Goal: Information Seeking & Learning: Find specific fact

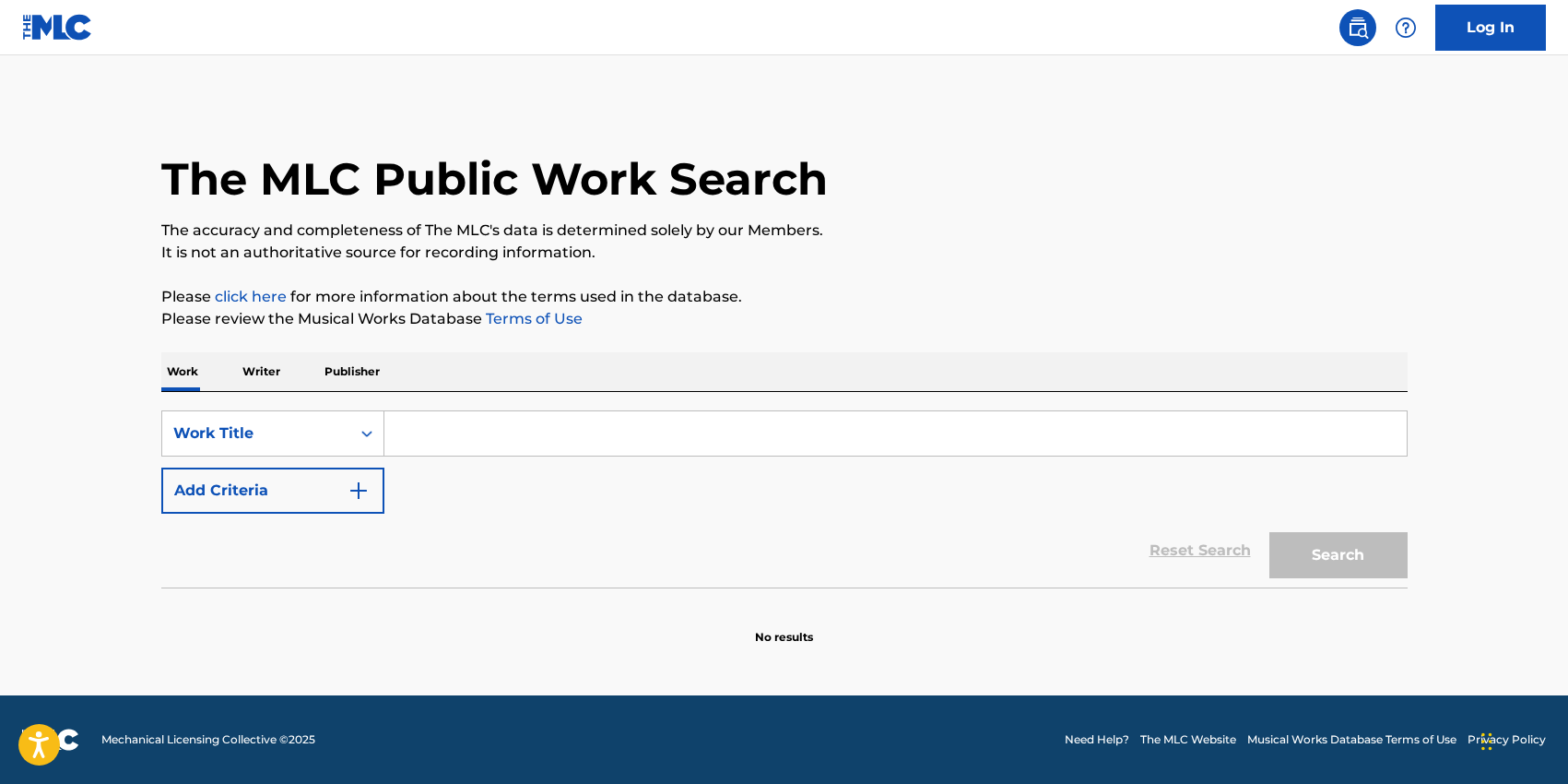
click at [506, 433] on input "Search Form" at bounding box center [895, 433] width 1022 height 44
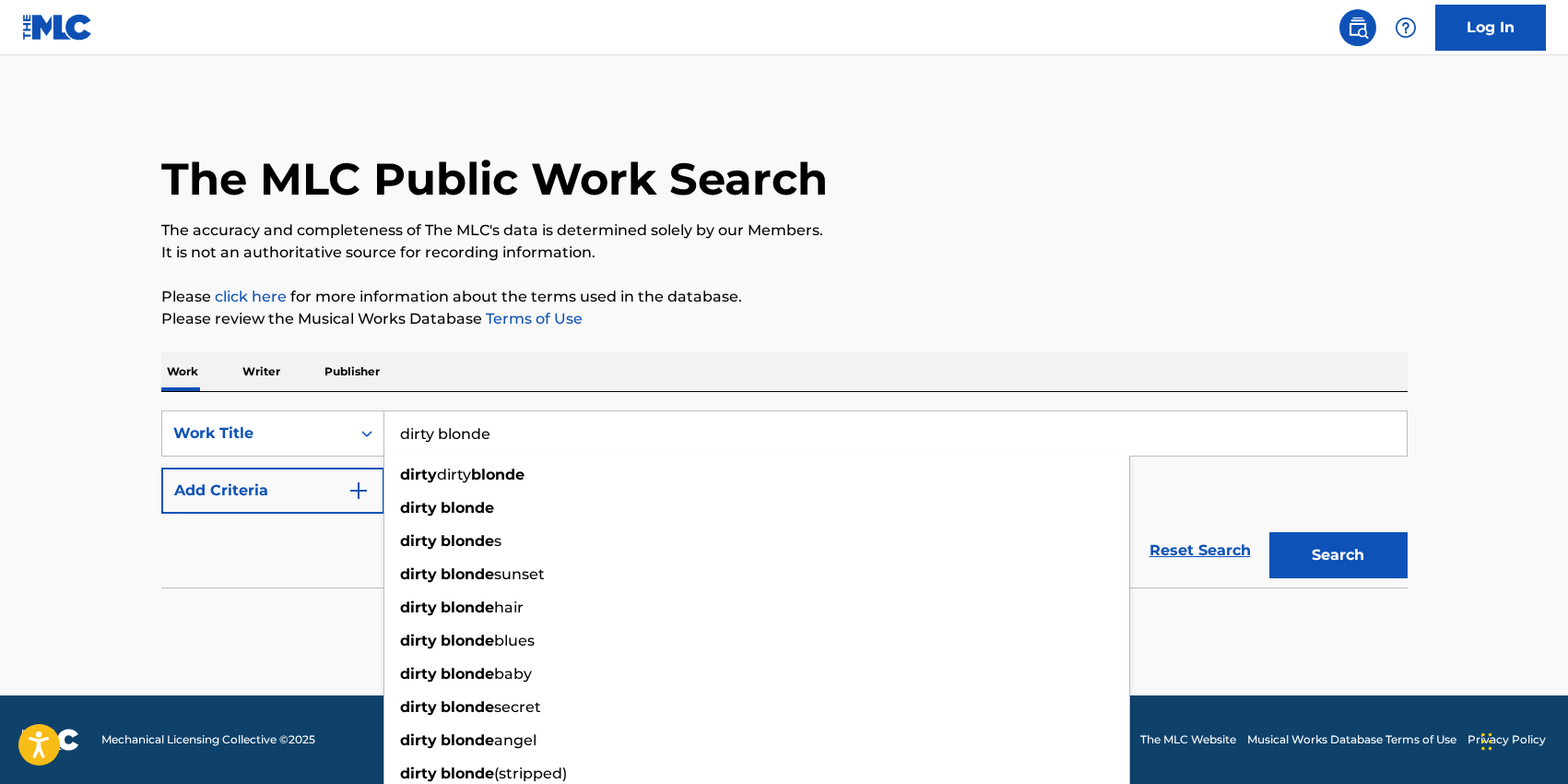
type input "dirty blonde"
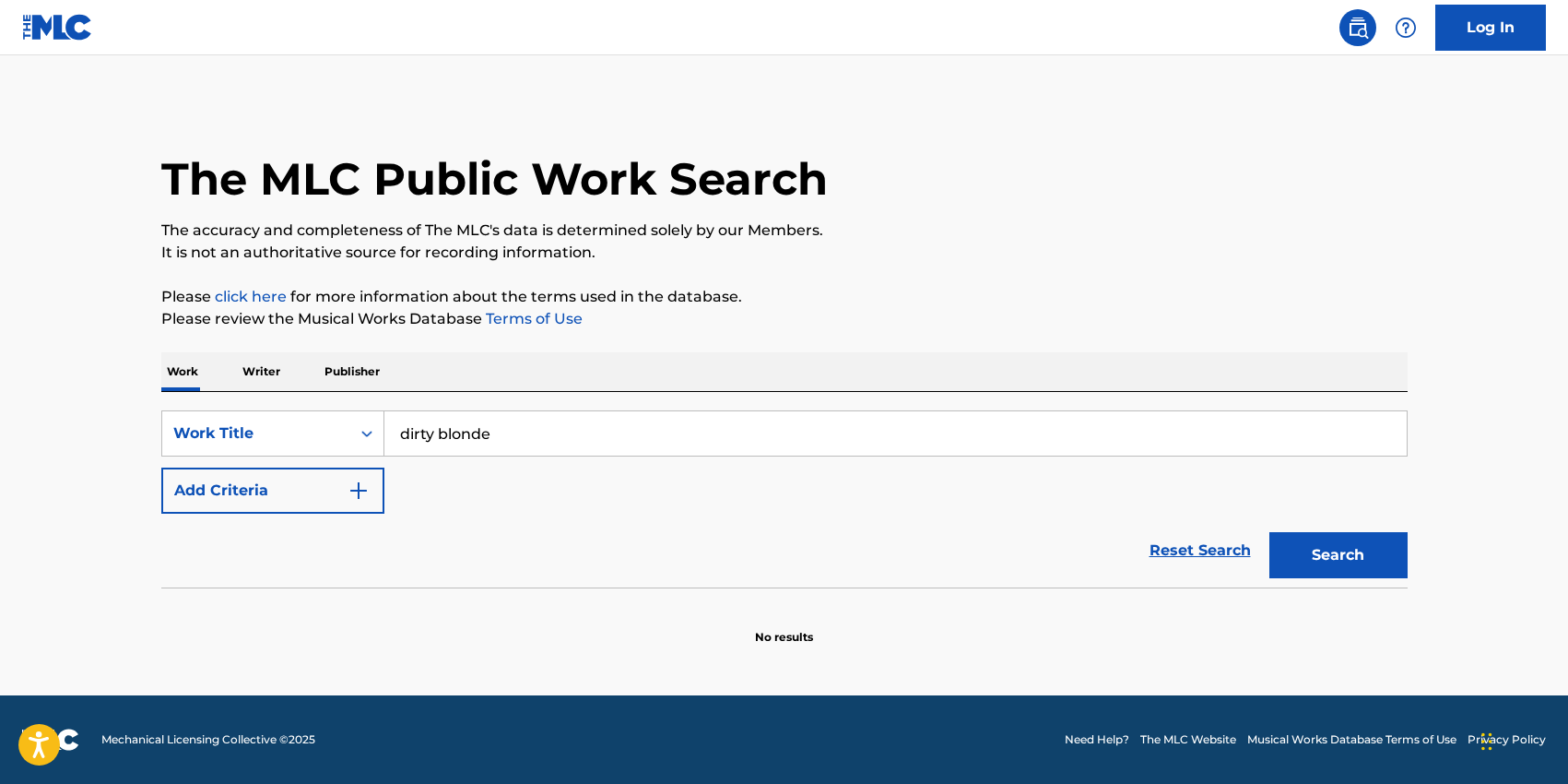
click at [521, 403] on div "SearchWithCriteria23d220be-a6e9-4af9-b957-edec2df26750 Work Title dirty blonde …" at bounding box center [784, 489] width 1246 height 195
click at [344, 499] on button "Add Criteria" at bounding box center [272, 491] width 223 height 46
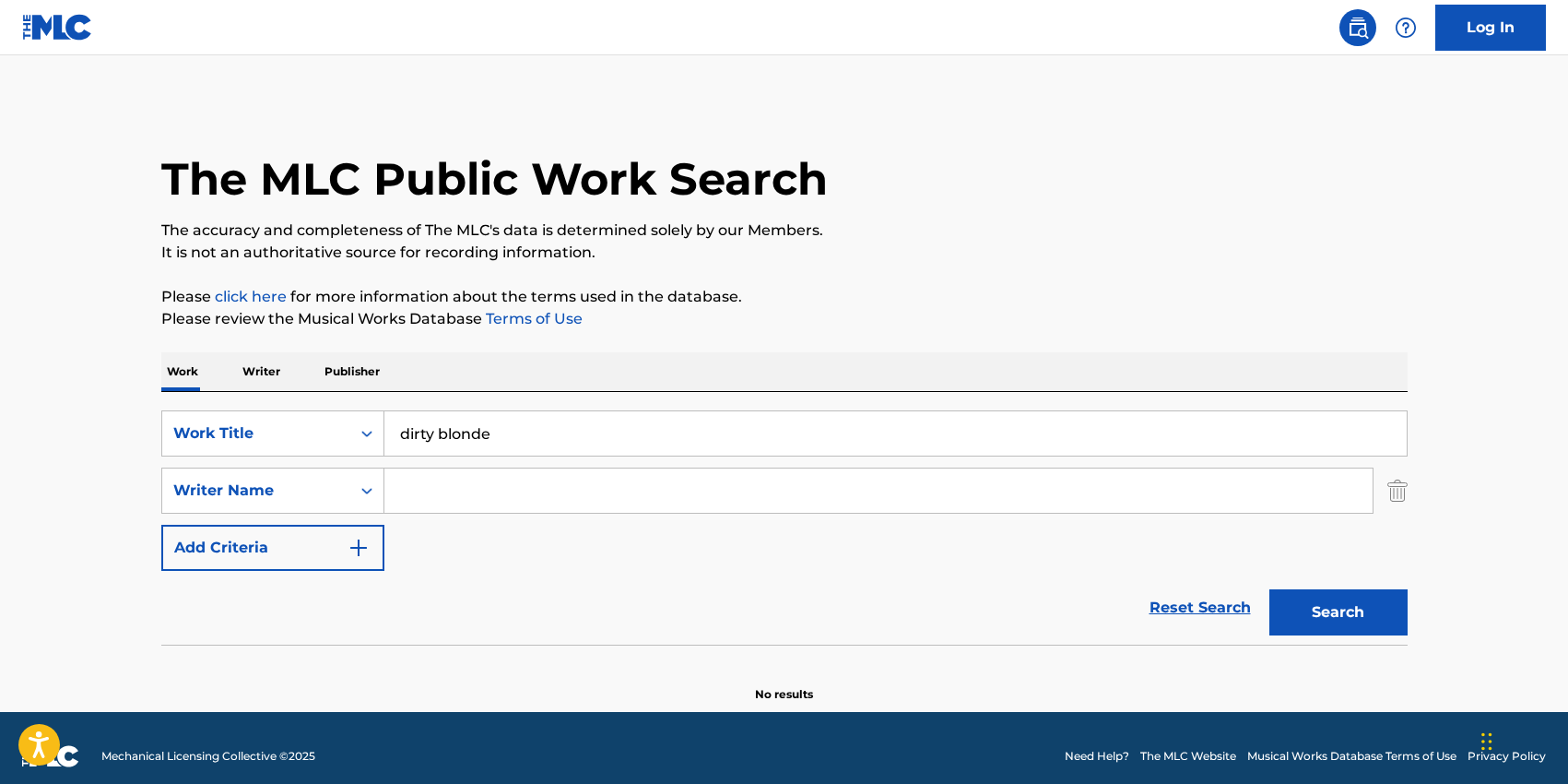
click at [432, 499] on input "Search Form" at bounding box center [879, 491] width 988 height 44
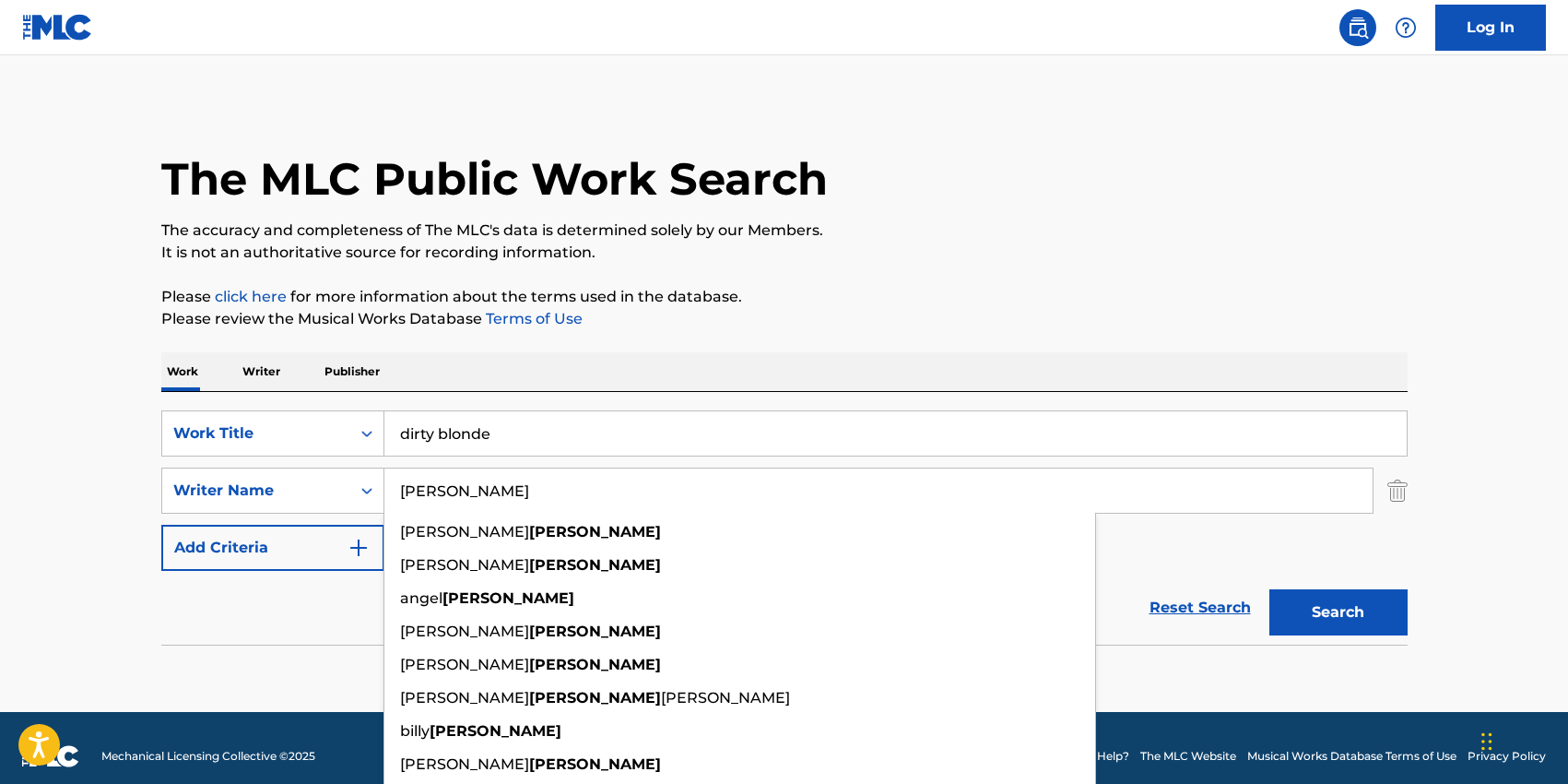
type input "[PERSON_NAME]"
click at [100, 471] on main "The MLC Public Work Search The accuracy and completeness of The MLC's data is d…" at bounding box center [784, 383] width 1568 height 656
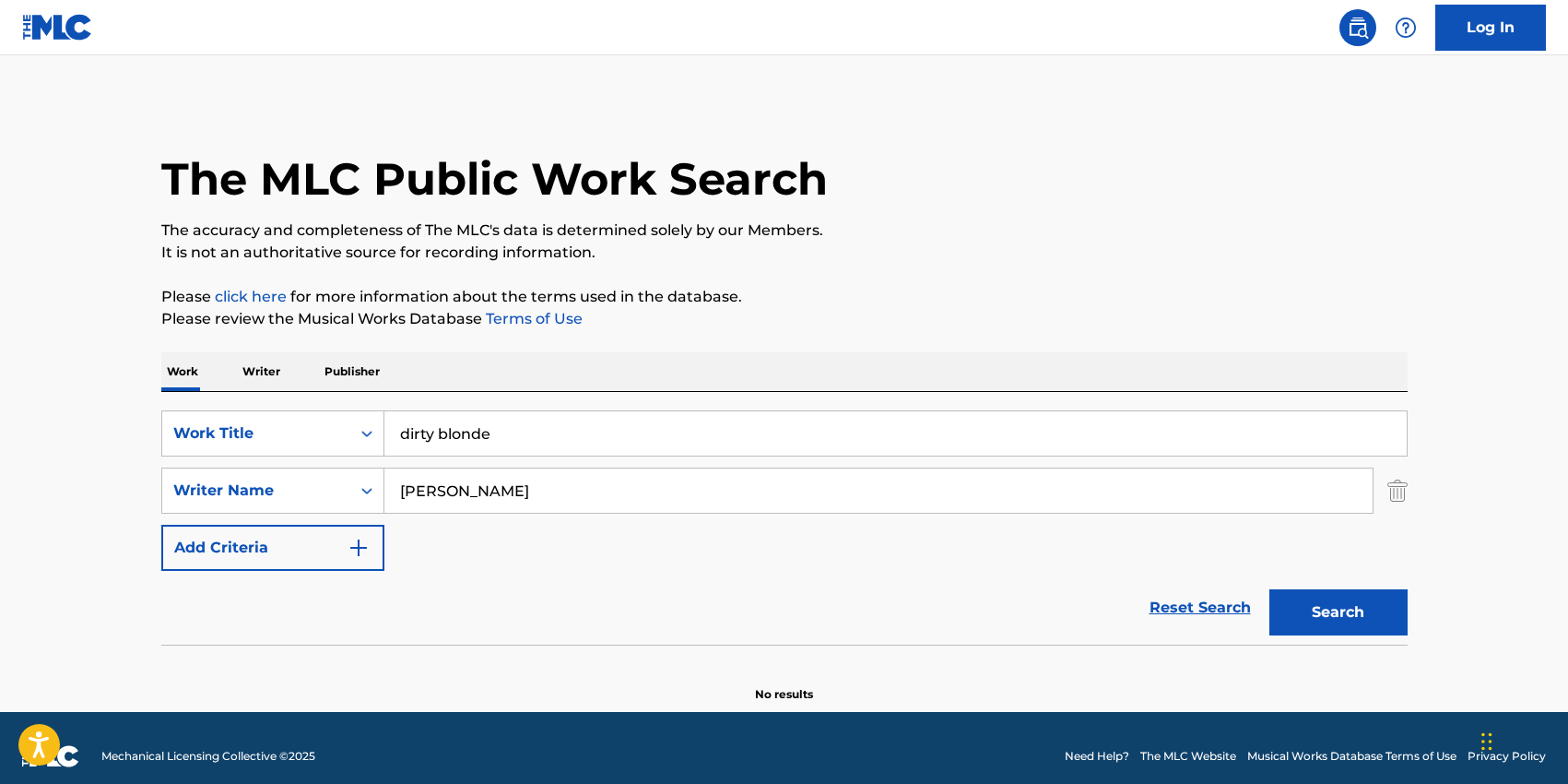
click at [1286, 600] on button "Search" at bounding box center [1338, 613] width 138 height 46
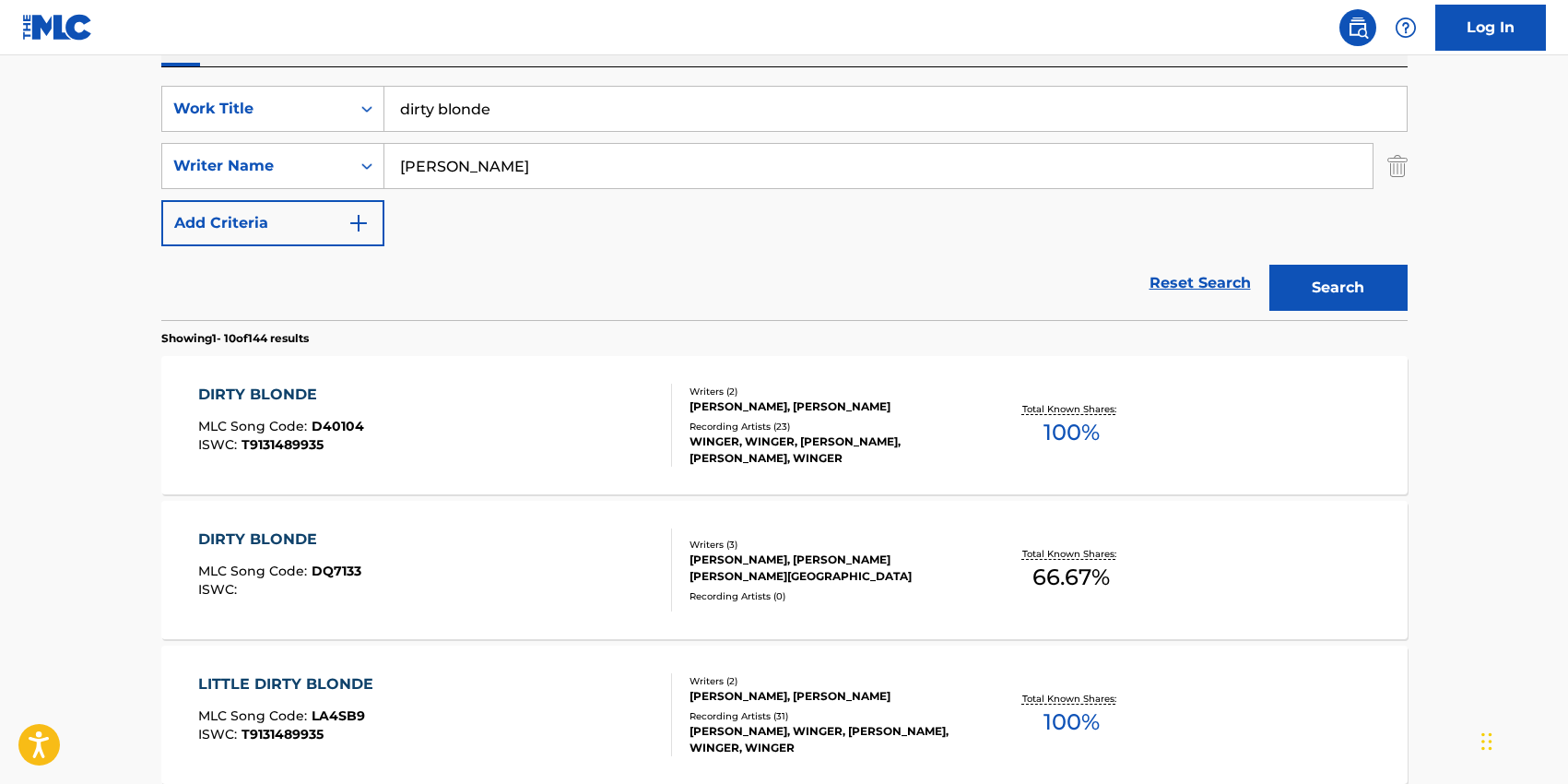
scroll to position [327, 0]
click at [884, 605] on div "DIRTY BLONDE MLC Song Code : DQ7133 ISWC : Writers ( 3 ) [PERSON_NAME], [PERSON…" at bounding box center [784, 568] width 1246 height 138
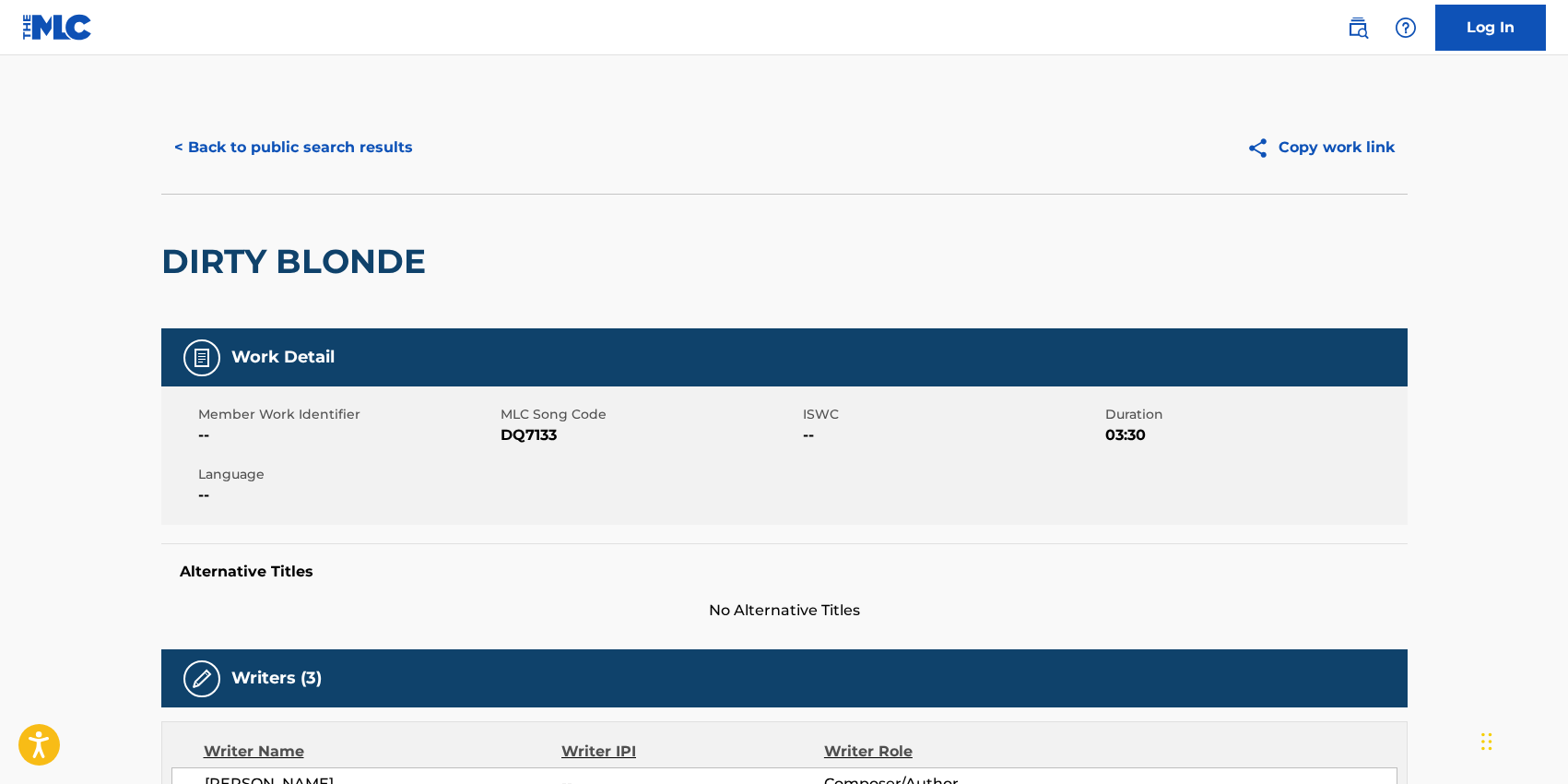
click at [538, 434] on span "DQ7133" at bounding box center [649, 434] width 298 height 22
copy span "DQ7133"
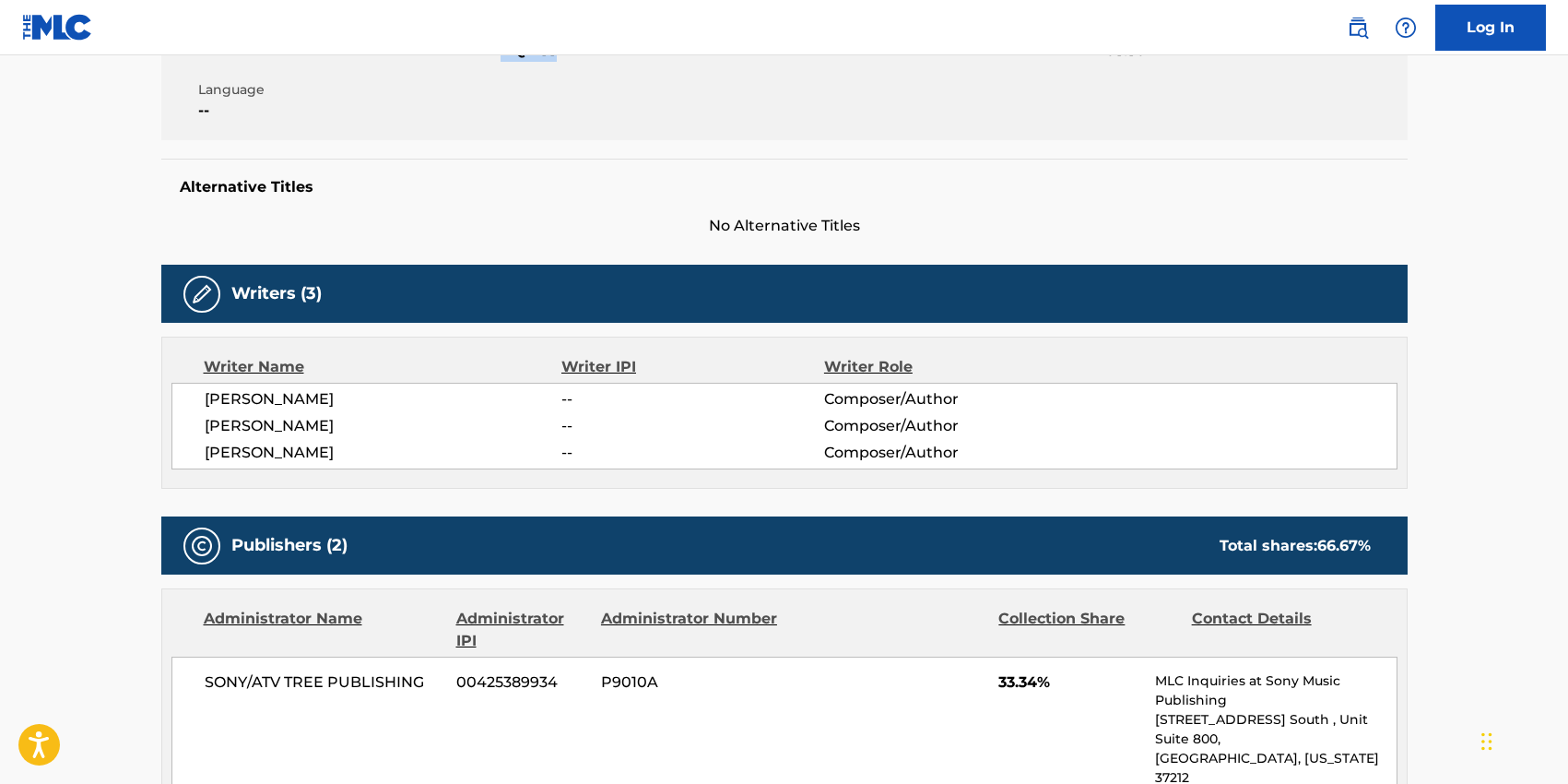
scroll to position [451, 0]
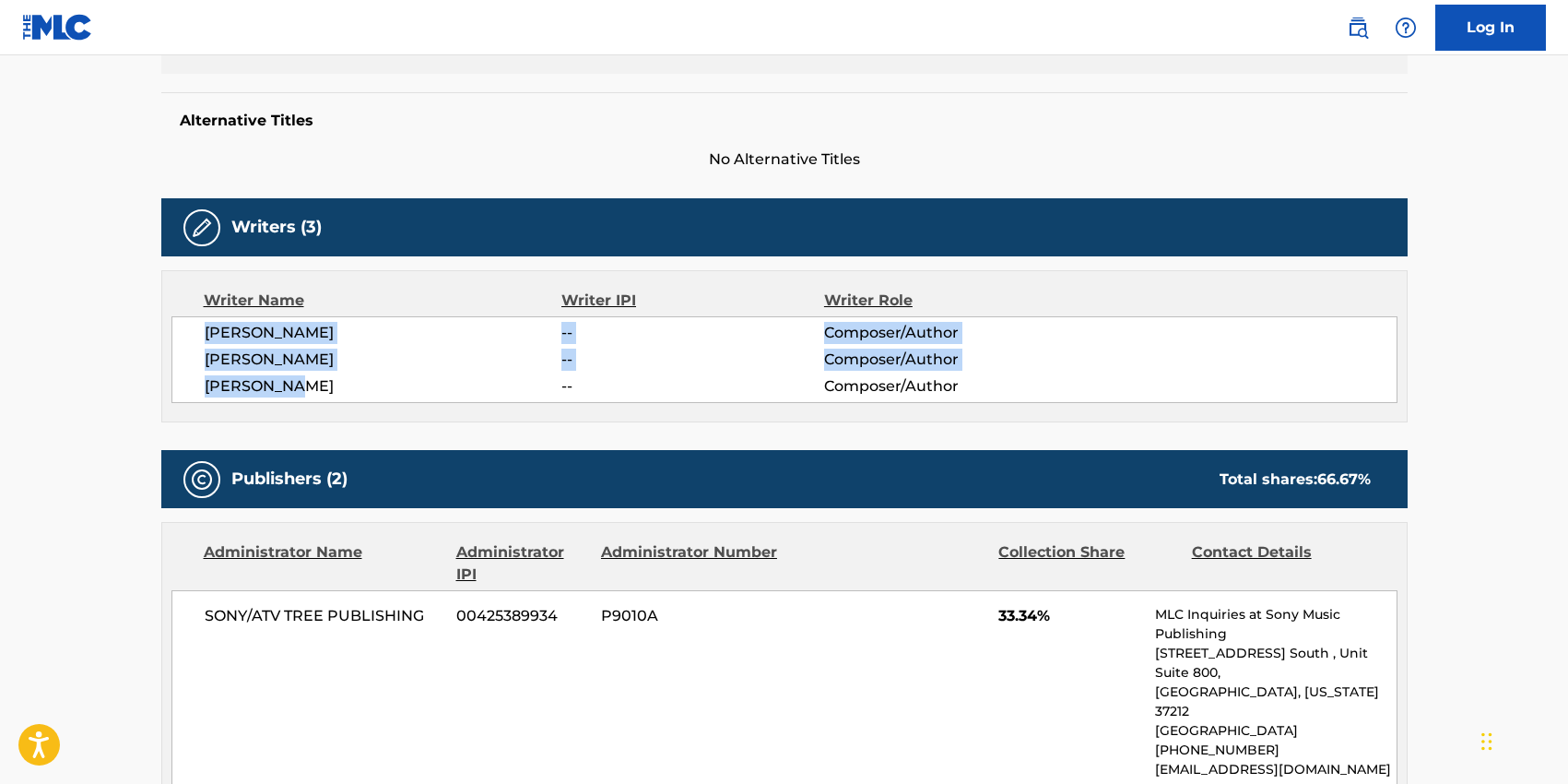
drag, startPoint x: 201, startPoint y: 333, endPoint x: 301, endPoint y: 381, distance: 110.9
click at [301, 381] on div "[PERSON_NAME] -- Composer/Author [PERSON_NAME] -- Composer/Author [PERSON_NAME]…" at bounding box center [784, 359] width 1225 height 87
copy div "[PERSON_NAME] -- Composer/Author [PERSON_NAME] -- Composer/Author [PERSON_NAME]"
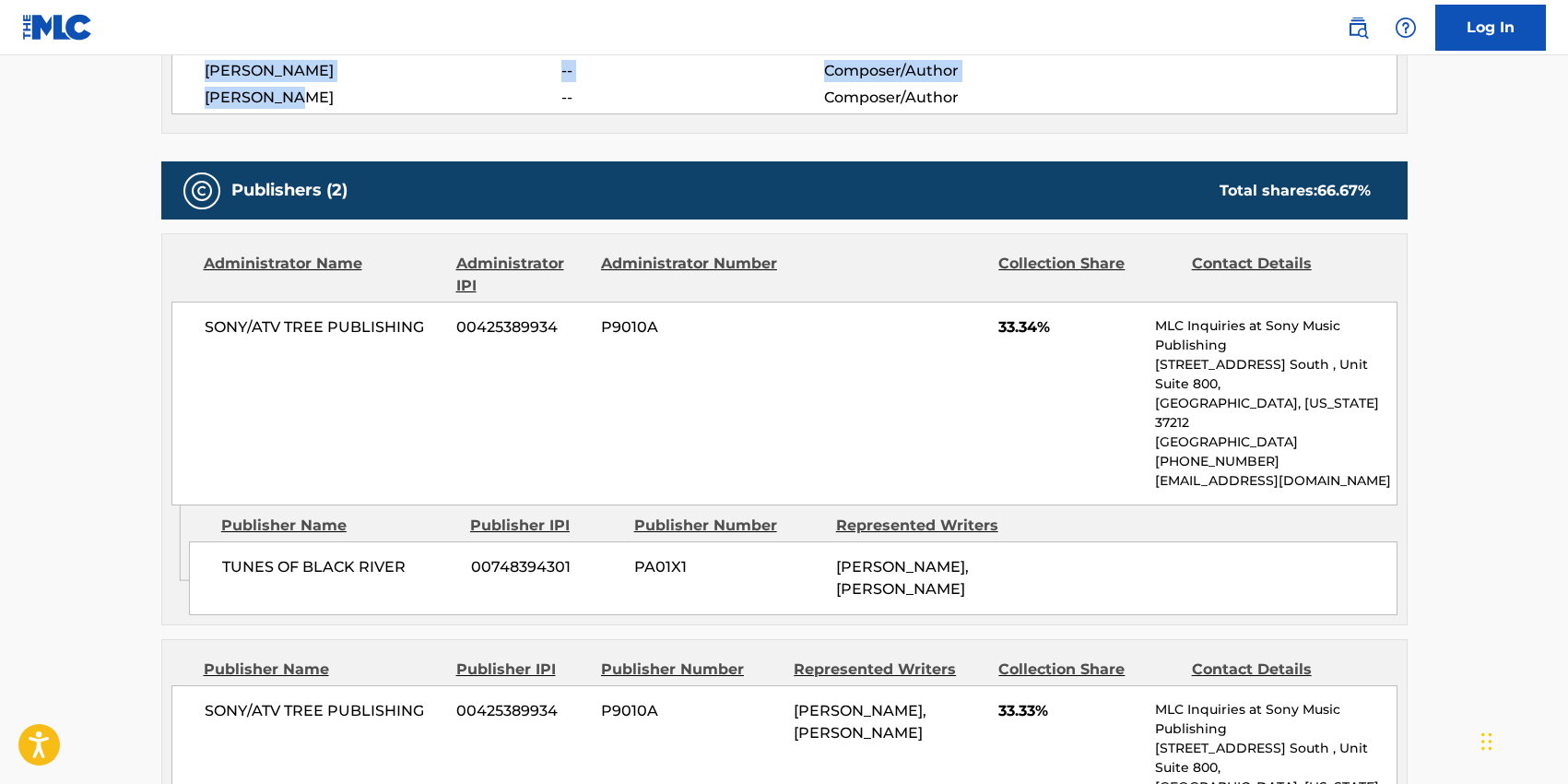
scroll to position [756, 0]
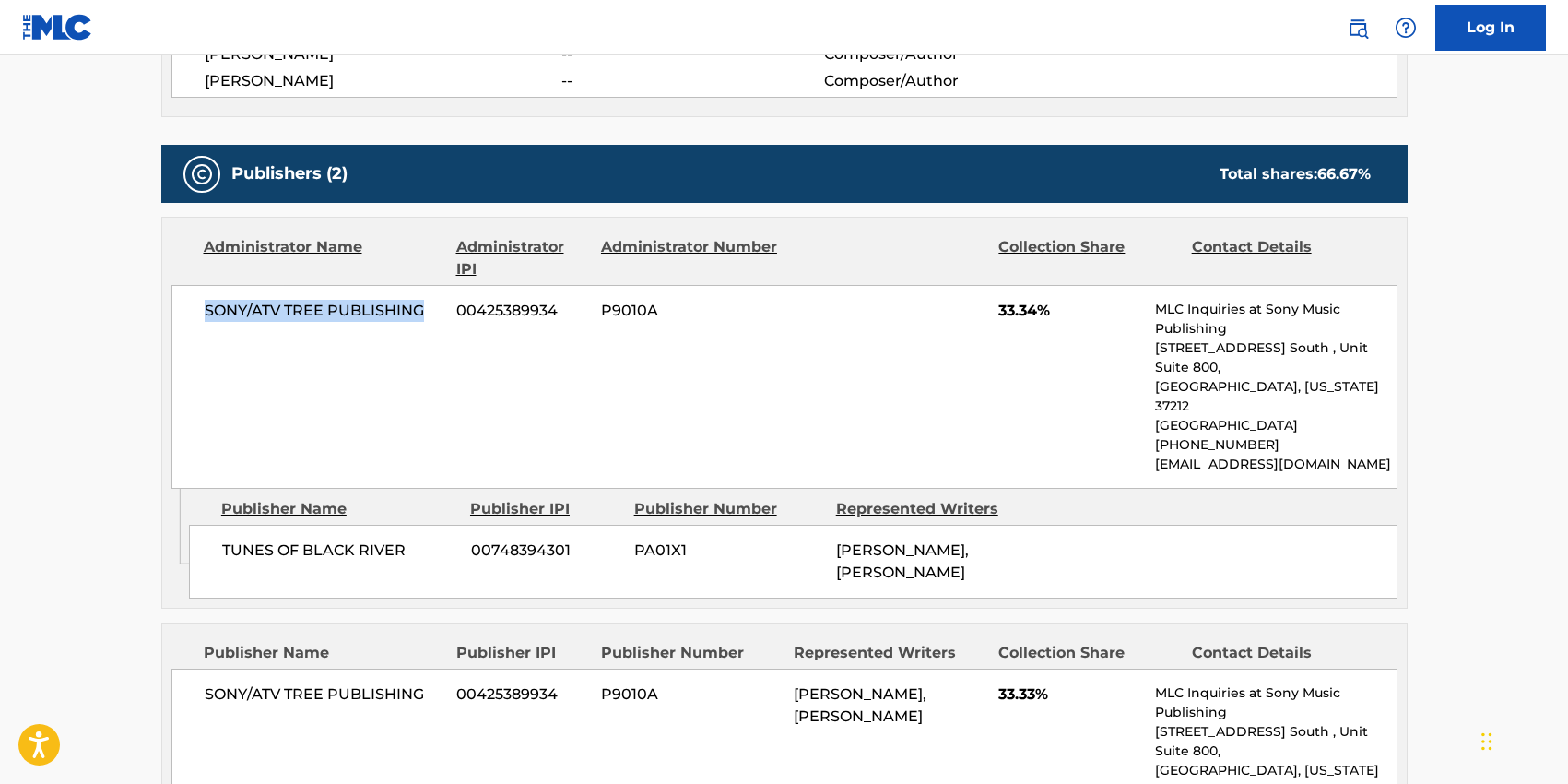
drag, startPoint x: 422, startPoint y: 307, endPoint x: 208, endPoint y: 300, distance: 214.1
click at [208, 300] on span "SONY/ATV TREE PUBLISHING" at bounding box center [324, 311] width 239 height 22
copy span "SONY/ATV TREE PUBLISHING"
drag, startPoint x: 401, startPoint y: 504, endPoint x: 223, endPoint y: 503, distance: 178.0
click at [223, 539] on span "TUNES OF BLACK RIVER" at bounding box center [339, 550] width 235 height 22
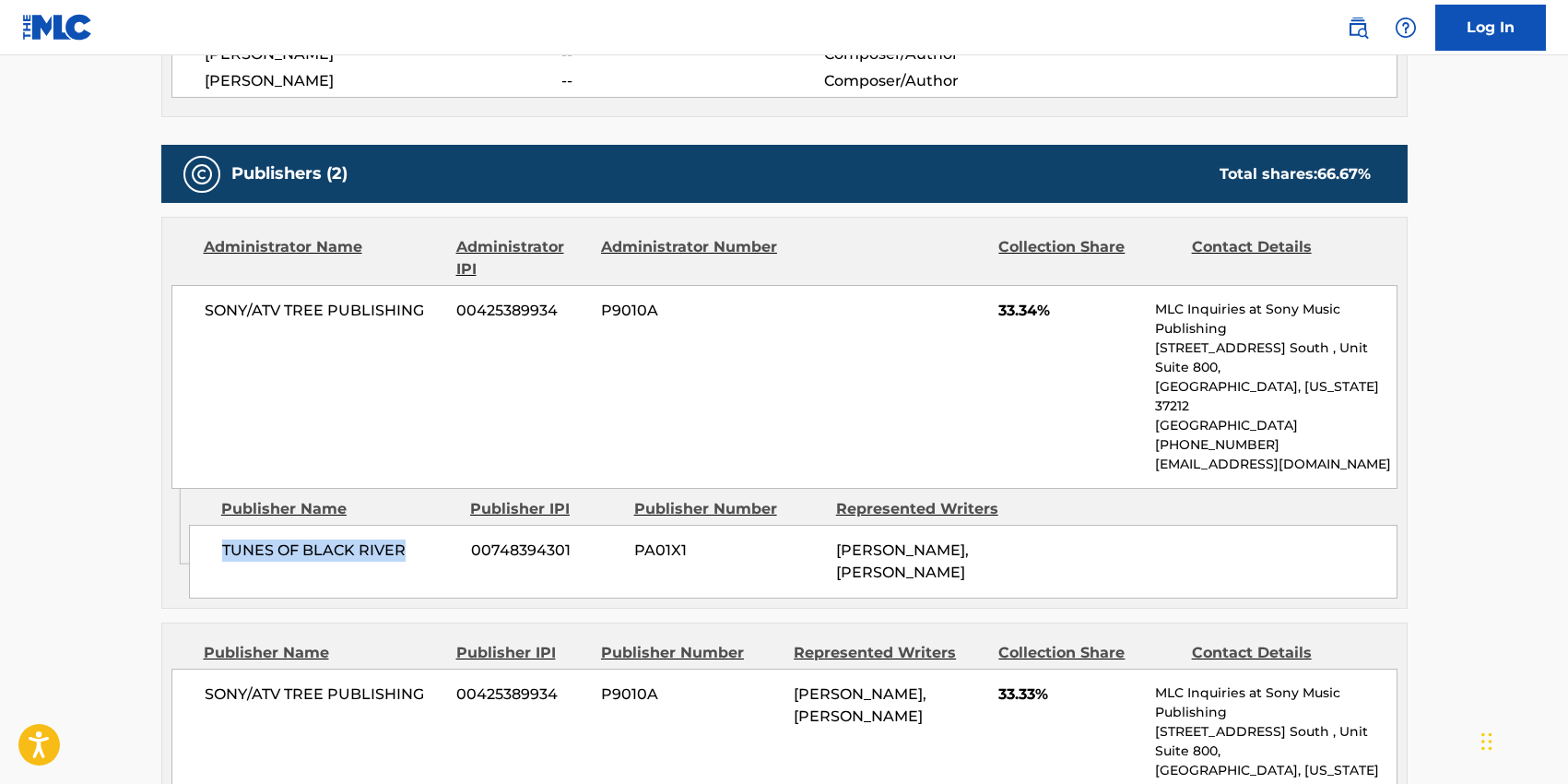
copy span "TUNES OF BLACK RIVER"
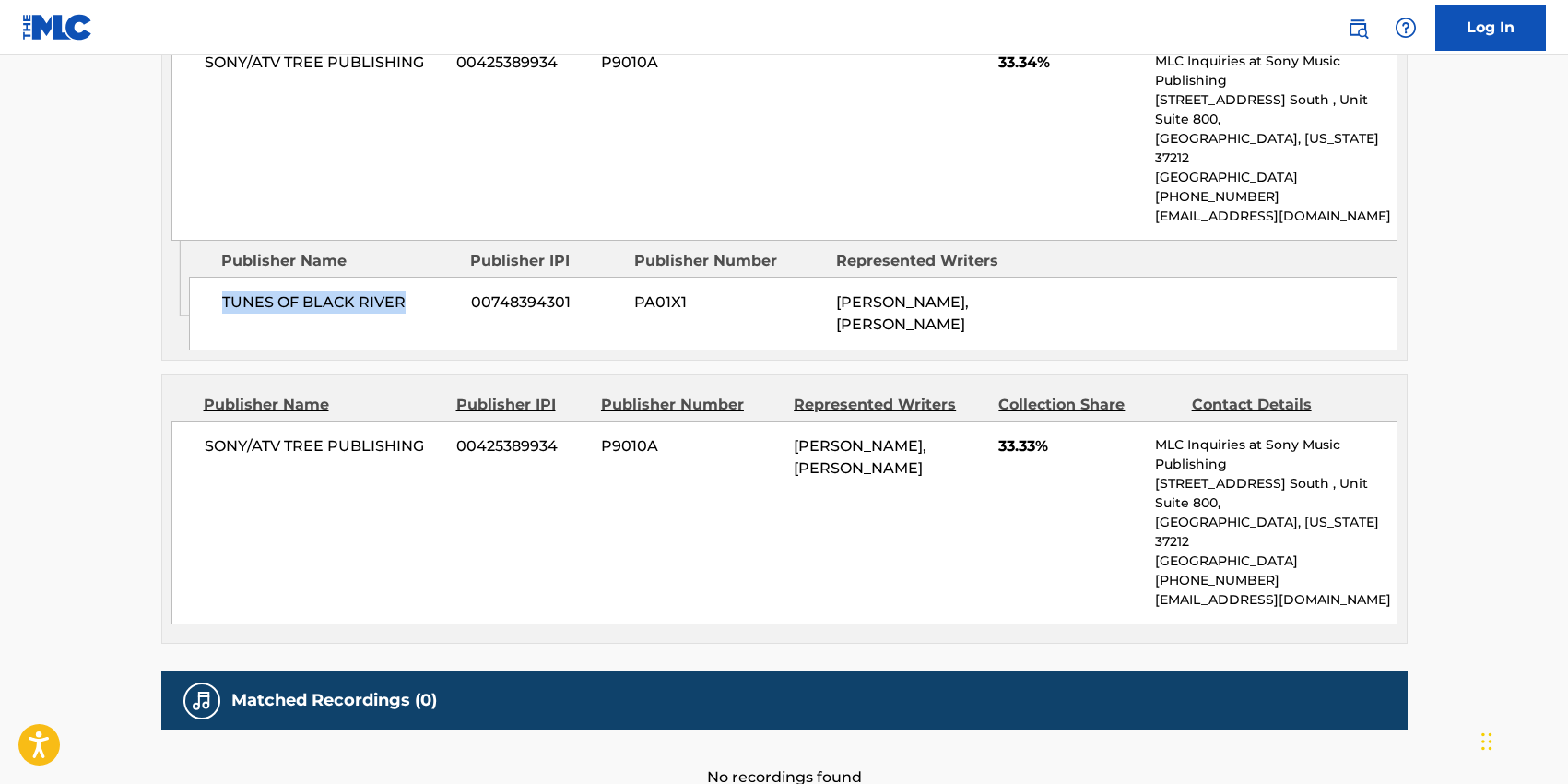
scroll to position [1044, 0]
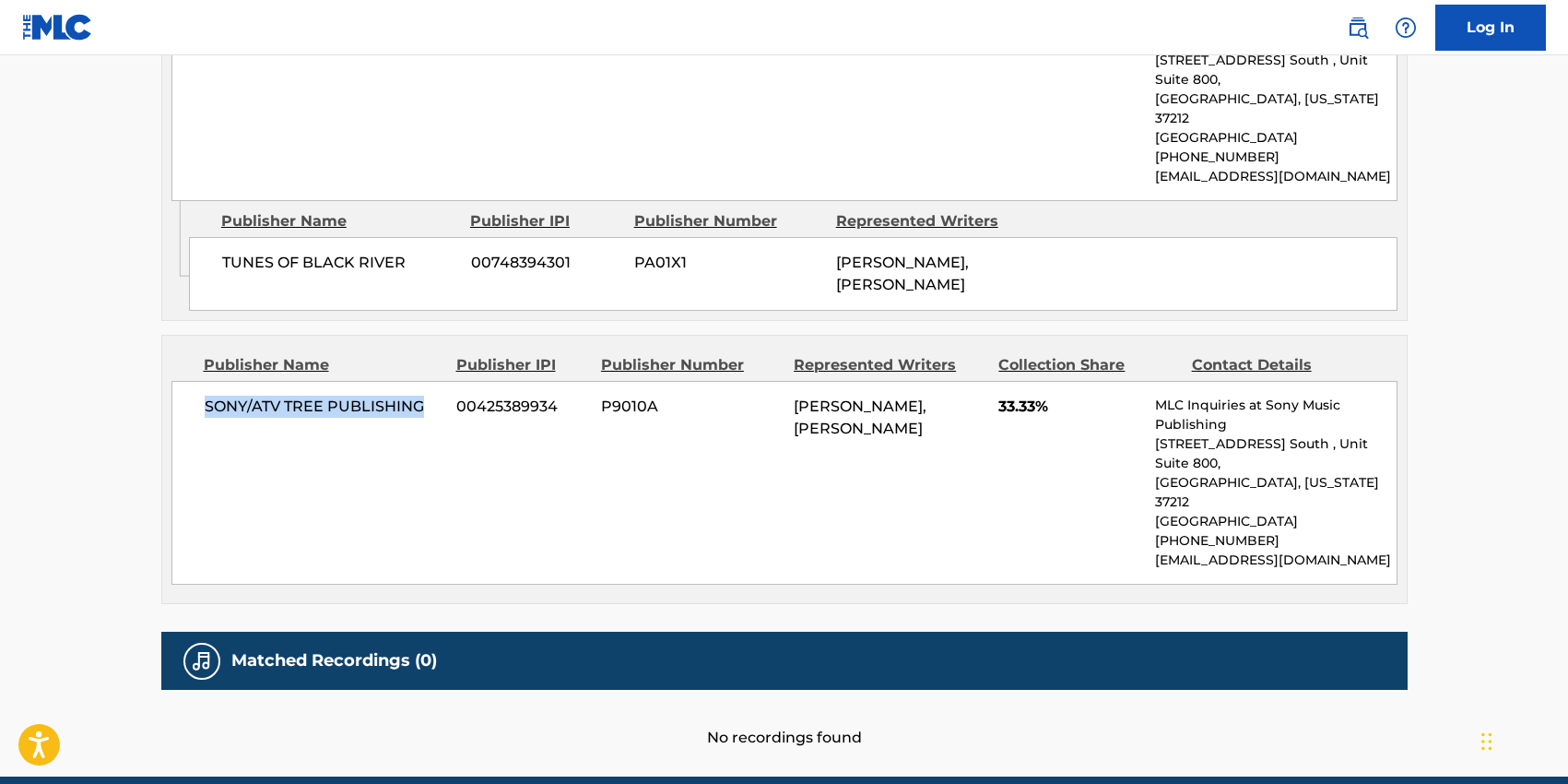
copy span "SONY/ATV TREE PUBLISHING"
drag, startPoint x: 424, startPoint y: 372, endPoint x: 194, endPoint y: 370, distance: 230.0
click at [194, 381] on div "SONY/ATV TREE PUBLISHING 00425389934 P9010A [PERSON_NAME], [PERSON_NAME] 33.33%…" at bounding box center [784, 483] width 1225 height 204
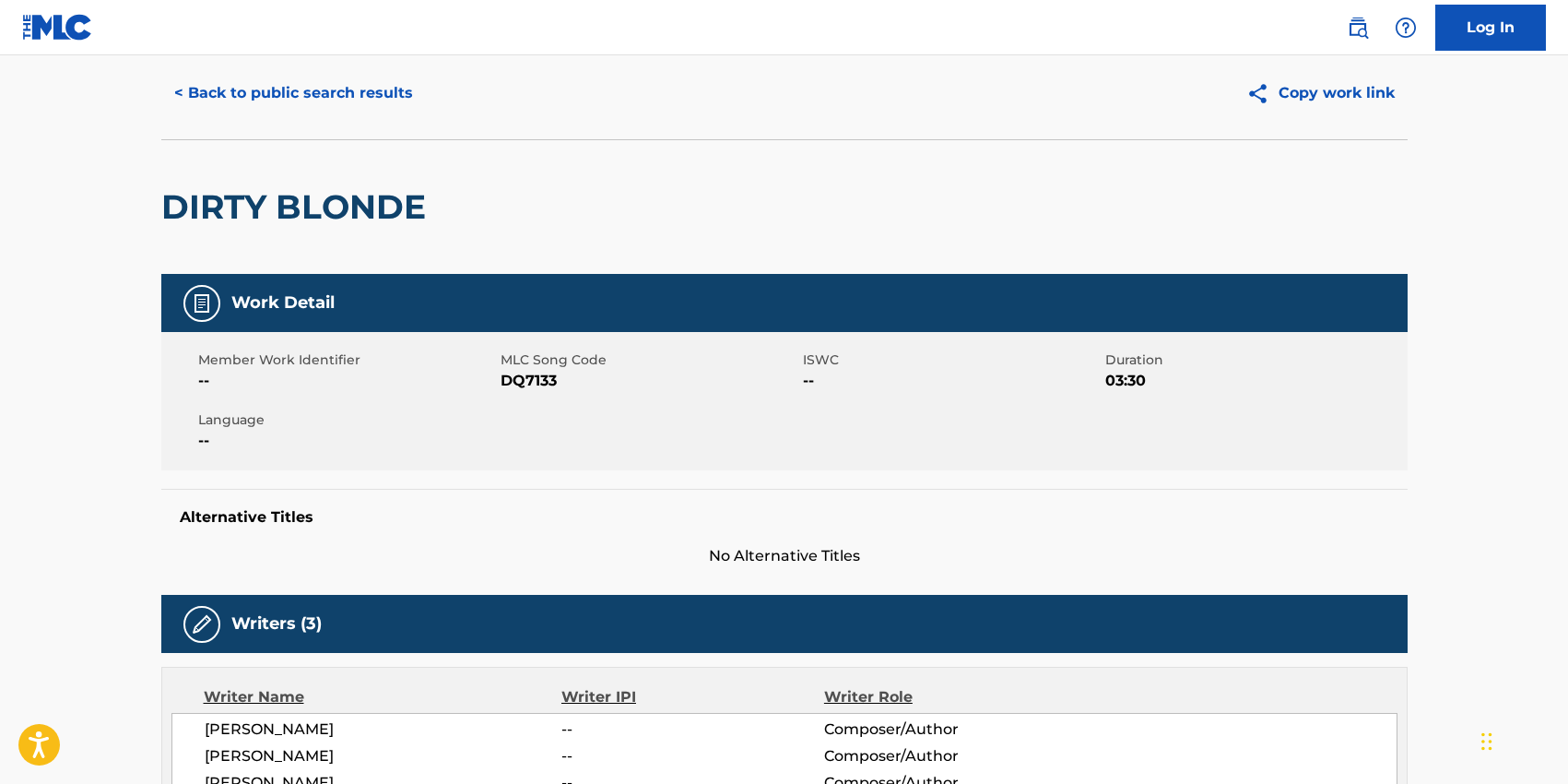
scroll to position [0, 0]
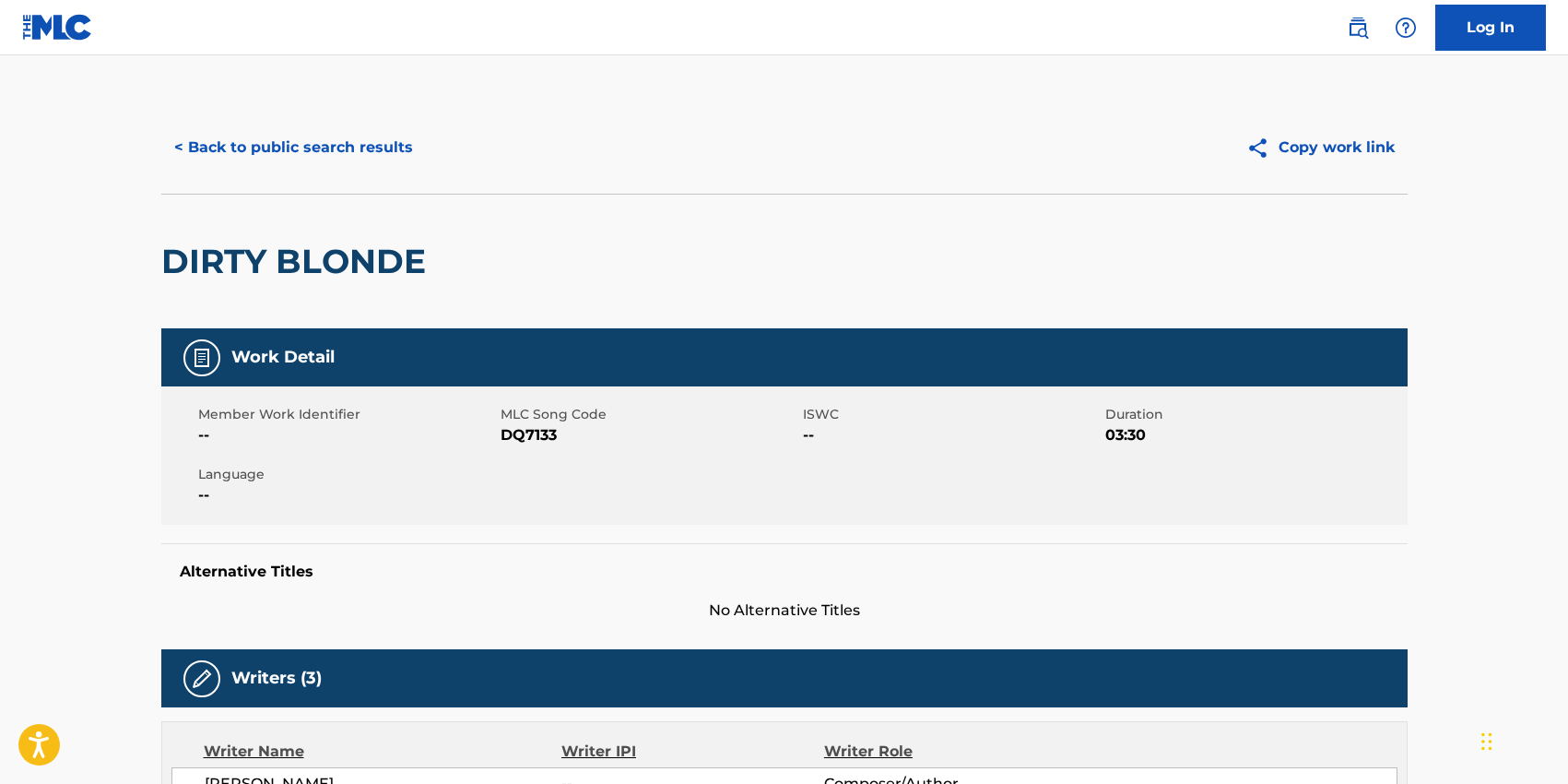
click at [215, 141] on button "< Back to public search results" at bounding box center [293, 148] width 265 height 46
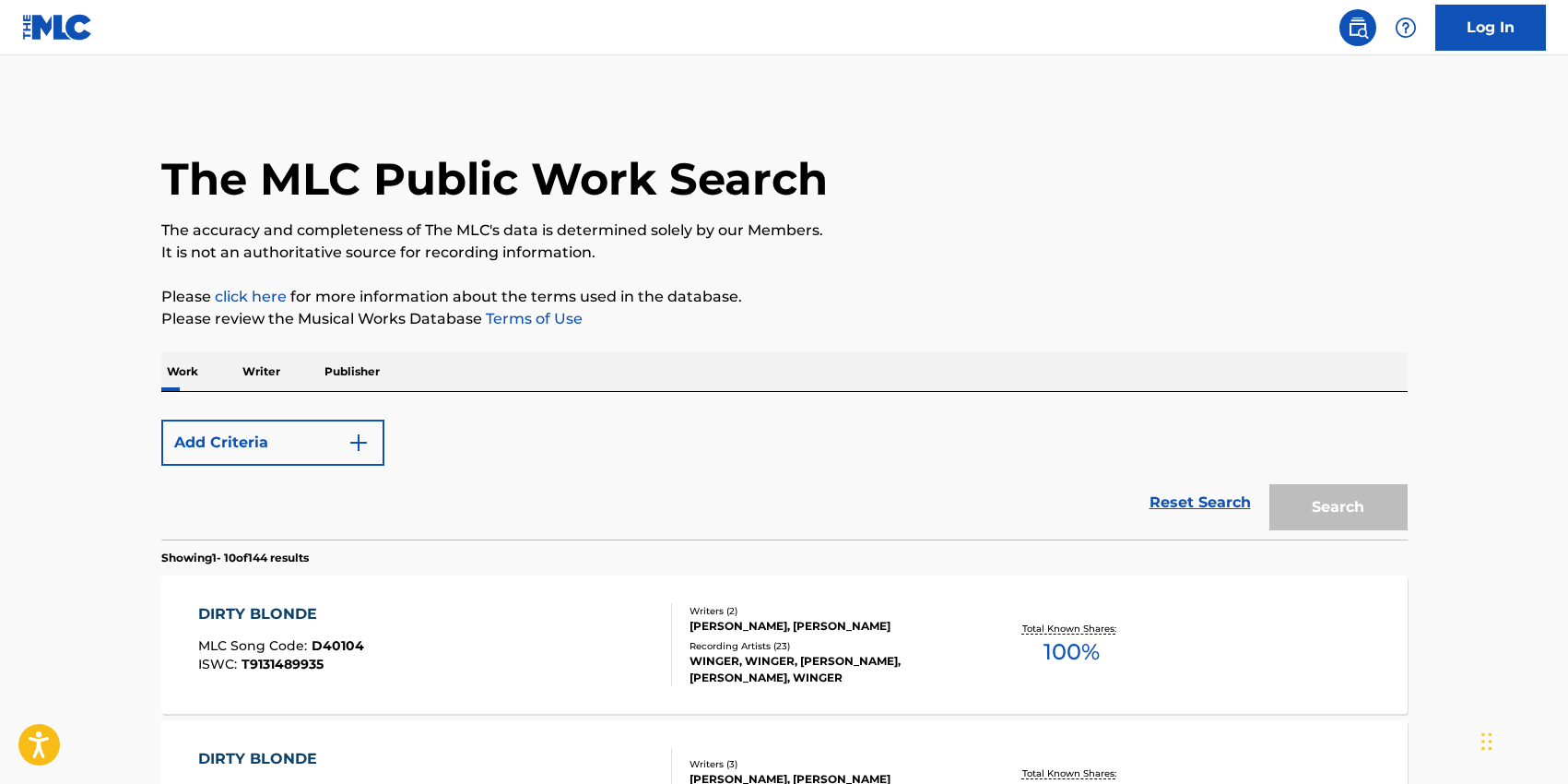
scroll to position [327, 0]
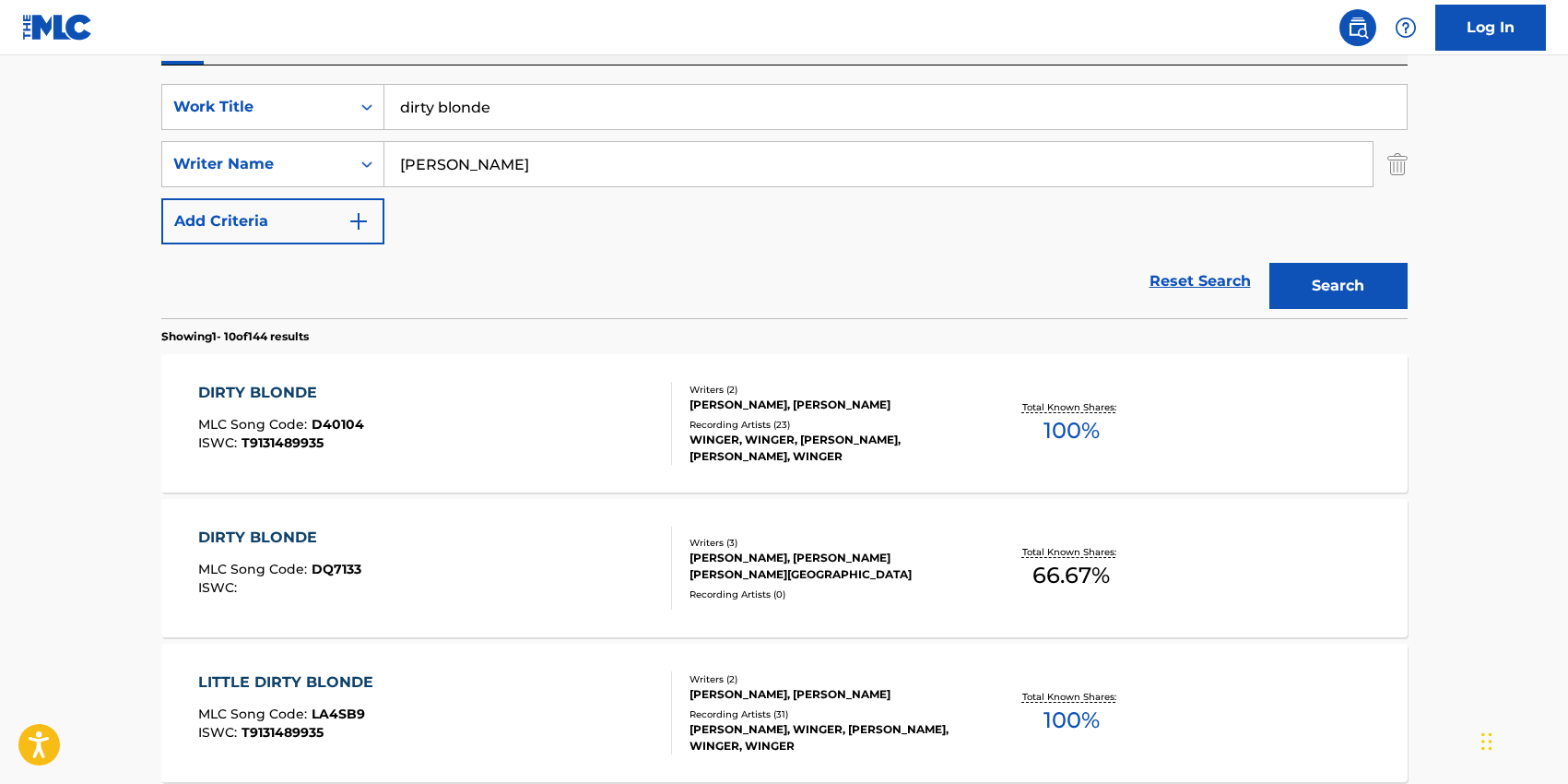
click at [487, 134] on div "SearchWithCriteria23d220be-a6e9-4af9-b957-edec2df26750 Work Title dirty blonde …" at bounding box center [784, 164] width 1246 height 160
click at [487, 124] on input "dirty blonde" at bounding box center [895, 107] width 1022 height 44
type input "mind loaded"
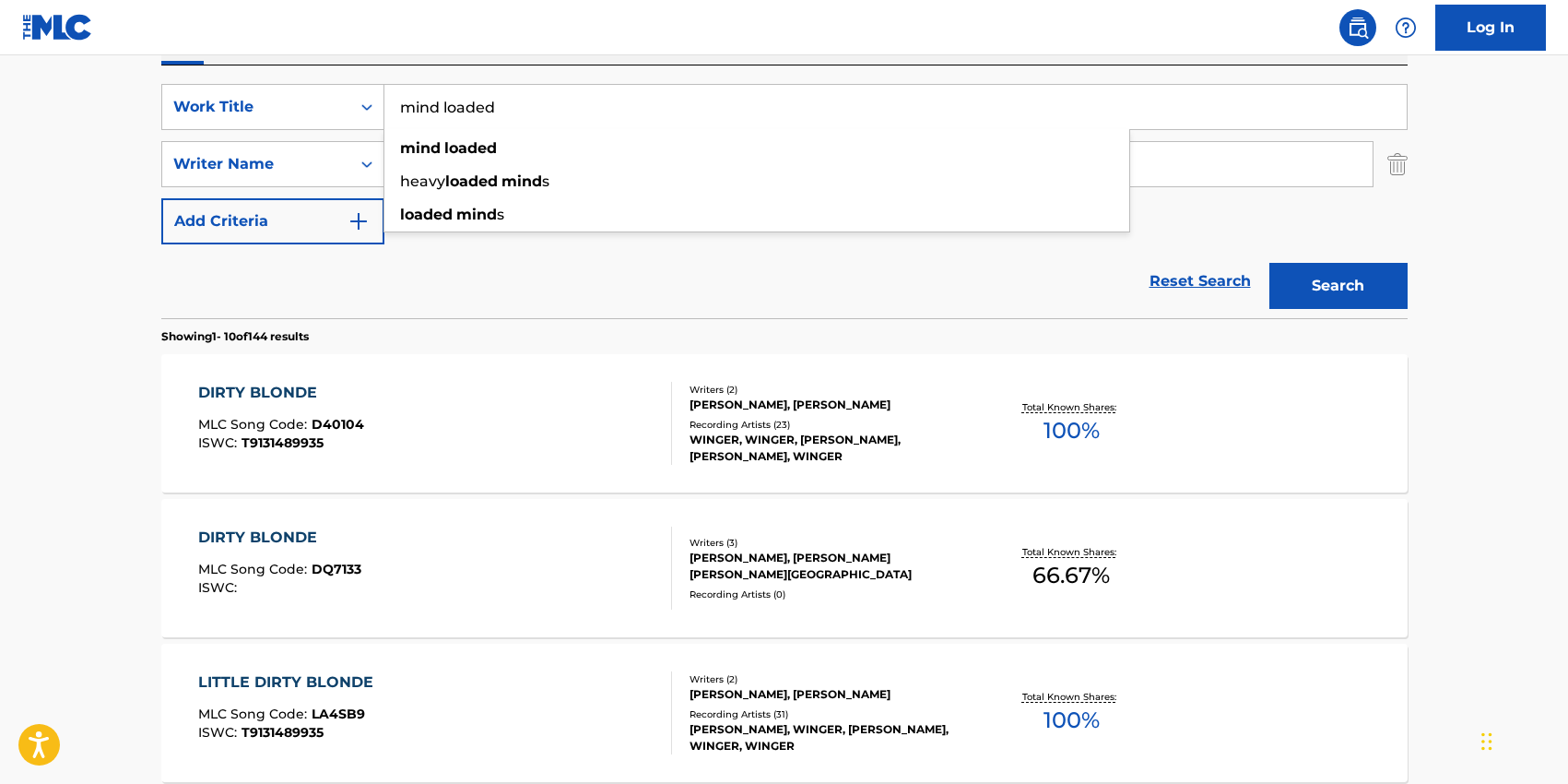
click at [458, 76] on div "SearchWithCriteria23d220be-a6e9-4af9-b957-edec2df26750 Work Title mind loaded m…" at bounding box center [784, 191] width 1246 height 252
click at [429, 165] on input "[PERSON_NAME]" at bounding box center [879, 164] width 988 height 44
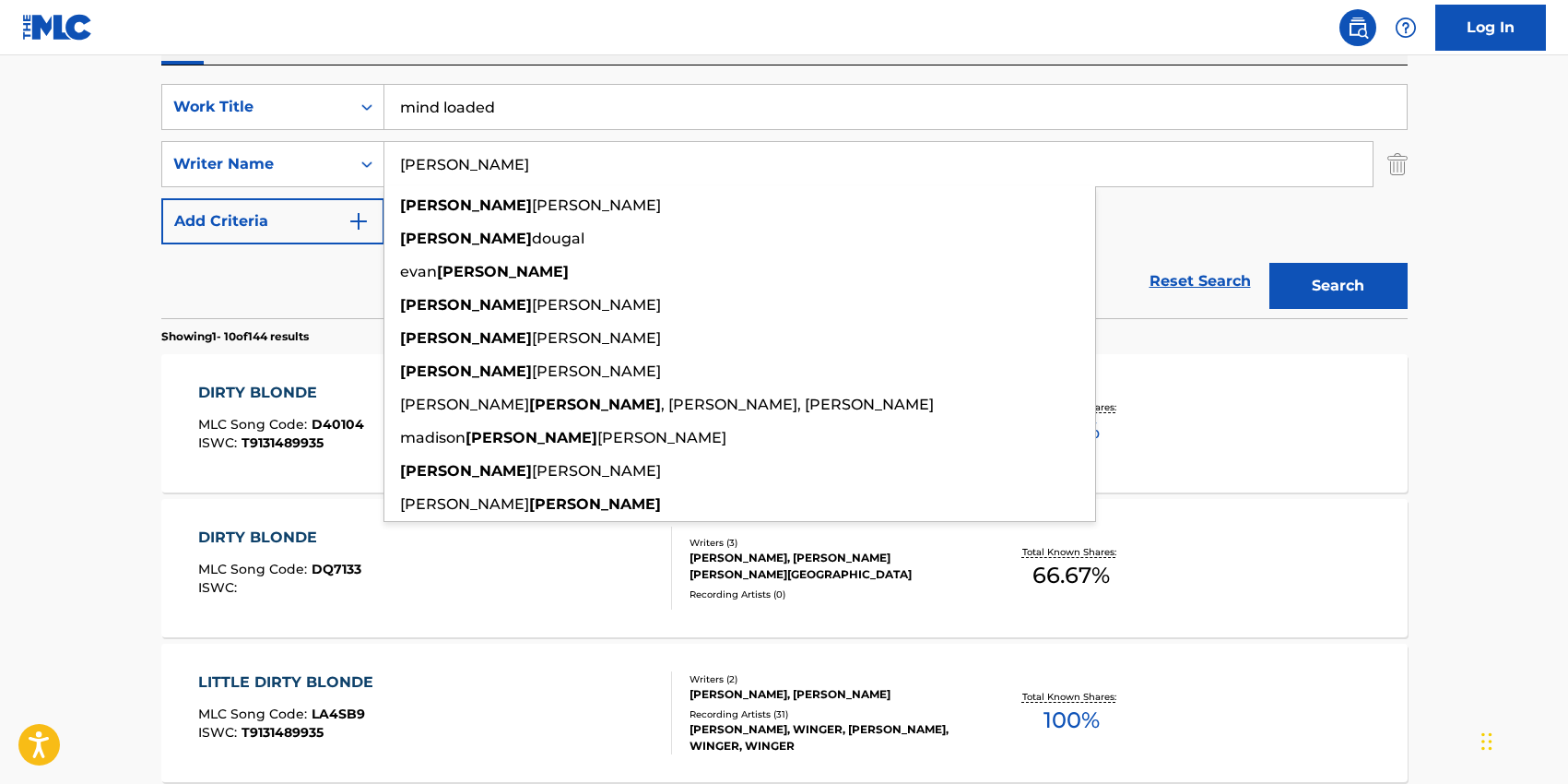
click at [429, 165] on input "[PERSON_NAME]" at bounding box center [879, 164] width 988 height 44
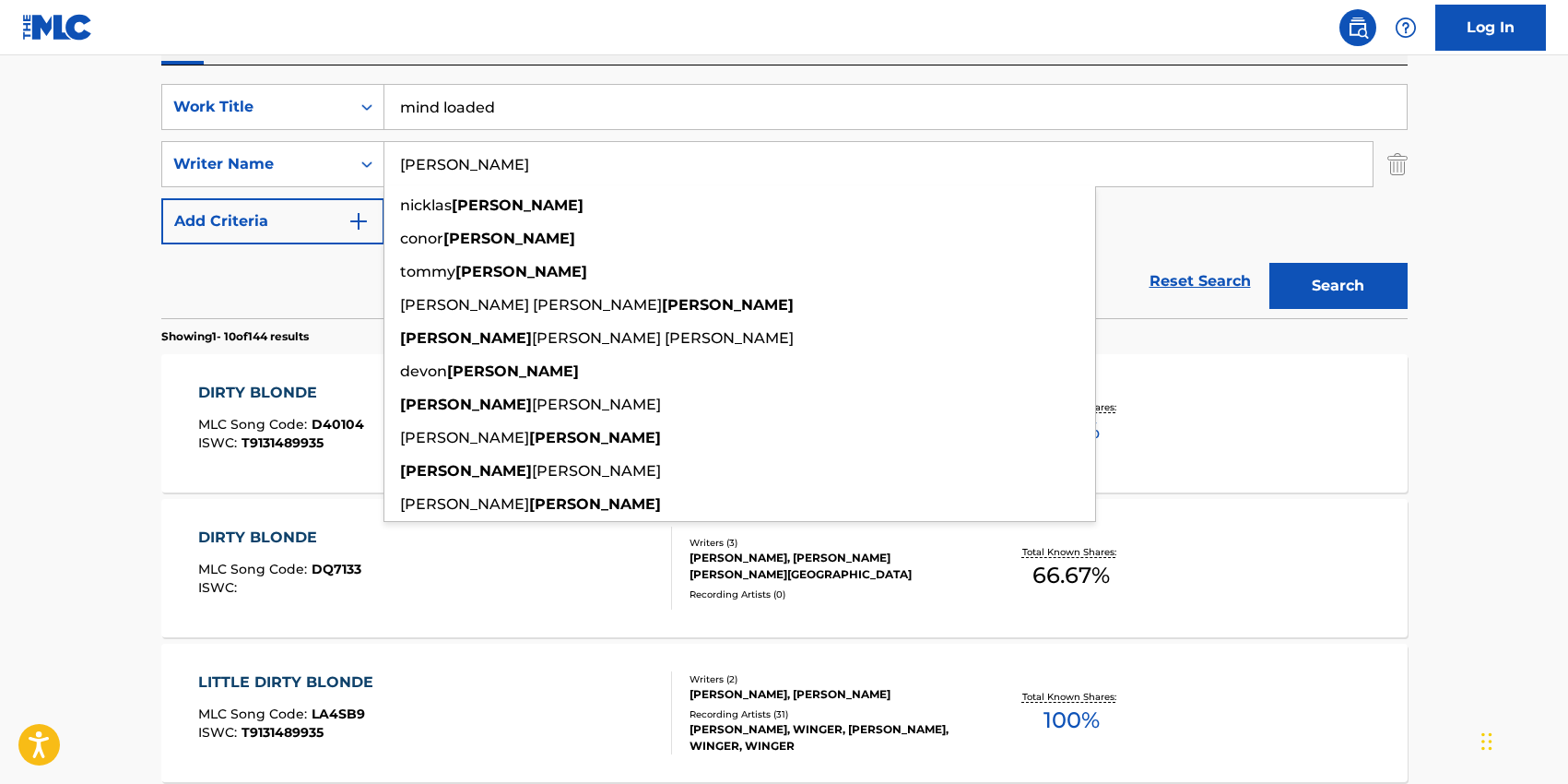
type input "[PERSON_NAME]"
click at [1176, 225] on div "SearchWithCriteria23d220be-a6e9-4af9-b957-edec2df26750 Work Title mind loaded S…" at bounding box center [784, 164] width 1246 height 160
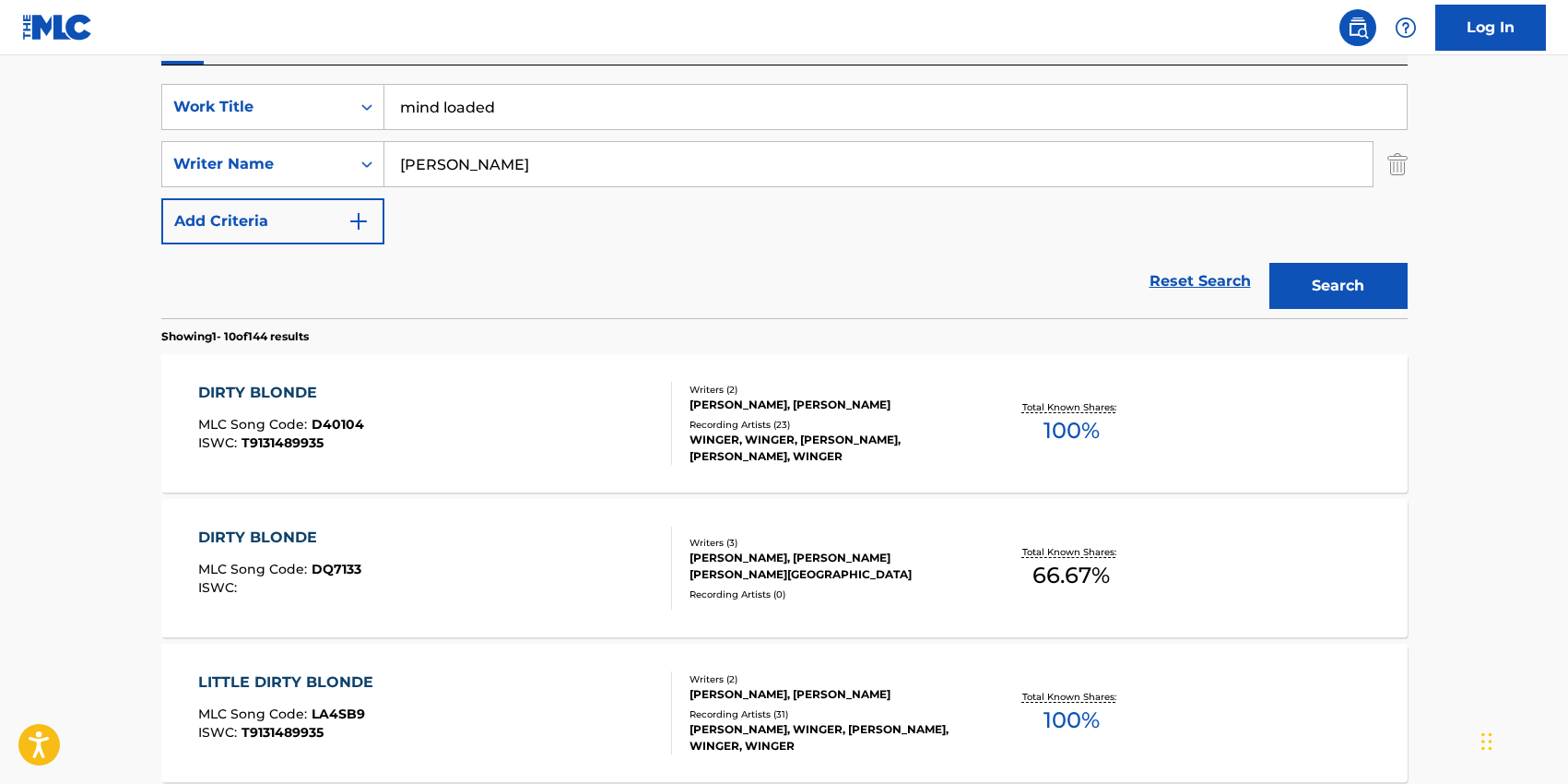
click at [1383, 276] on button "Search" at bounding box center [1338, 286] width 138 height 46
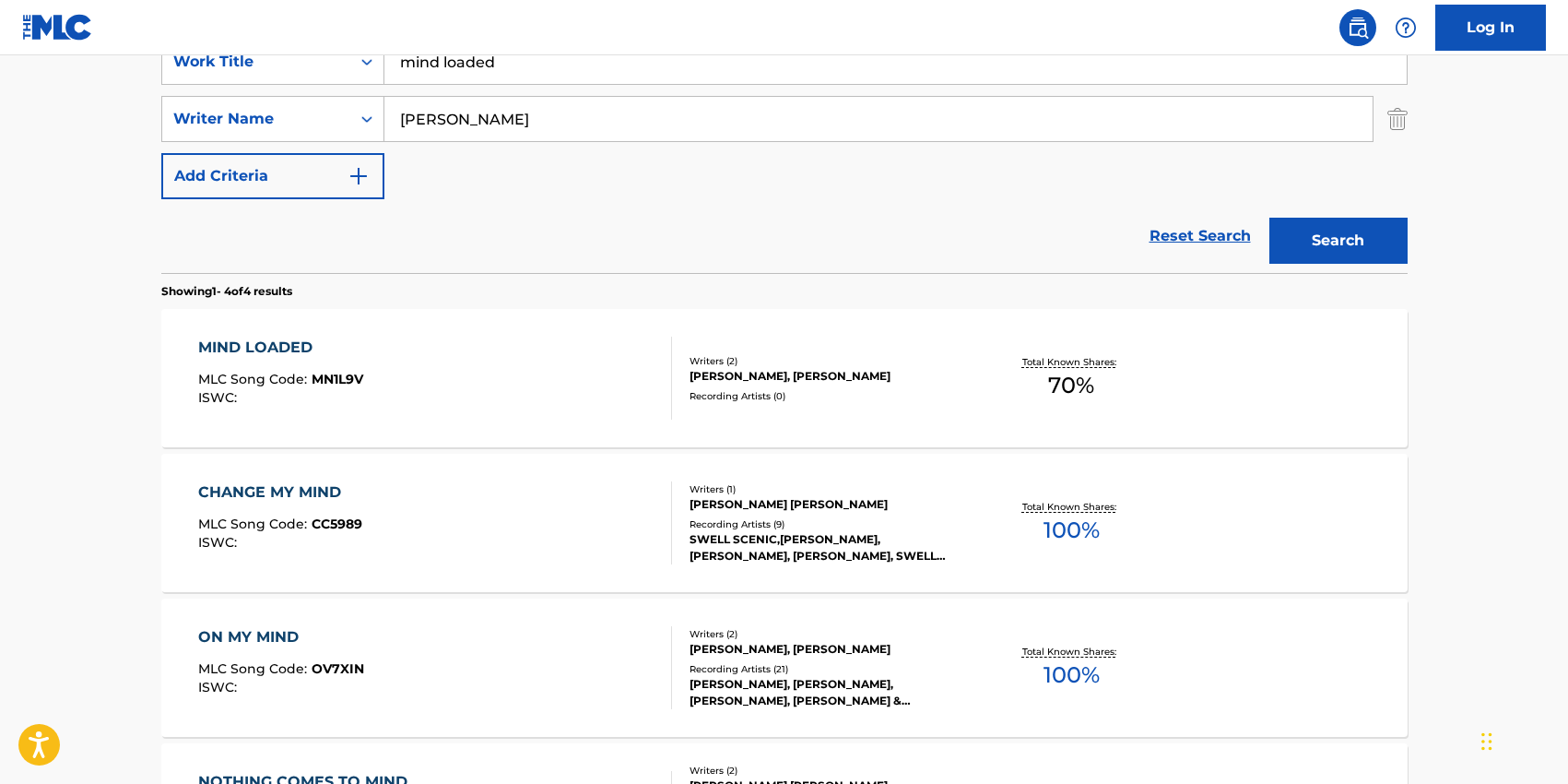
scroll to position [360, 0]
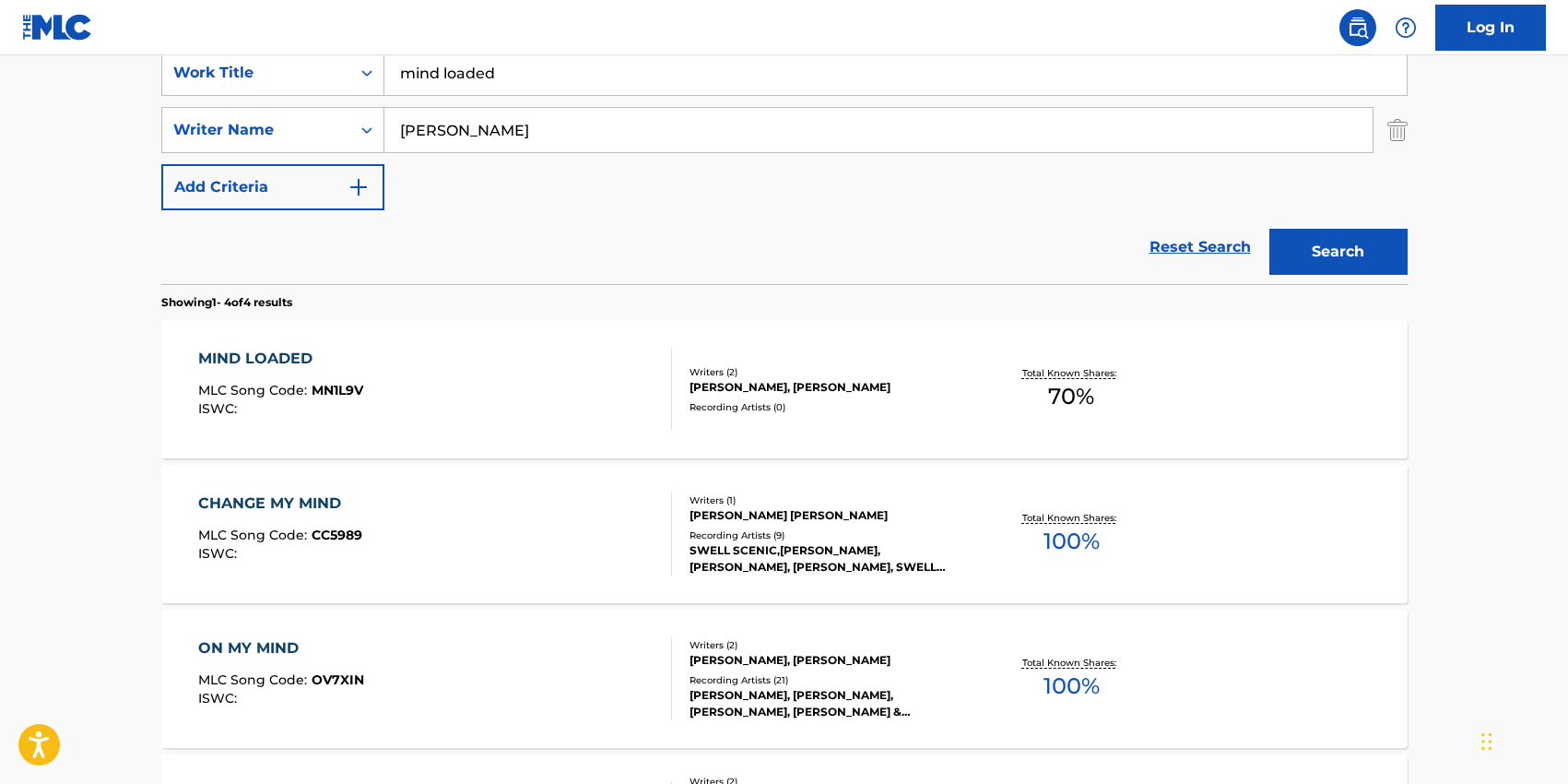
click at [506, 395] on div "MIND LOADED MLC Song Code : MN1L9V ISWC :" at bounding box center [435, 389] width 474 height 83
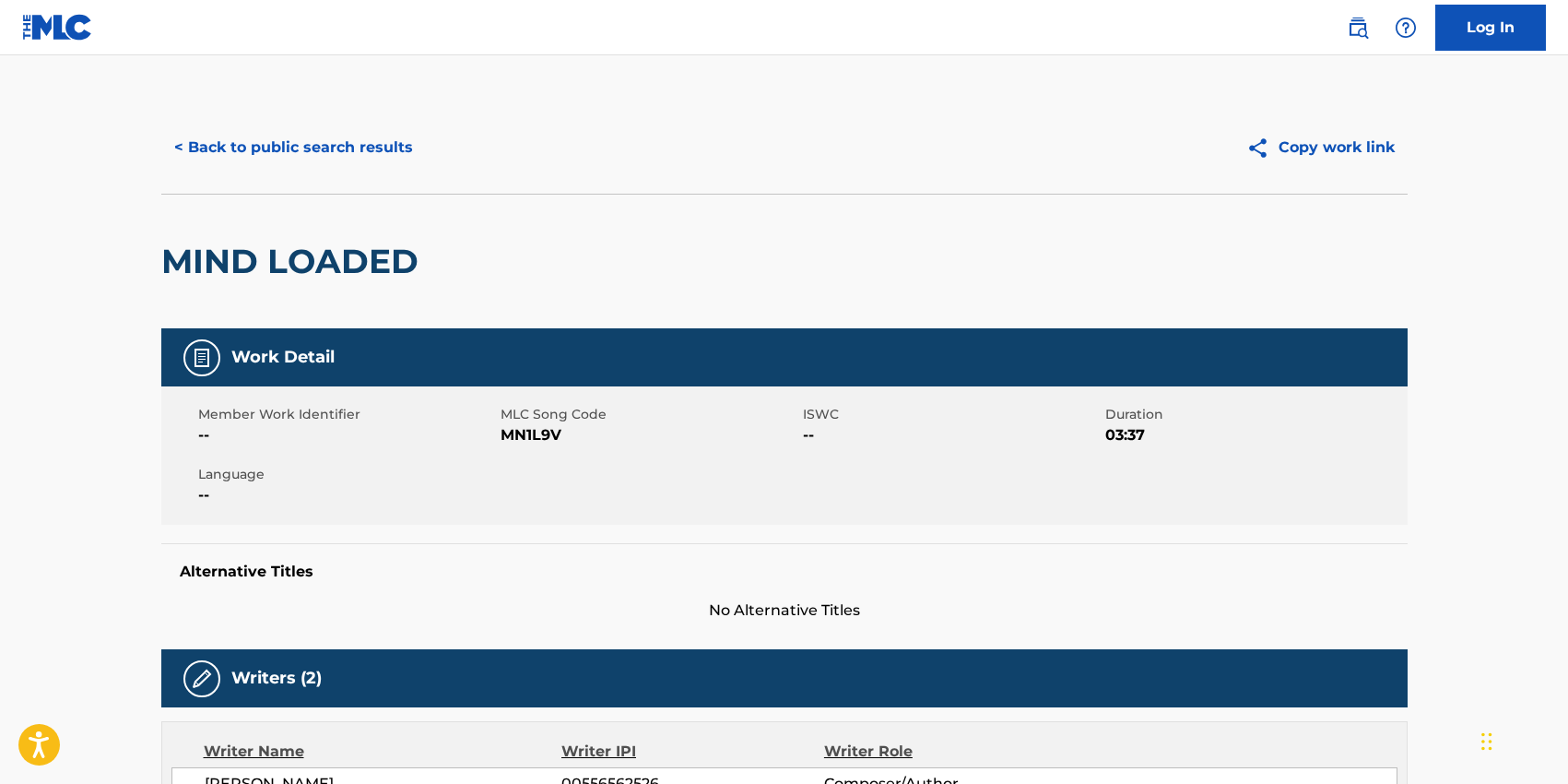
click at [527, 439] on span "MN1L9V" at bounding box center [649, 434] width 298 height 22
copy span "MN1L9V"
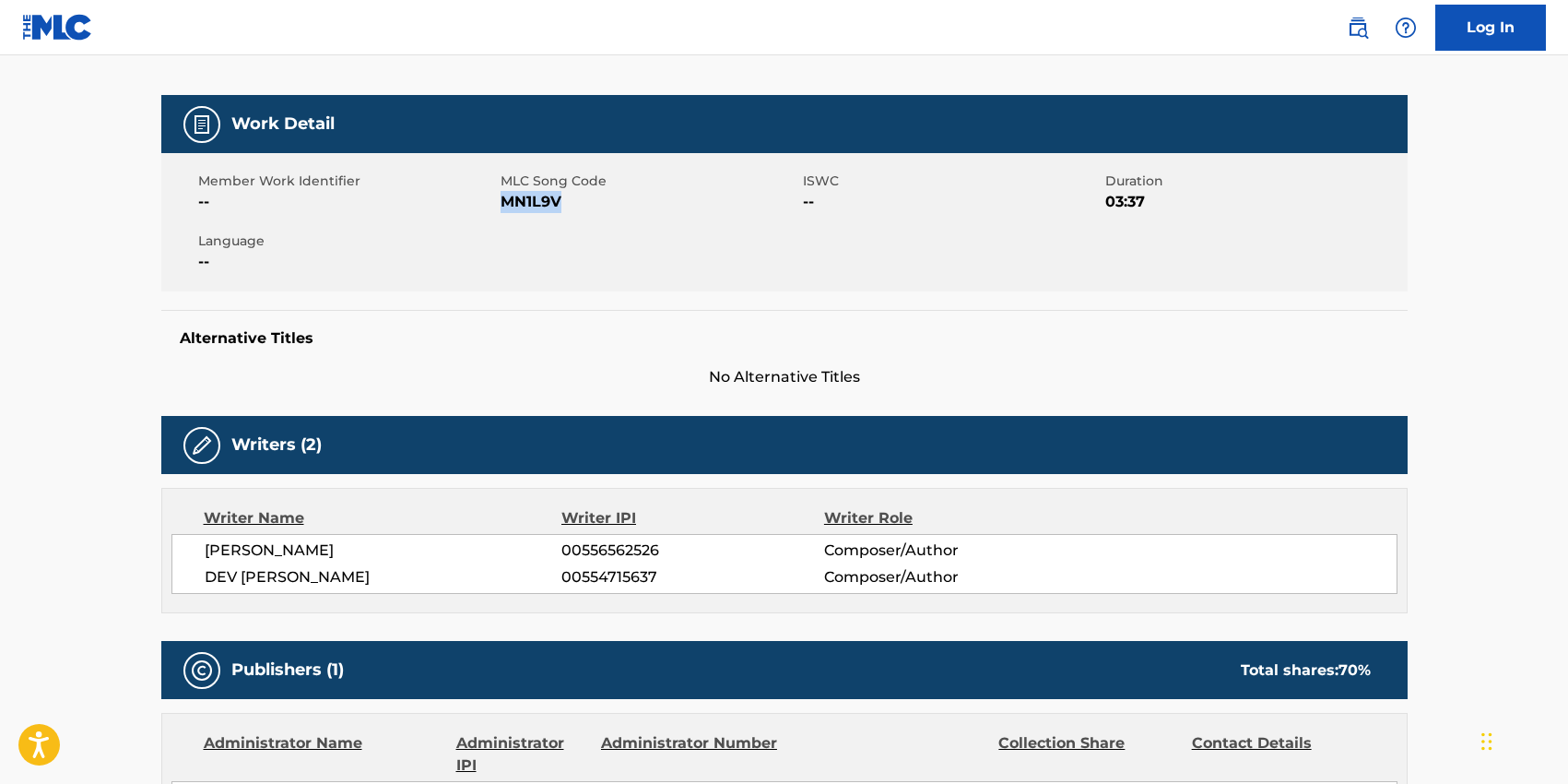
scroll to position [247, 0]
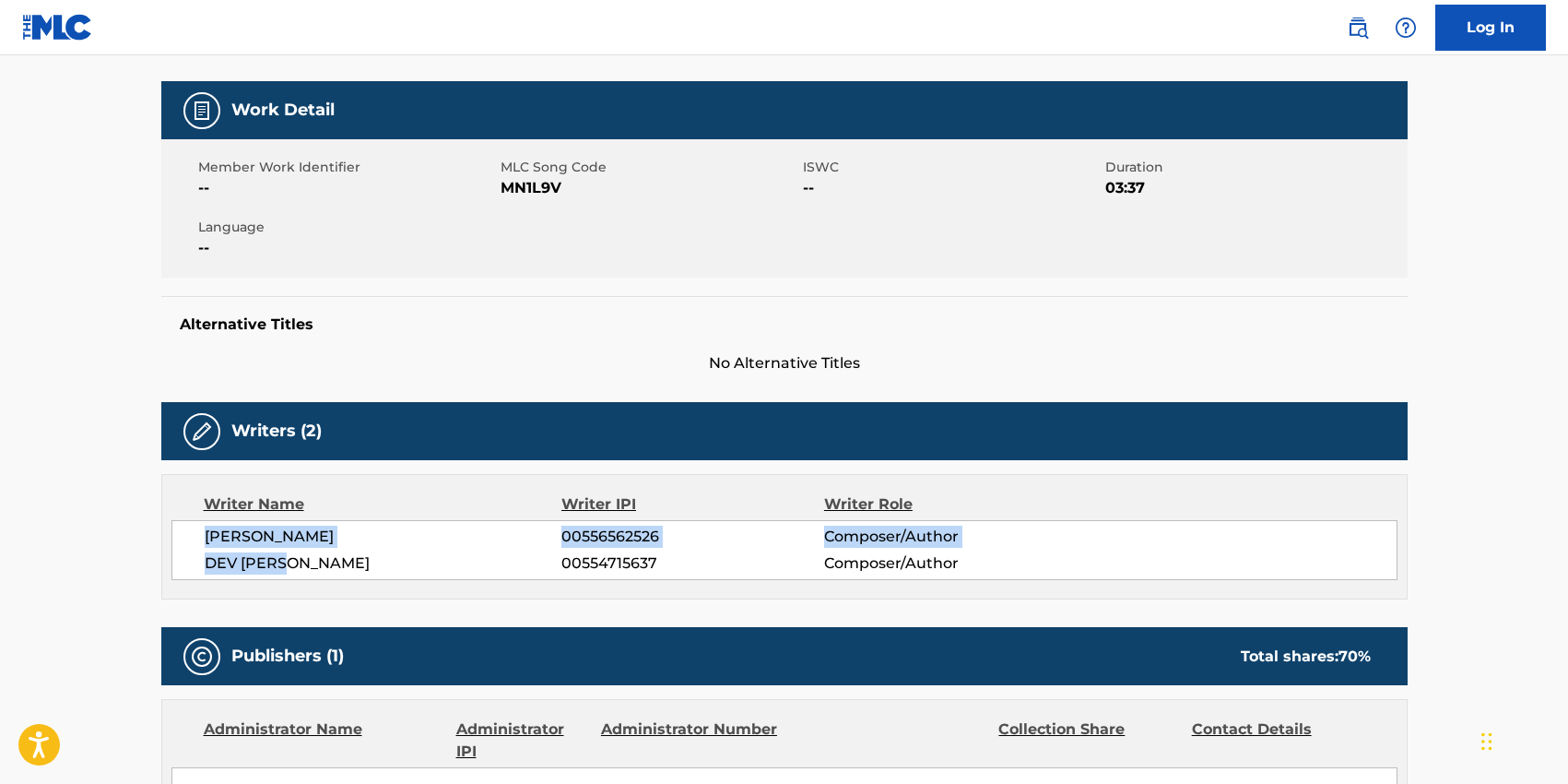
drag, startPoint x: 289, startPoint y: 562, endPoint x: 193, endPoint y: 533, distance: 100.3
click at [193, 533] on div "[PERSON_NAME] 00556562526 Composer/Author [PERSON_NAME] 00554715637 Composer/Au…" at bounding box center [784, 550] width 1225 height 60
copy div "[PERSON_NAME] 00556562526 Composer/Author [PERSON_NAME]"
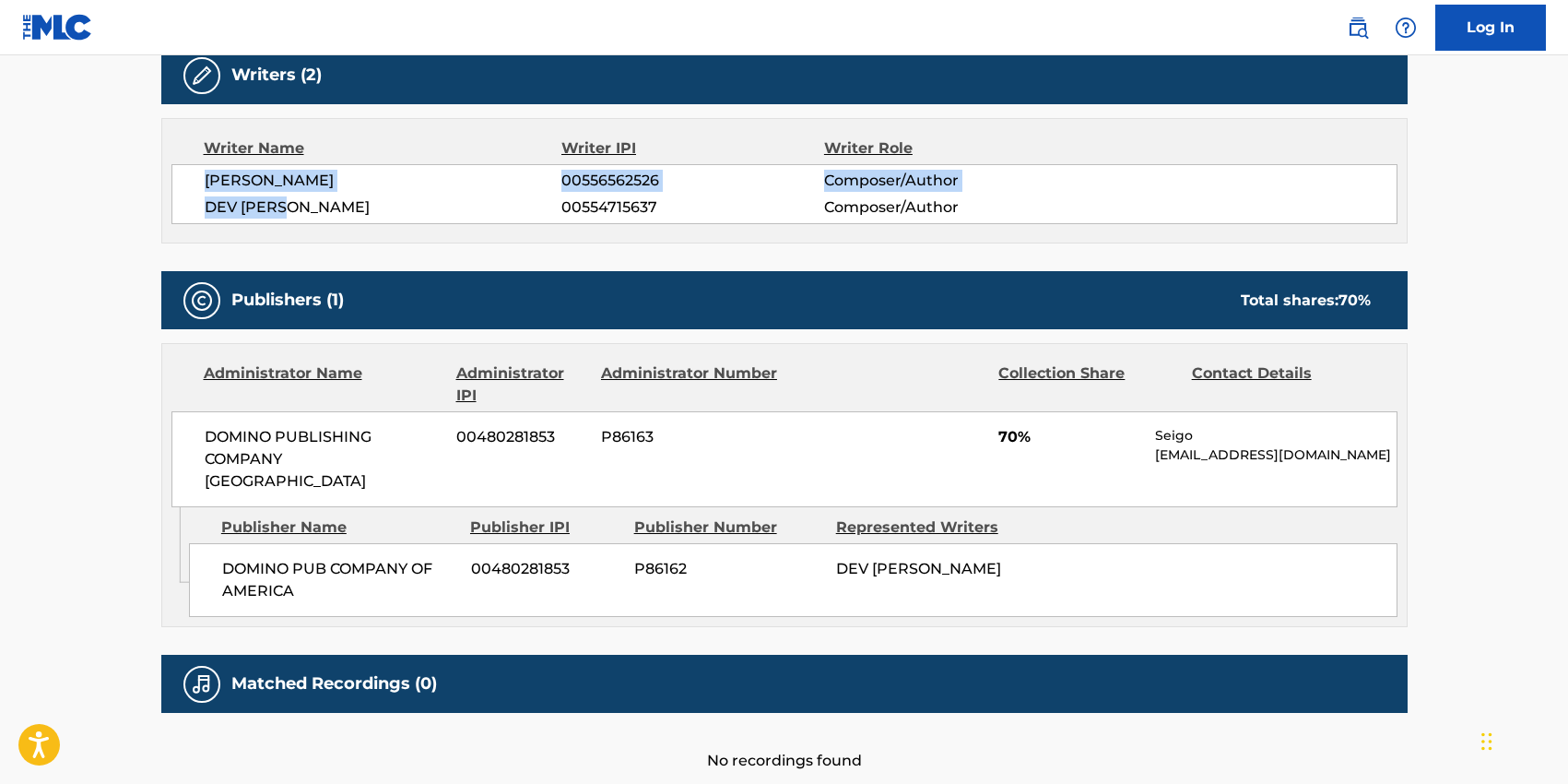
scroll to position [604, 0]
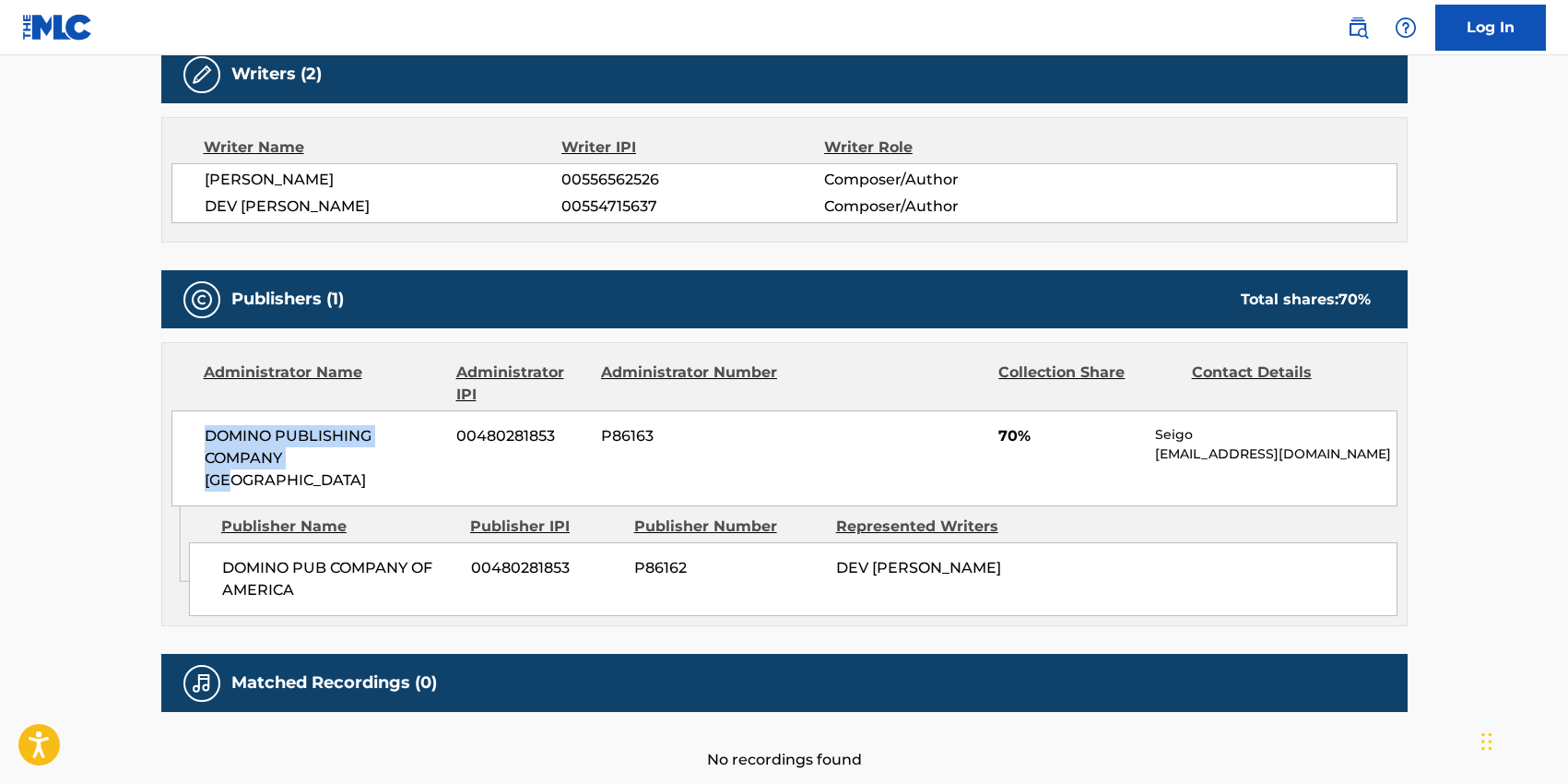
drag, startPoint x: 327, startPoint y: 458, endPoint x: 192, endPoint y: 427, distance: 138.5
click at [192, 427] on div "DOMINO PUBLISHING COMPANY [GEOGRAPHIC_DATA] 00480281853 P86163 70% Seigo [EMAIL…" at bounding box center [784, 458] width 1225 height 96
copy span "DOMINO PUBLISHING COMPANY [GEOGRAPHIC_DATA]"
drag, startPoint x: 302, startPoint y: 576, endPoint x: 226, endPoint y: 538, distance: 85.0
click at [226, 542] on div "DOMINO PUB COMPANY OF AMERICA 00480281853 P86162 DEV [PERSON_NAME]" at bounding box center [792, 578] width 1208 height 73
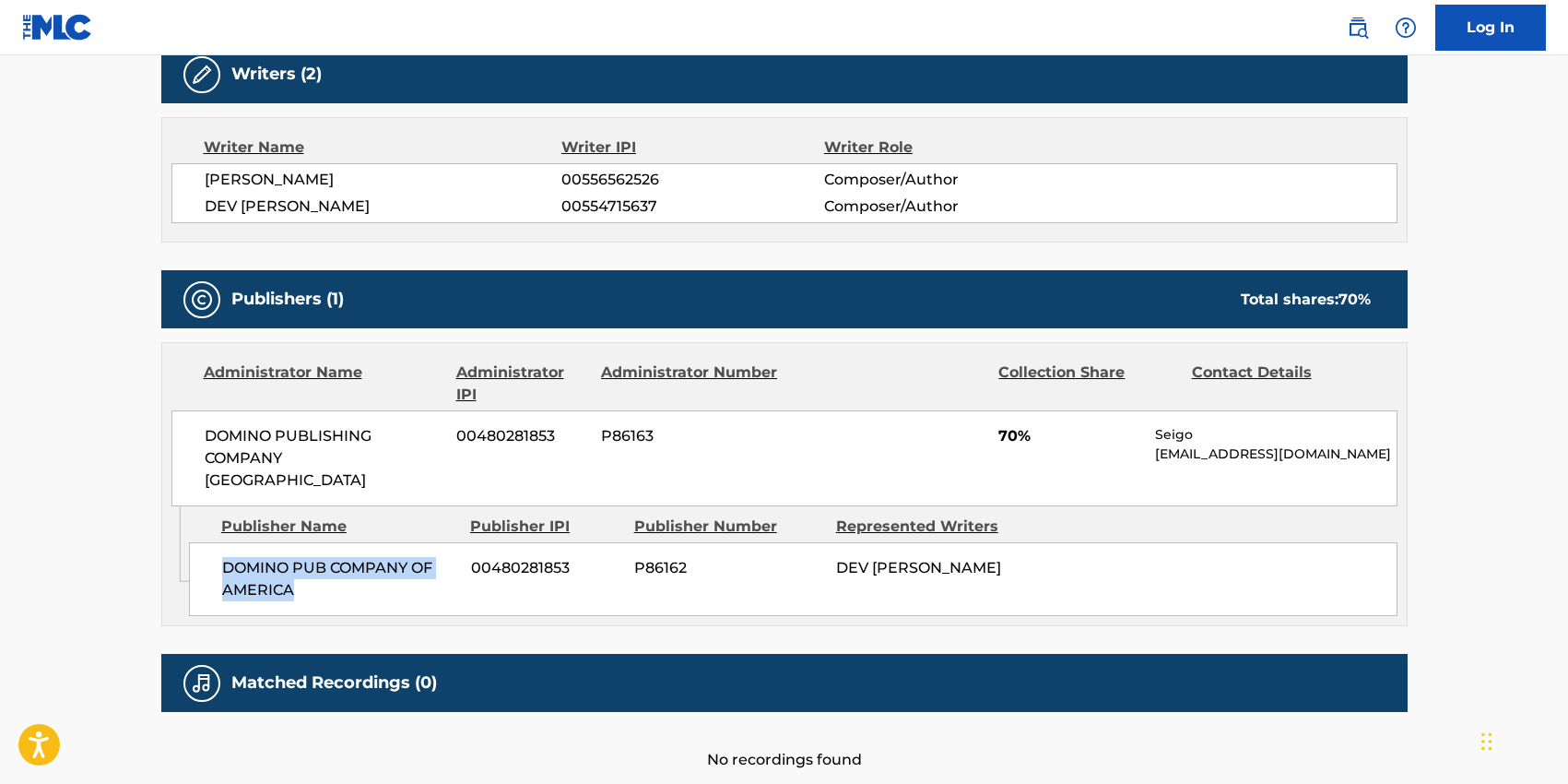
copy span "DOMINO PUB COMPANY OF AMERICA"
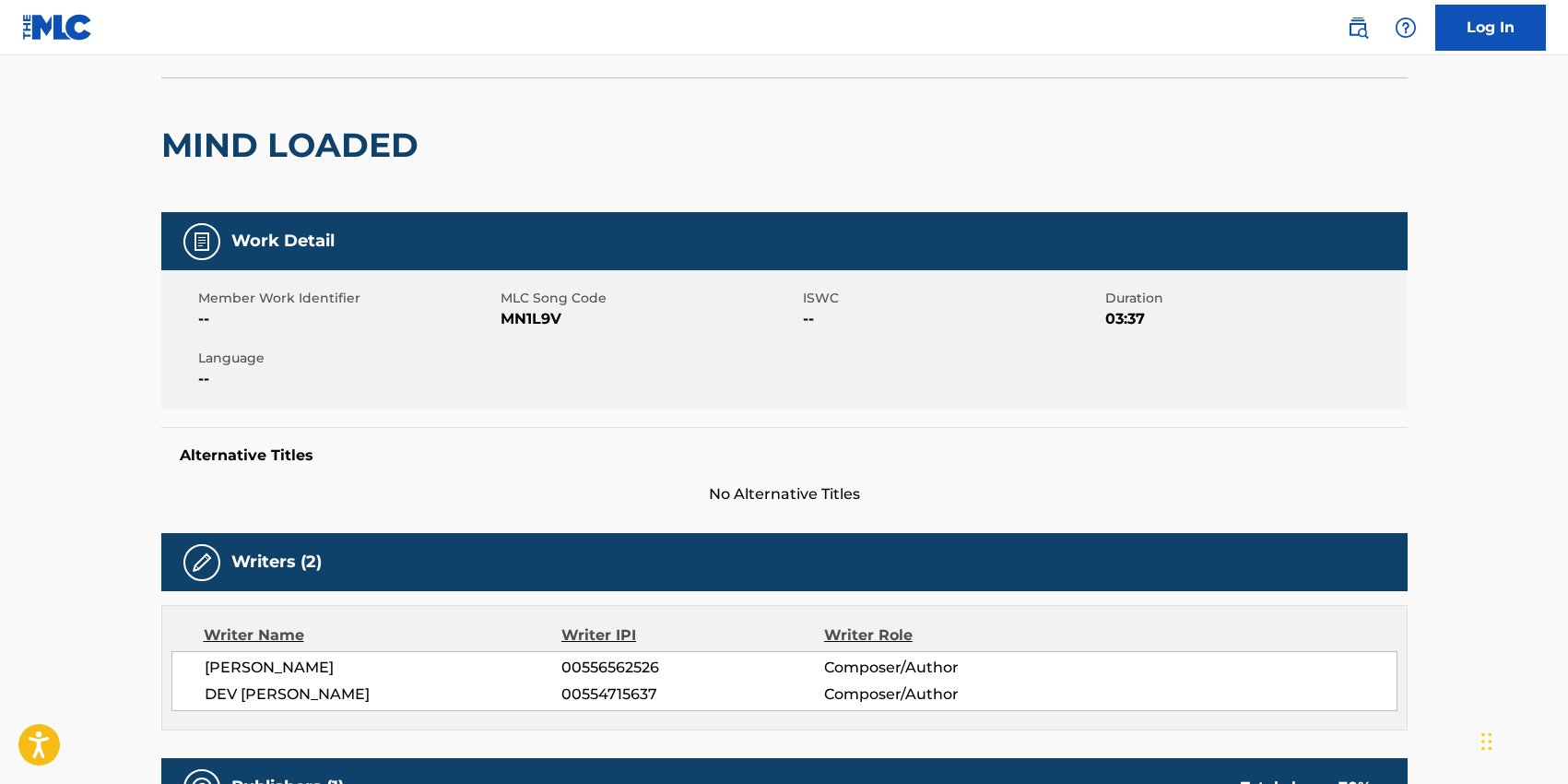
scroll to position [0, 0]
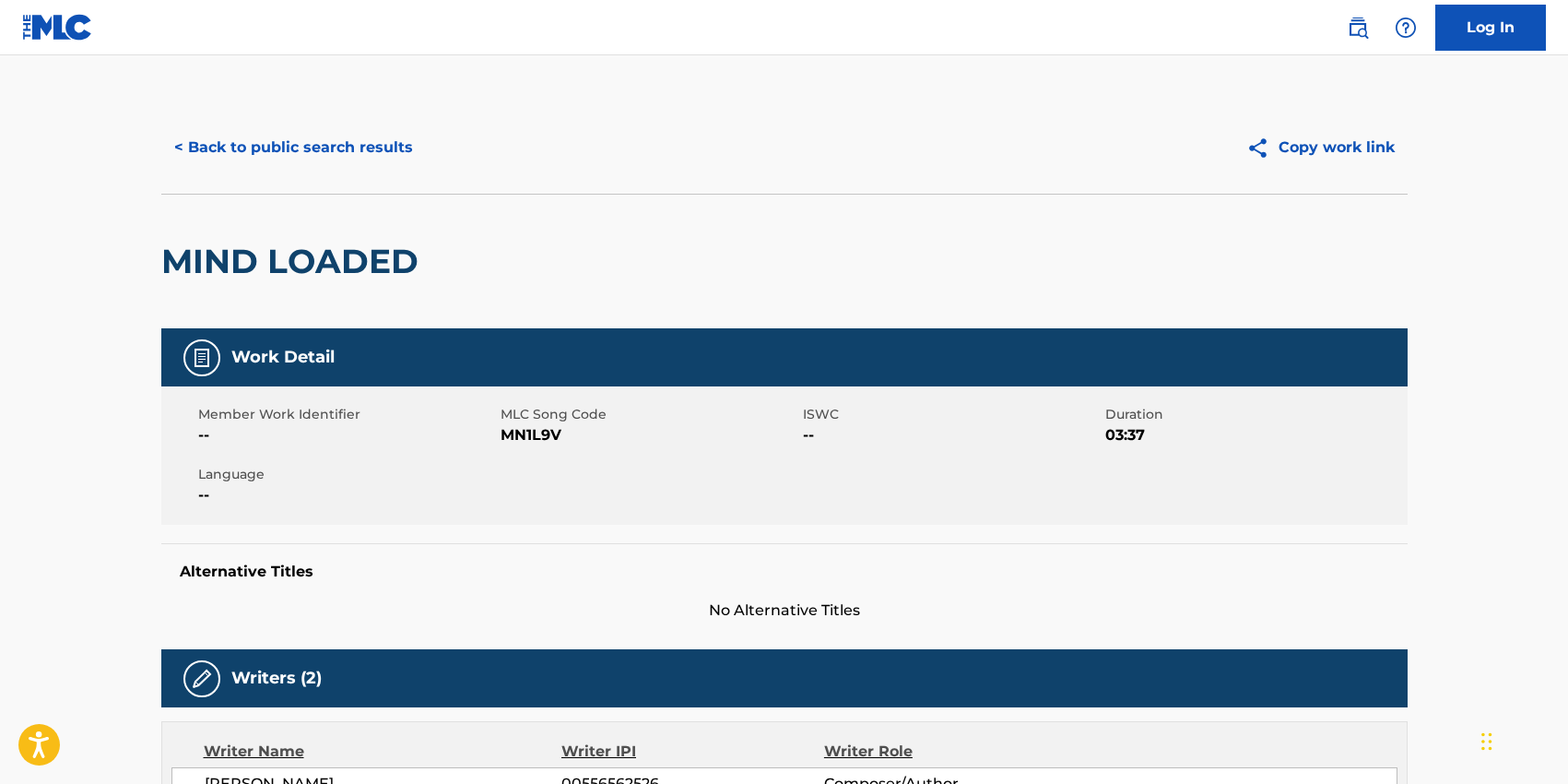
click at [273, 141] on button "< Back to public search results" at bounding box center [293, 148] width 265 height 46
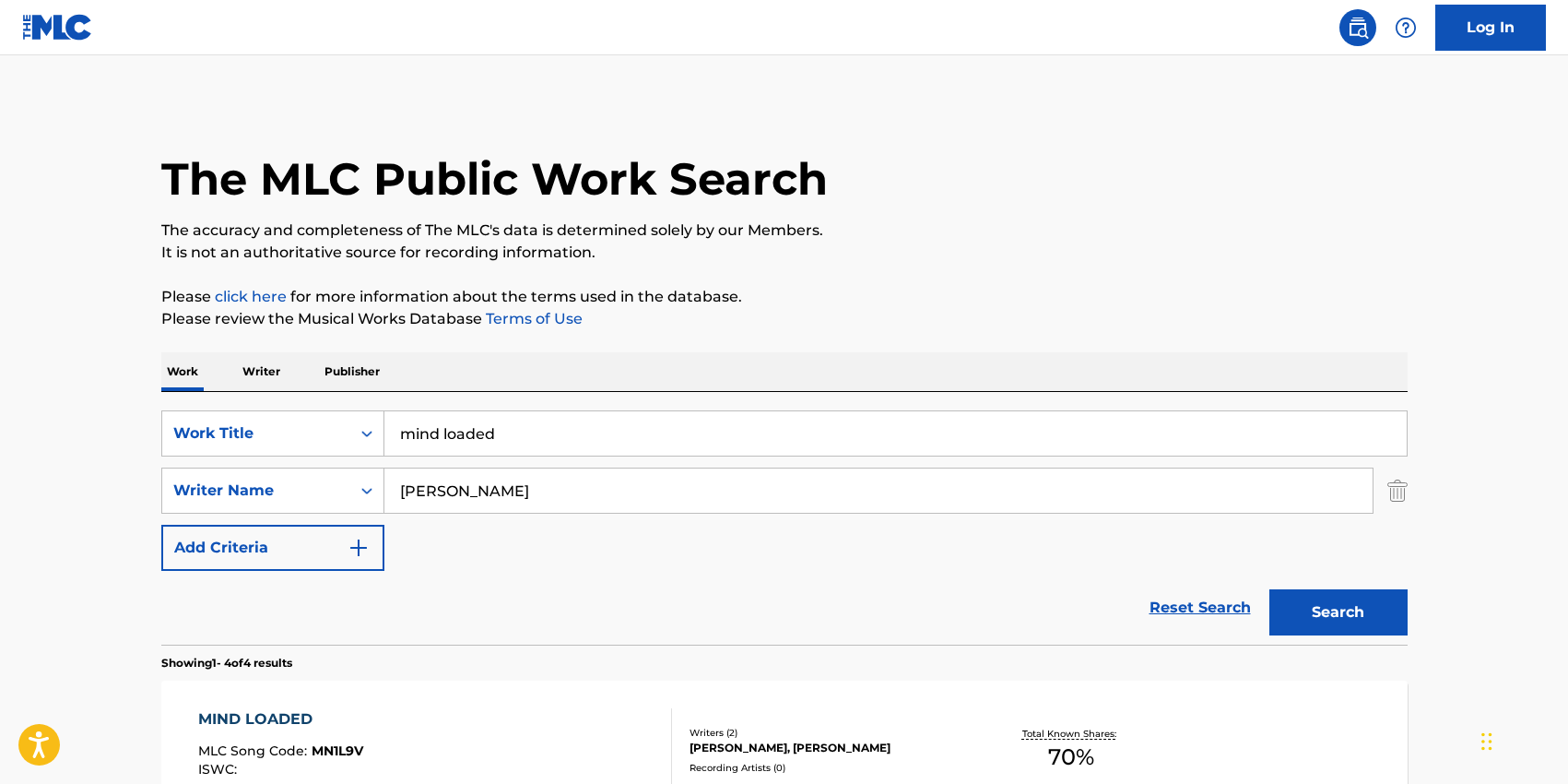
scroll to position [360, 0]
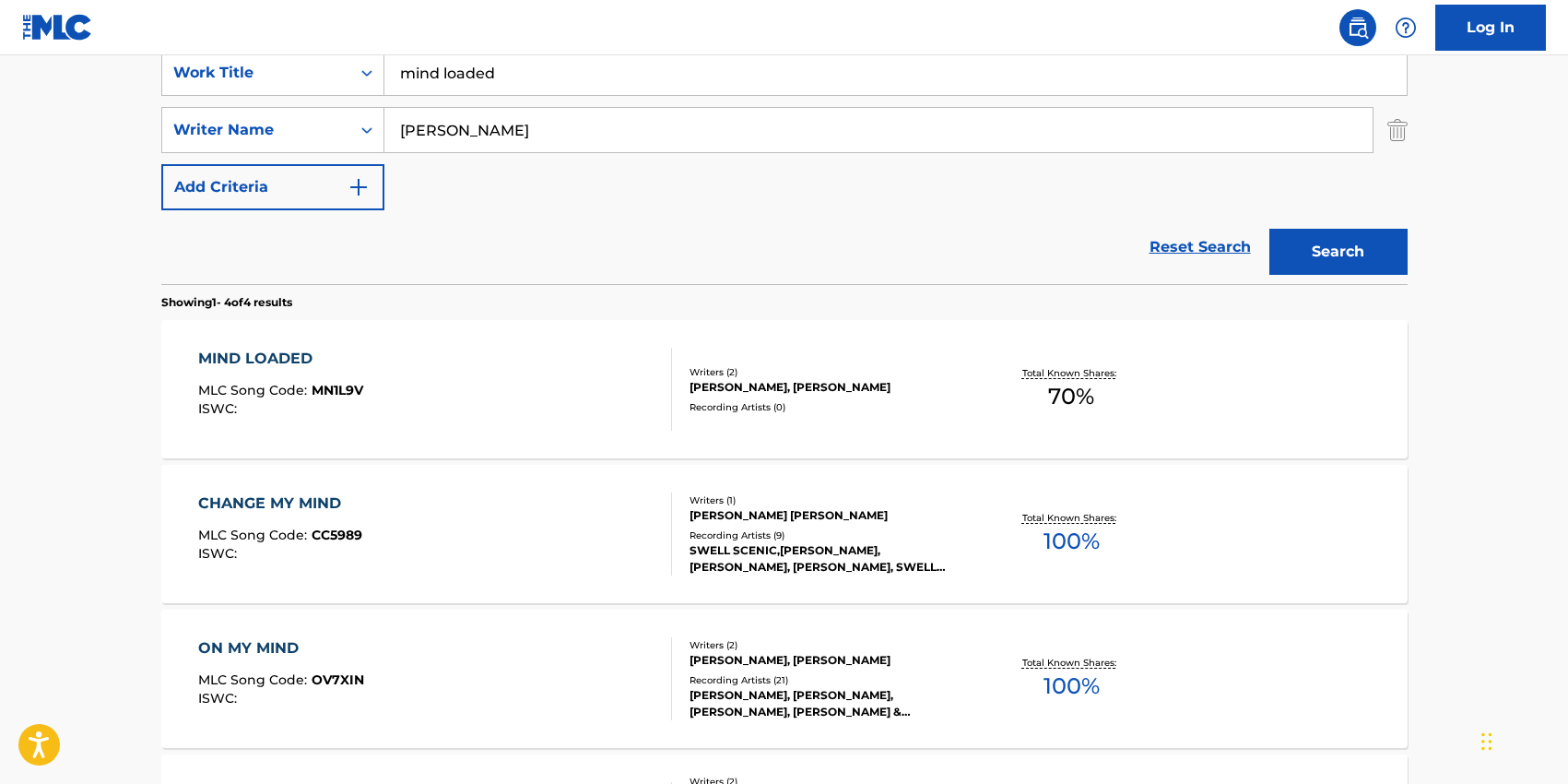
click at [456, 70] on input "mind loaded" at bounding box center [895, 72] width 1022 height 44
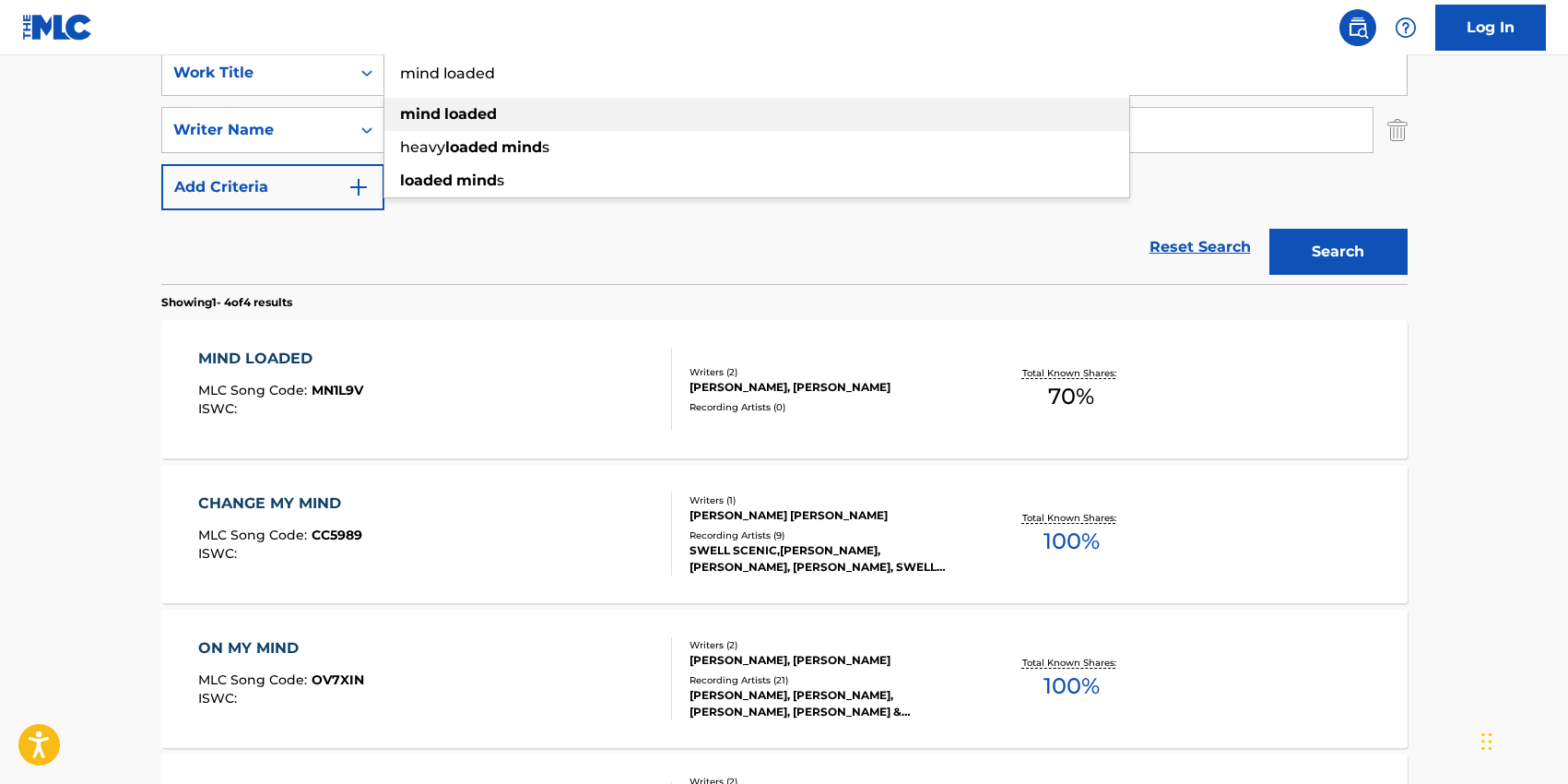
click at [432, 123] on div "mind loaded" at bounding box center [757, 114] width 744 height 33
click at [432, 123] on input "[PERSON_NAME]" at bounding box center [879, 130] width 988 height 44
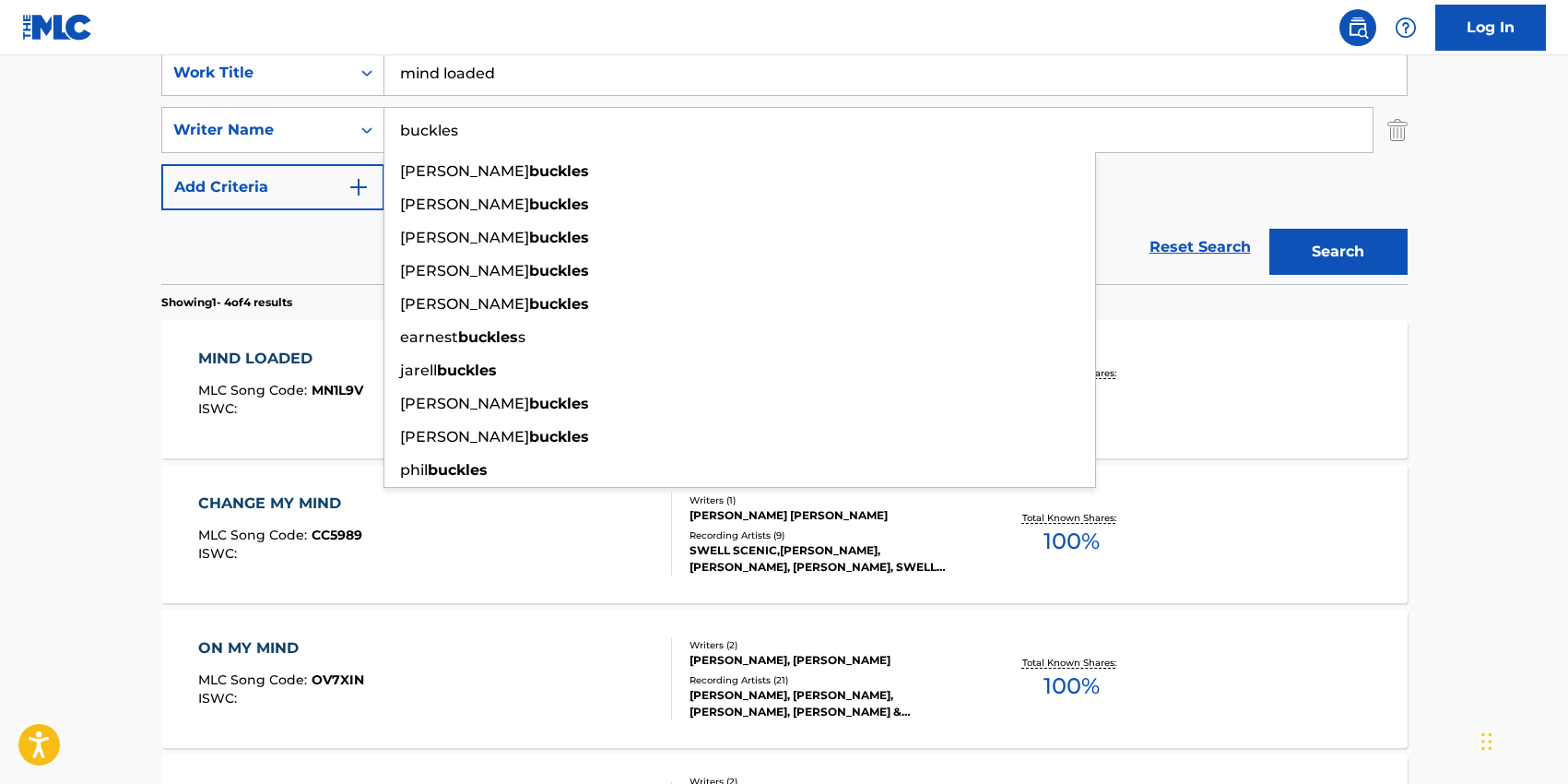
type input "buckles"
click at [456, 78] on input "mind loaded" at bounding box center [895, 72] width 1022 height 44
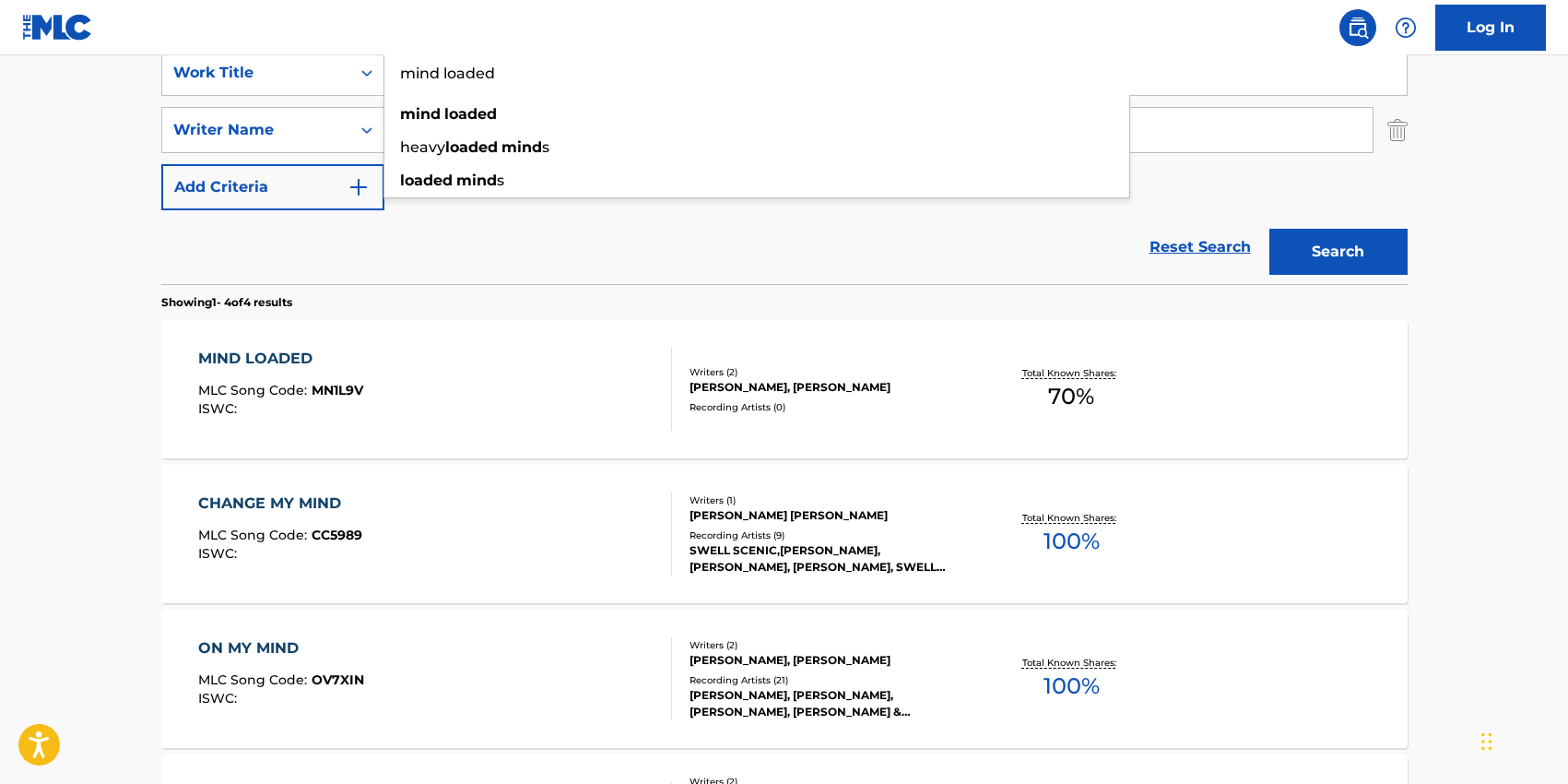
click at [456, 78] on input "mind loaded" at bounding box center [895, 72] width 1022 height 44
click at [1287, 186] on div "SearchWithCriteria23d220be-a6e9-4af9-b957-edec2df26750 Work Title is it a crime…" at bounding box center [784, 130] width 1246 height 160
click at [1294, 235] on button "Search" at bounding box center [1338, 251] width 138 height 46
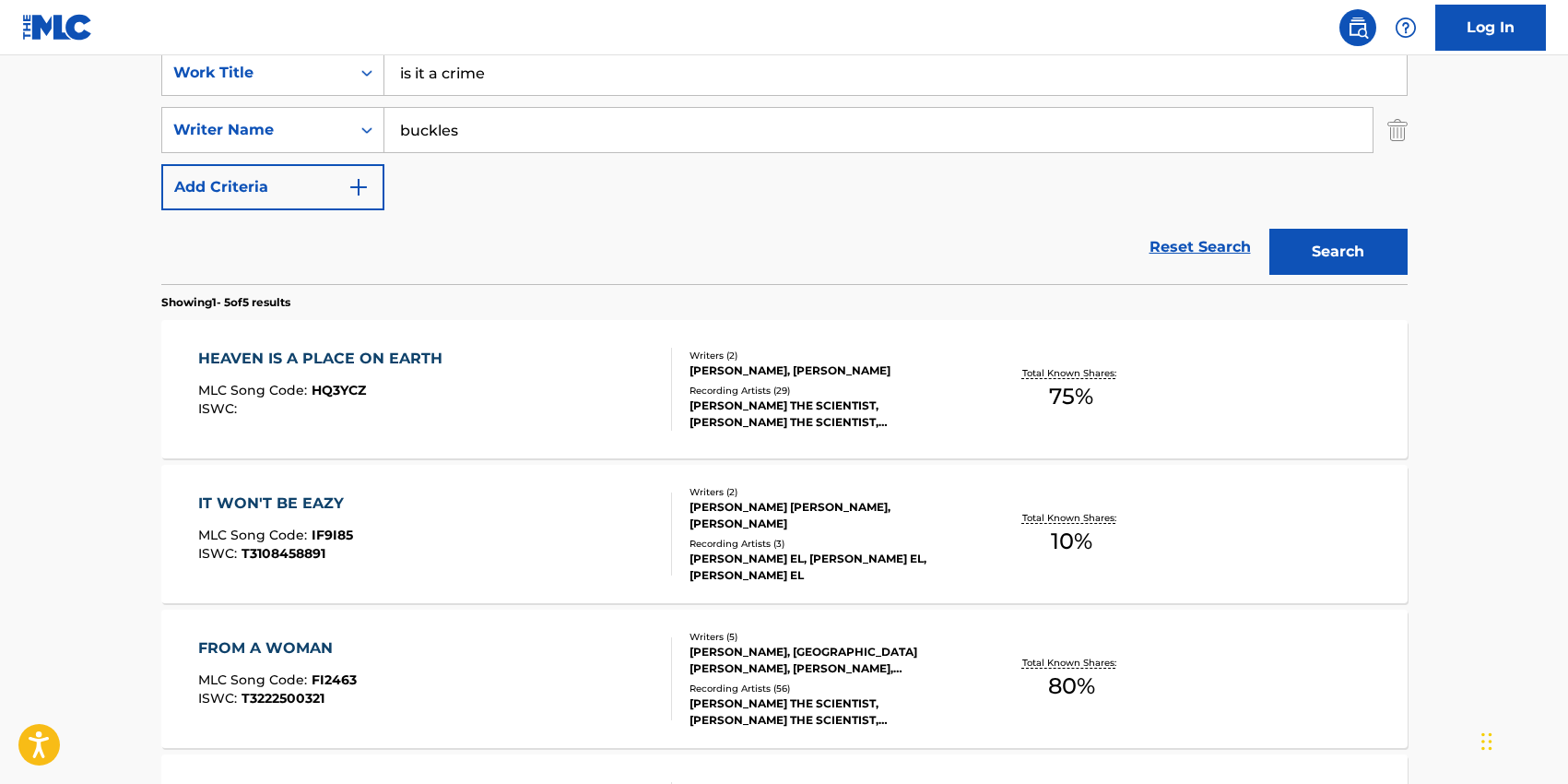
click at [469, 71] on input "is it a crime" at bounding box center [895, 72] width 1022 height 44
type input "straight for the heart"
click at [506, 190] on div "SearchWithCriteria23d220be-a6e9-4af9-b957-edec2df26750 Work Title straight for …" at bounding box center [784, 130] width 1246 height 160
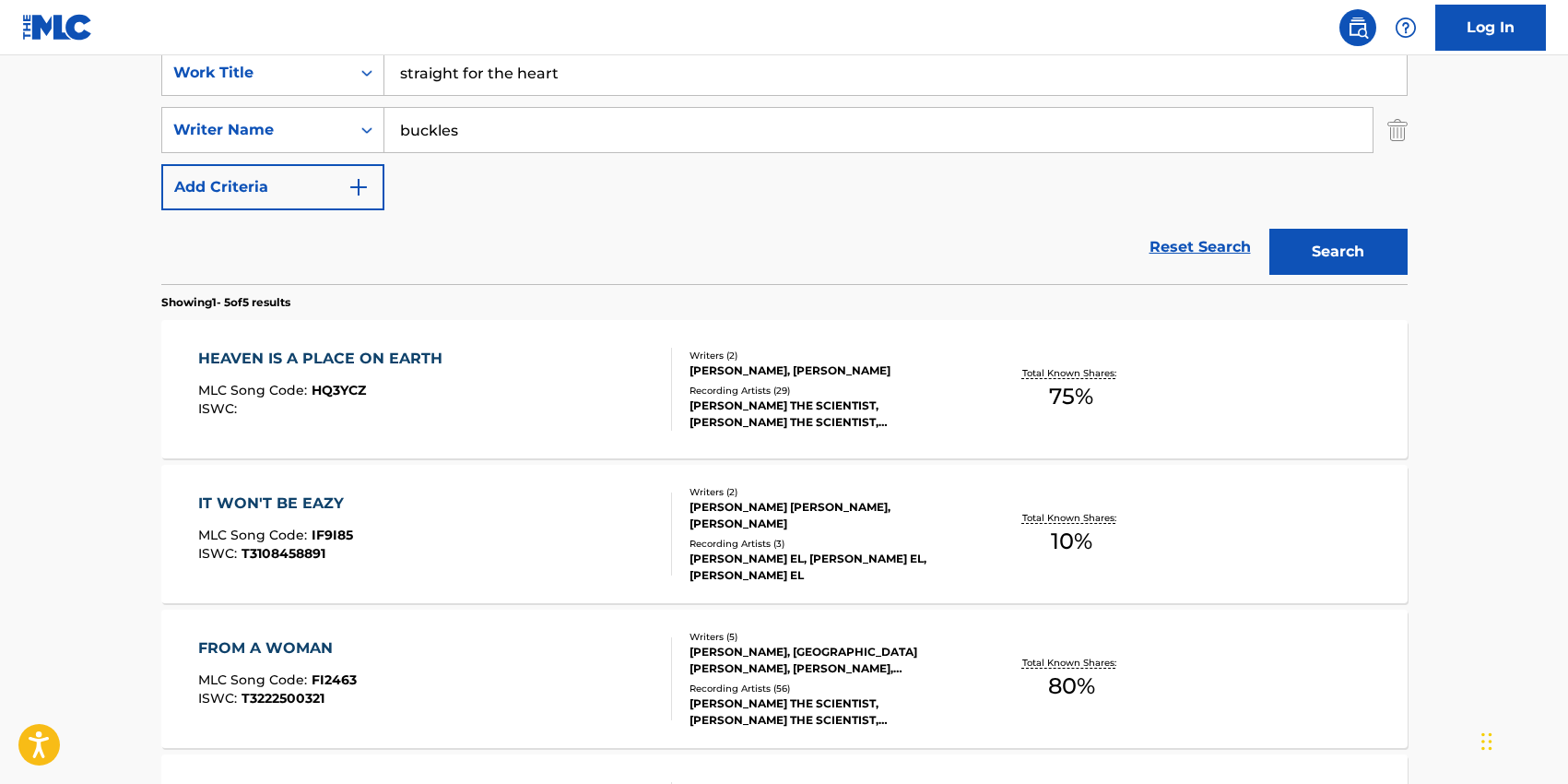
click at [496, 141] on input "buckles" at bounding box center [879, 130] width 988 height 44
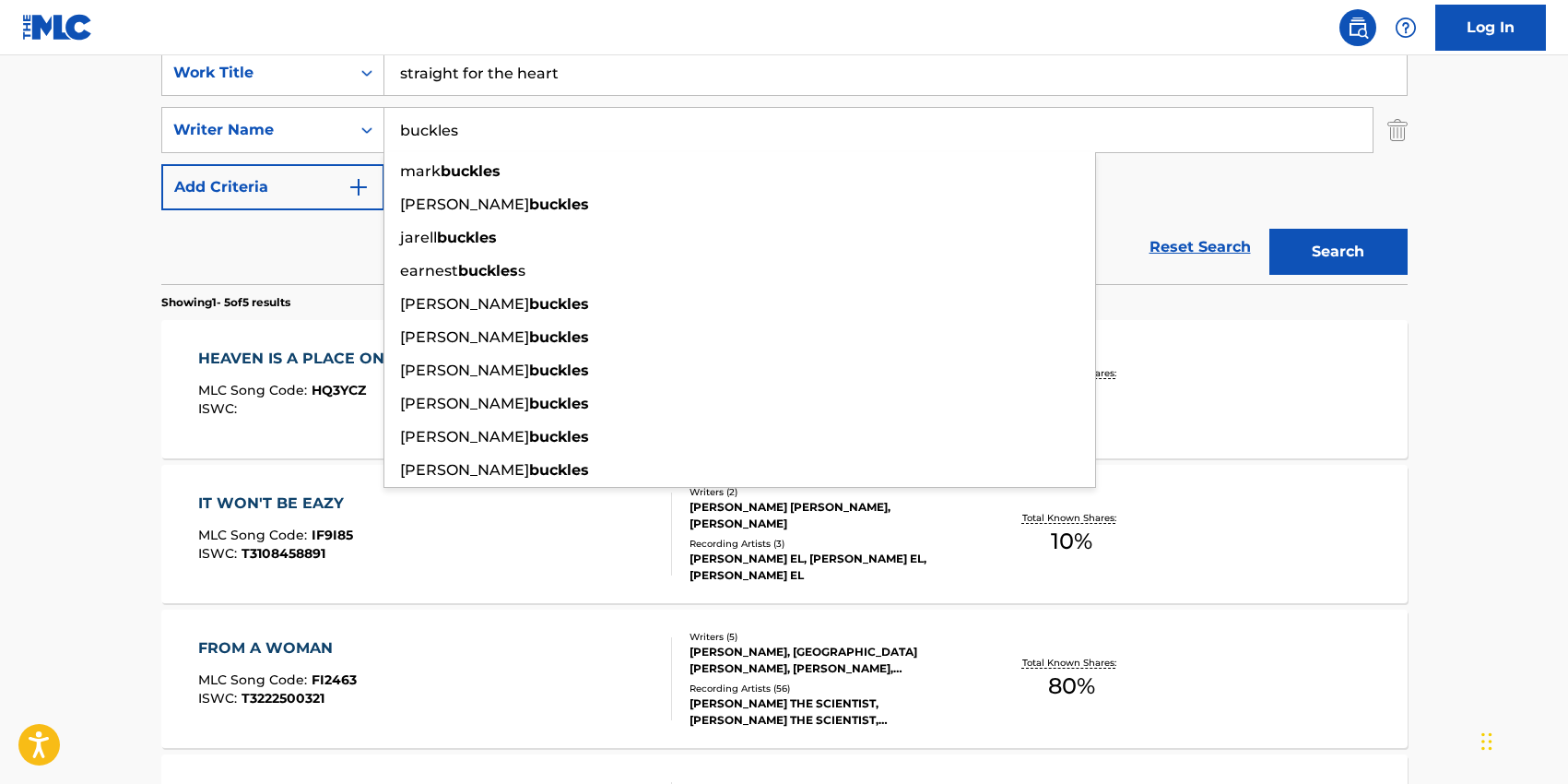
paste input "[PERSON_NAME]"
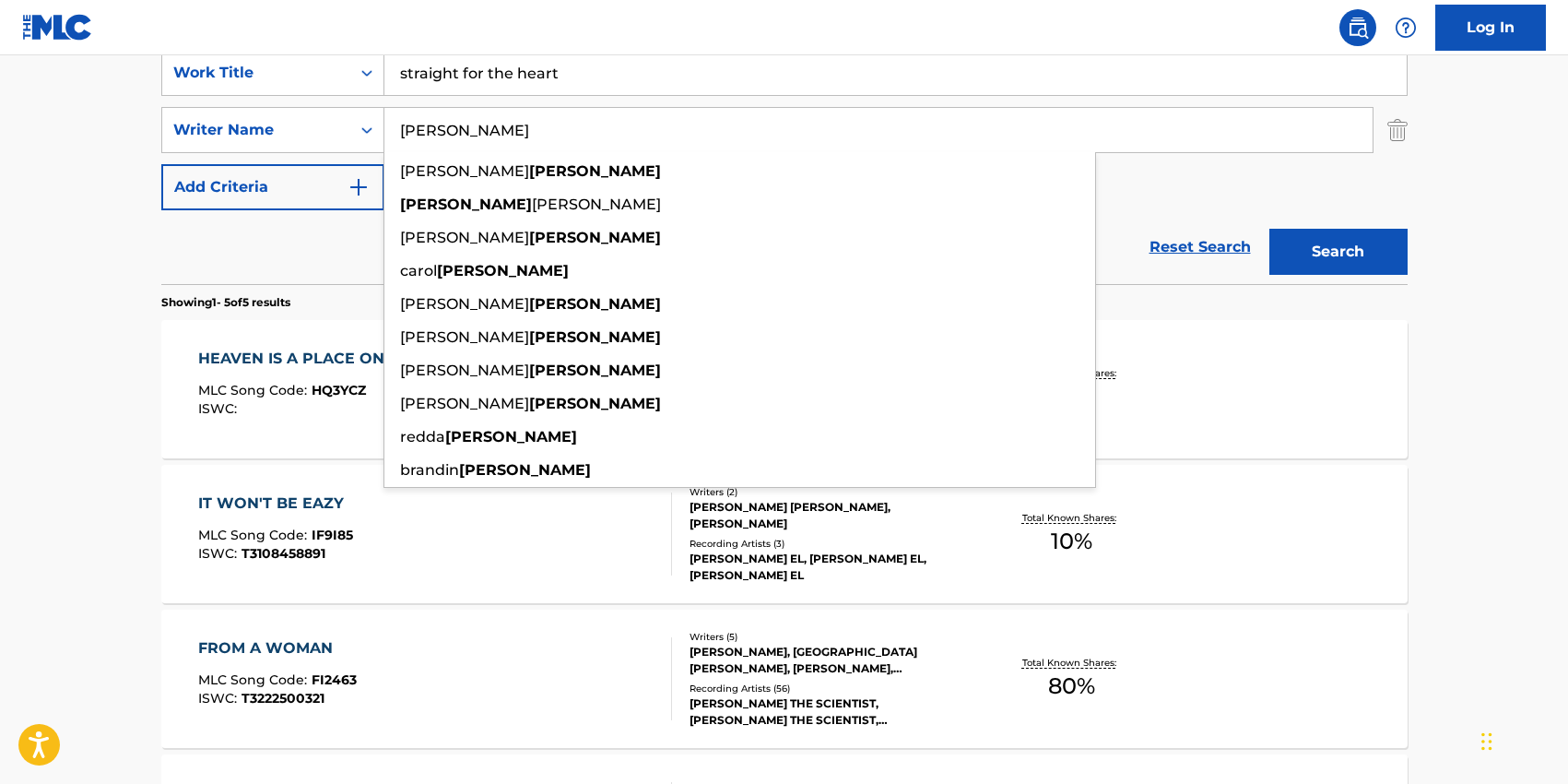
type input "[PERSON_NAME]"
click at [1127, 173] on div "SearchWithCriteria23d220be-a6e9-4af9-b957-edec2df26750 Work Title straight for …" at bounding box center [784, 130] width 1246 height 160
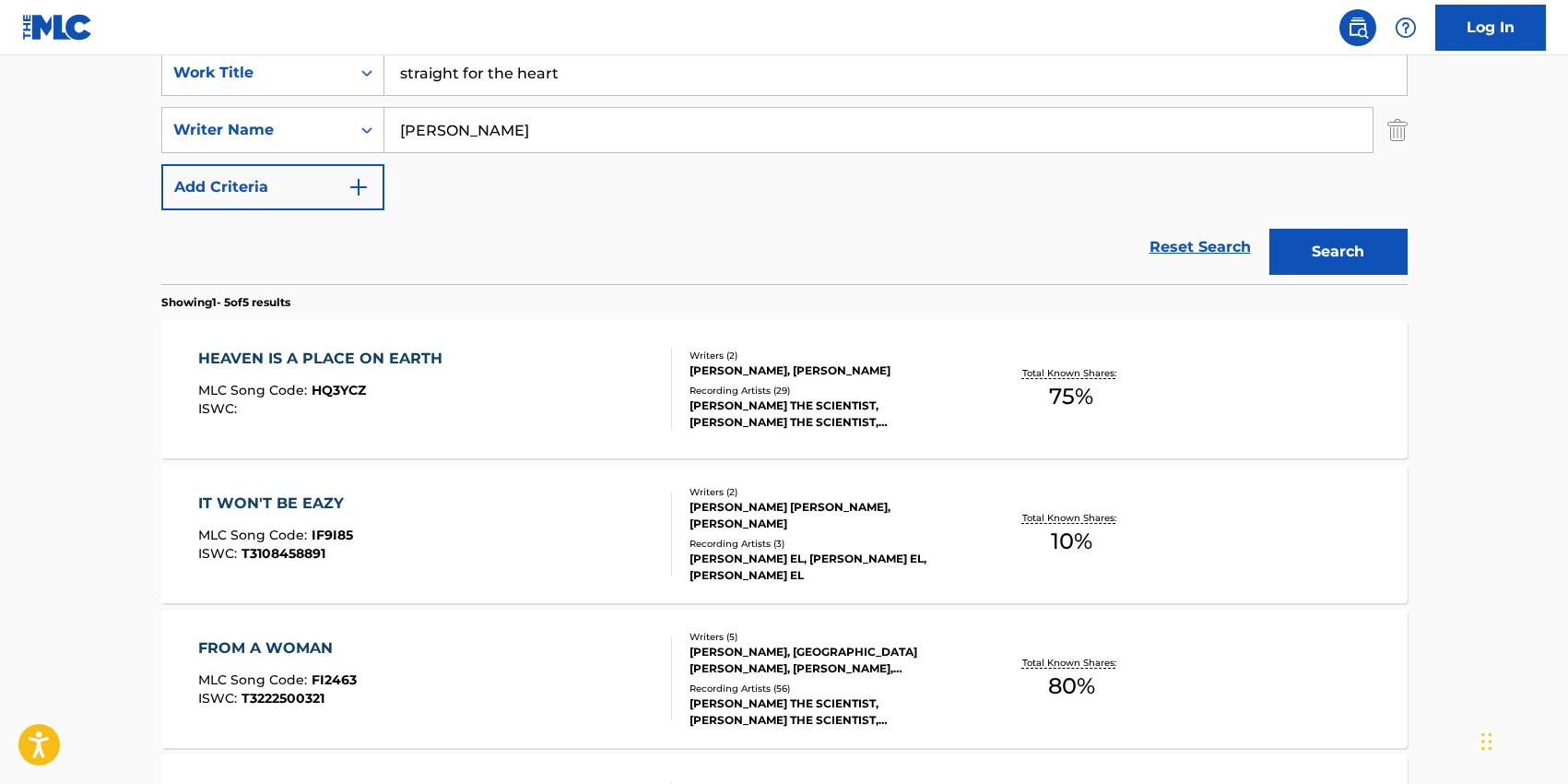
click at [1368, 256] on button "Search" at bounding box center [1338, 251] width 138 height 46
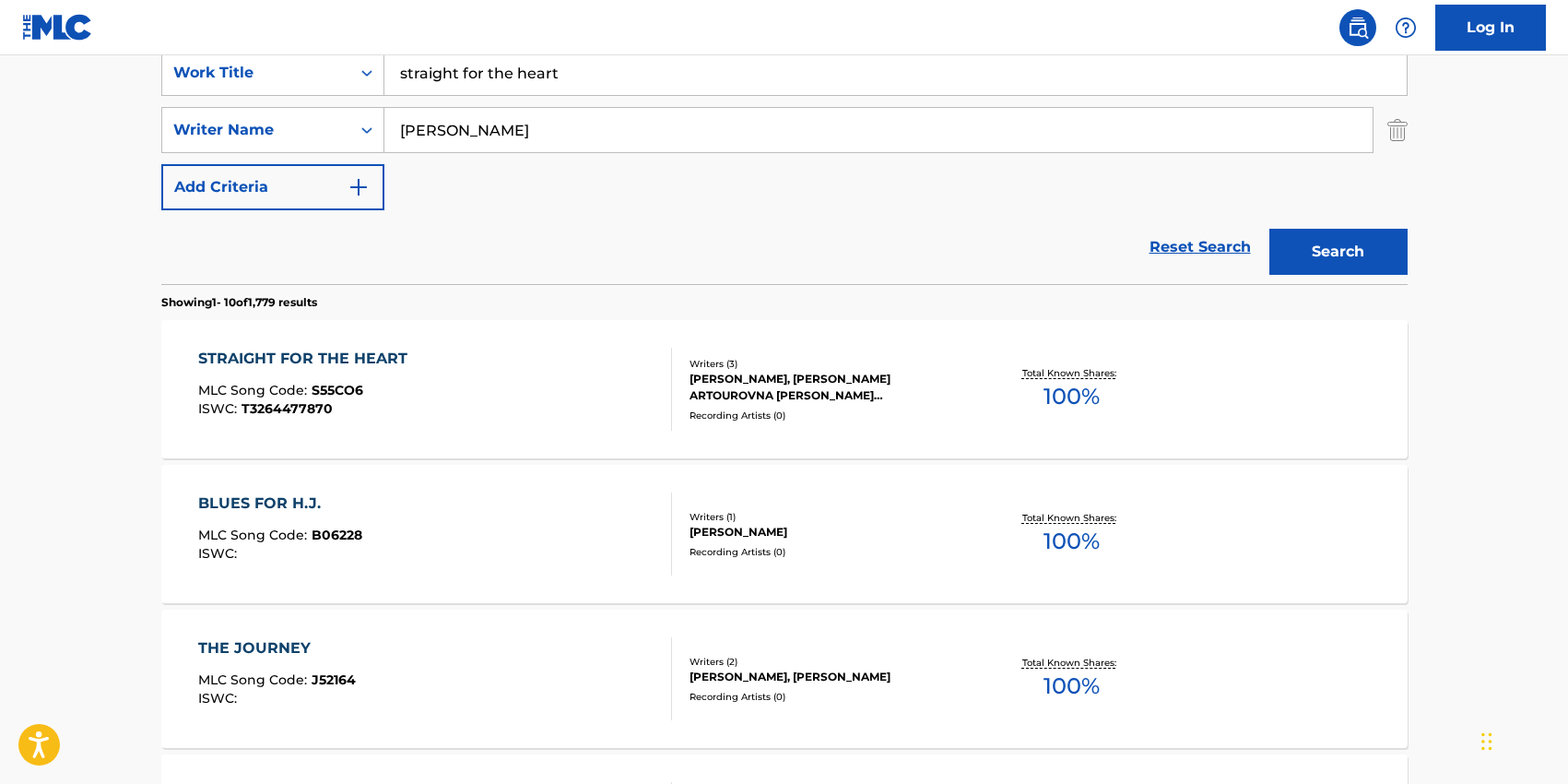
click at [495, 397] on div "STRAIGHT FOR THE HEART MLC Song Code : S55CO6 ISWC : T3264477870" at bounding box center [435, 389] width 474 height 83
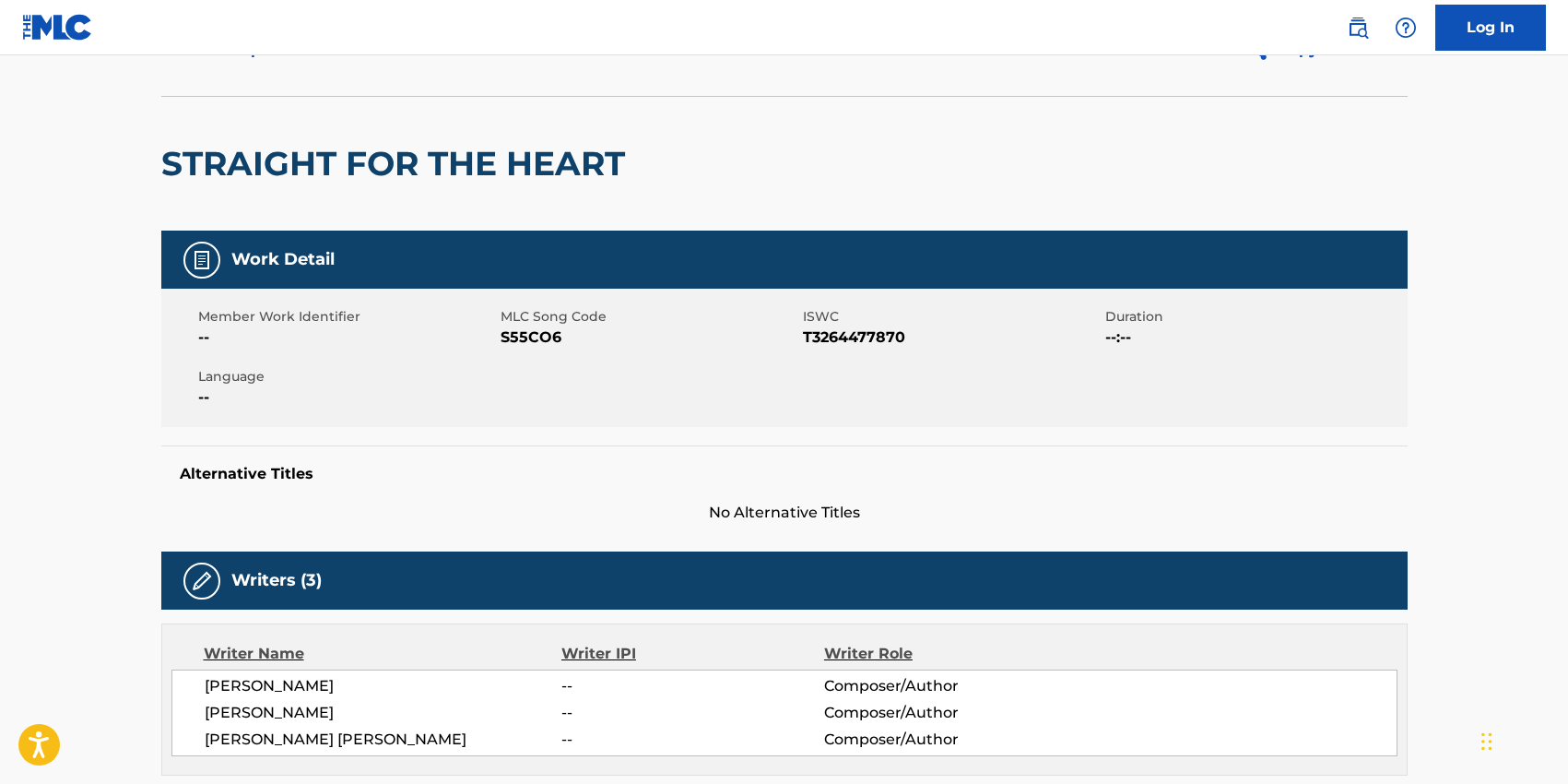
scroll to position [95, 0]
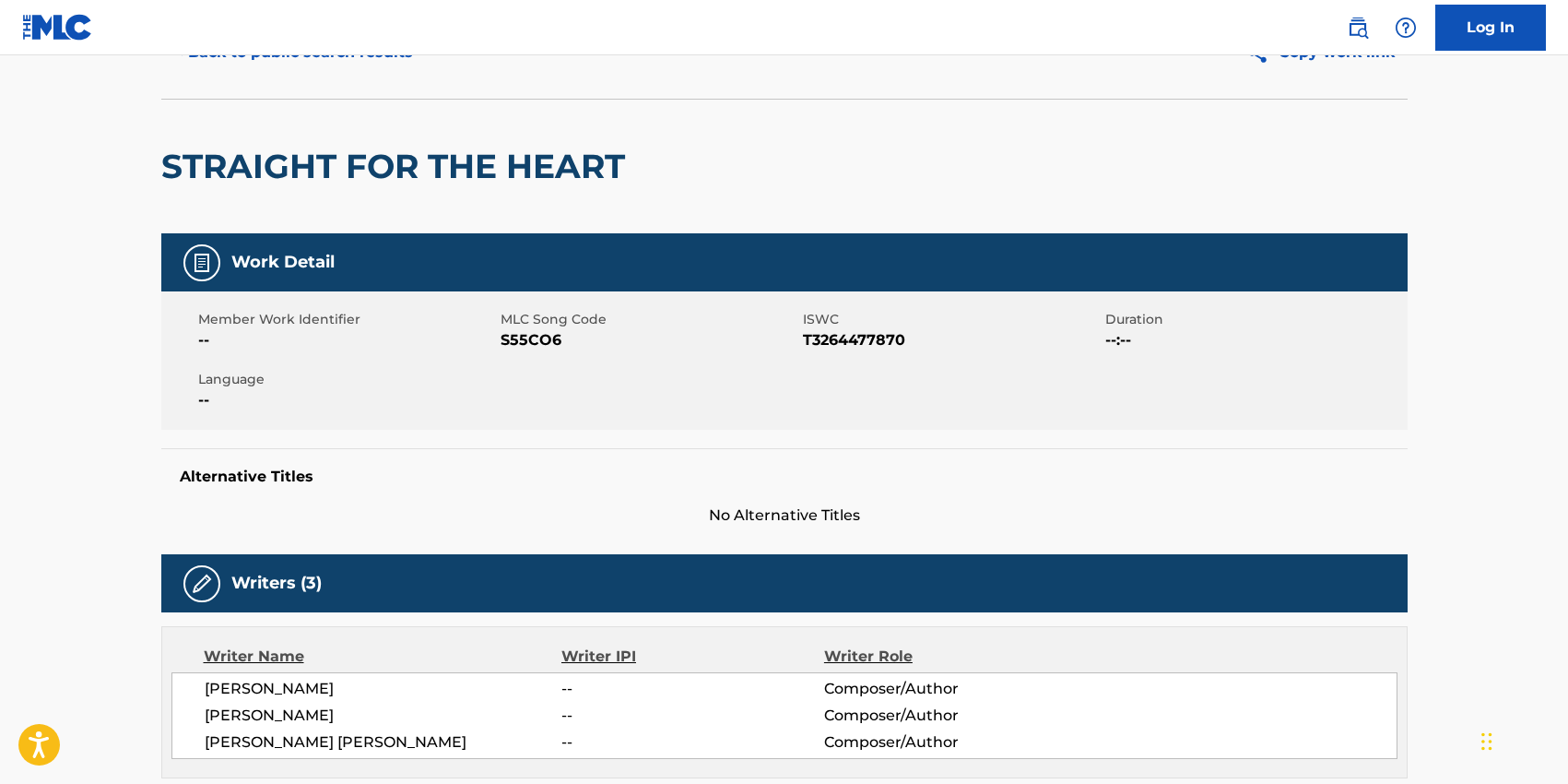
click at [545, 344] on span "S55CO6" at bounding box center [649, 340] width 298 height 22
copy span "S55CO6"
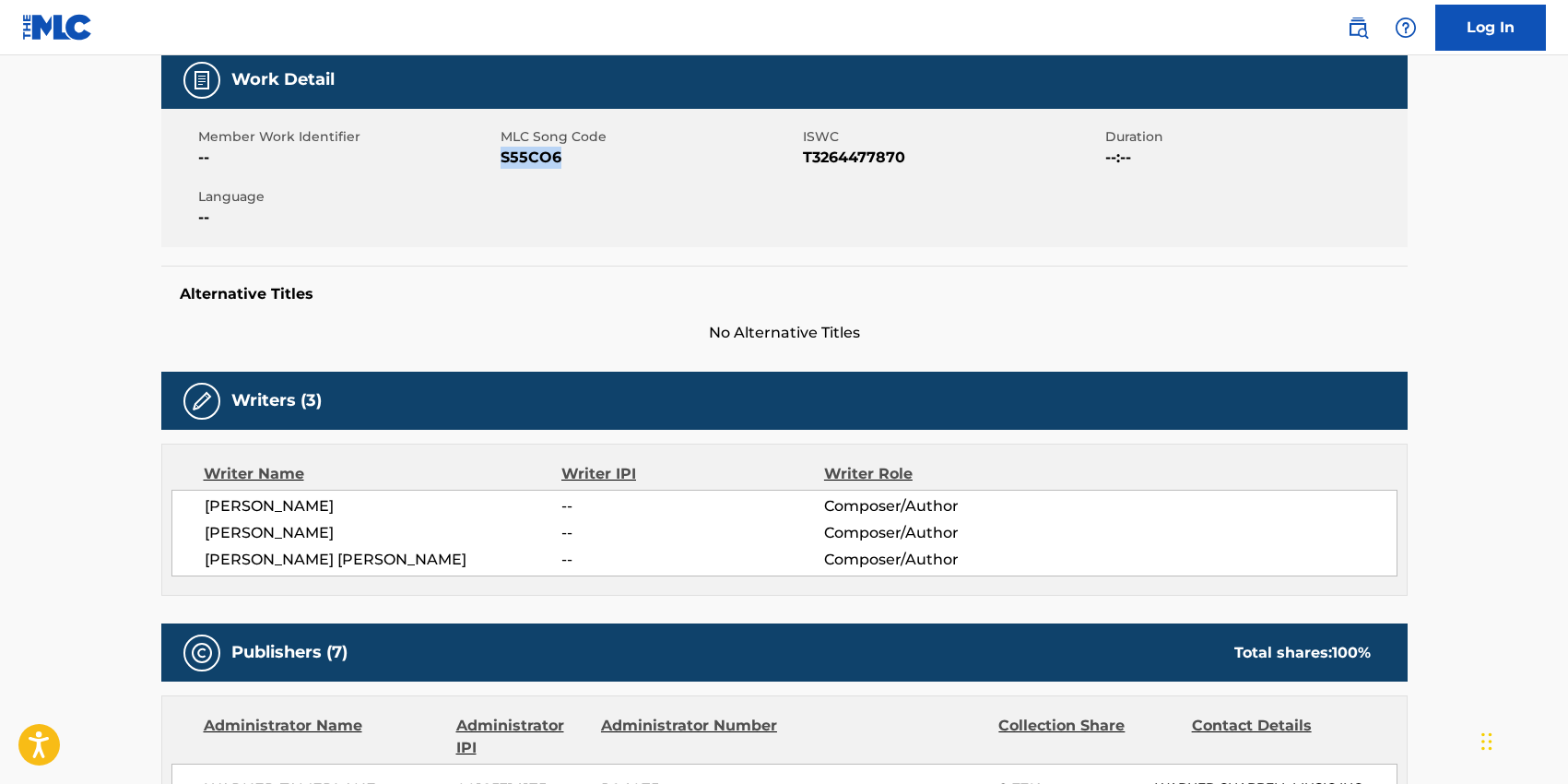
scroll to position [291, 0]
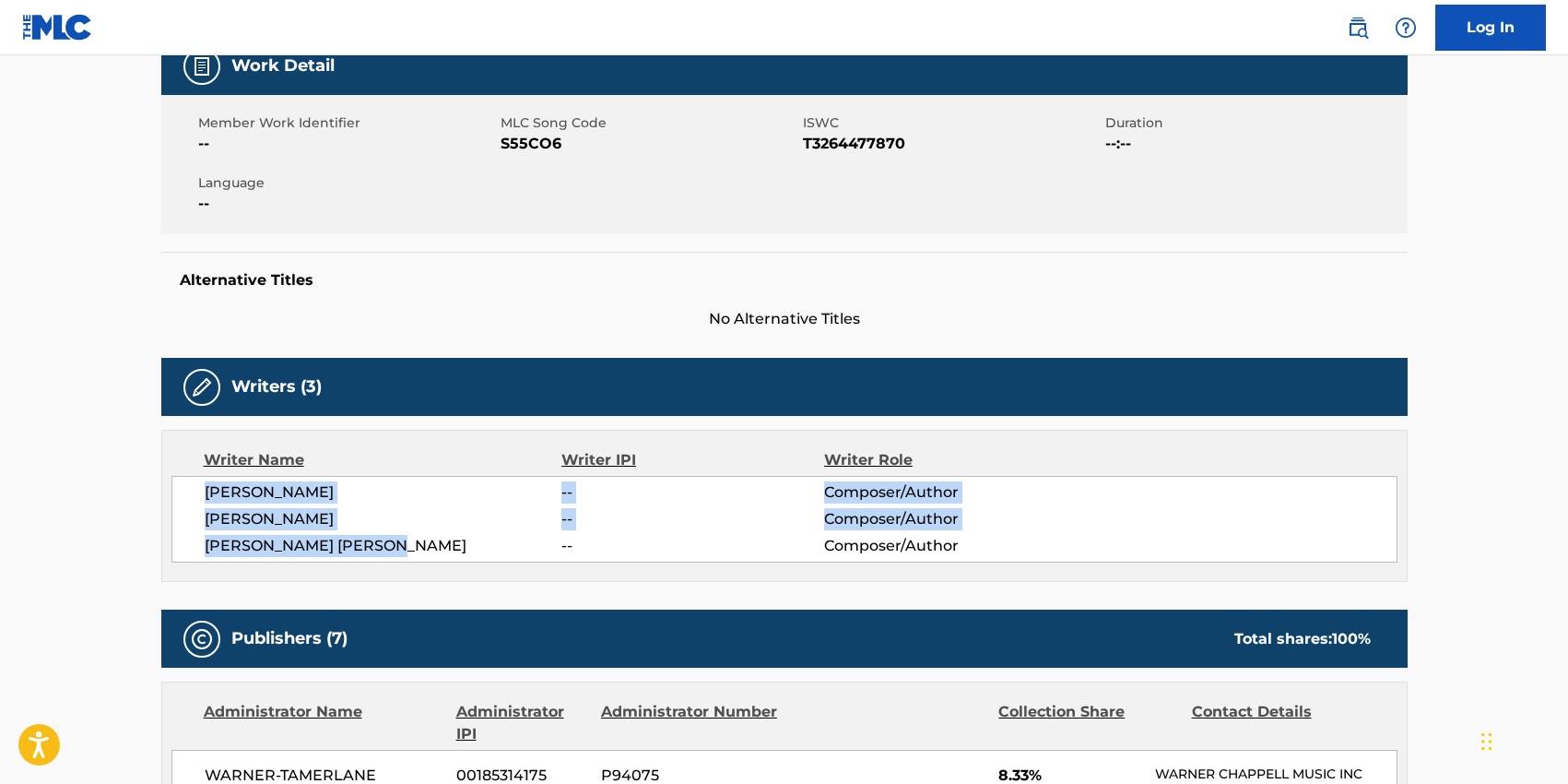
drag, startPoint x: 205, startPoint y: 495, endPoint x: 402, endPoint y: 538, distance: 201.6
click at [402, 538] on div "[PERSON_NAME] -- Composer/Author [PERSON_NAME] -- Composer/Author [PERSON_NAME]…" at bounding box center [784, 518] width 1225 height 87
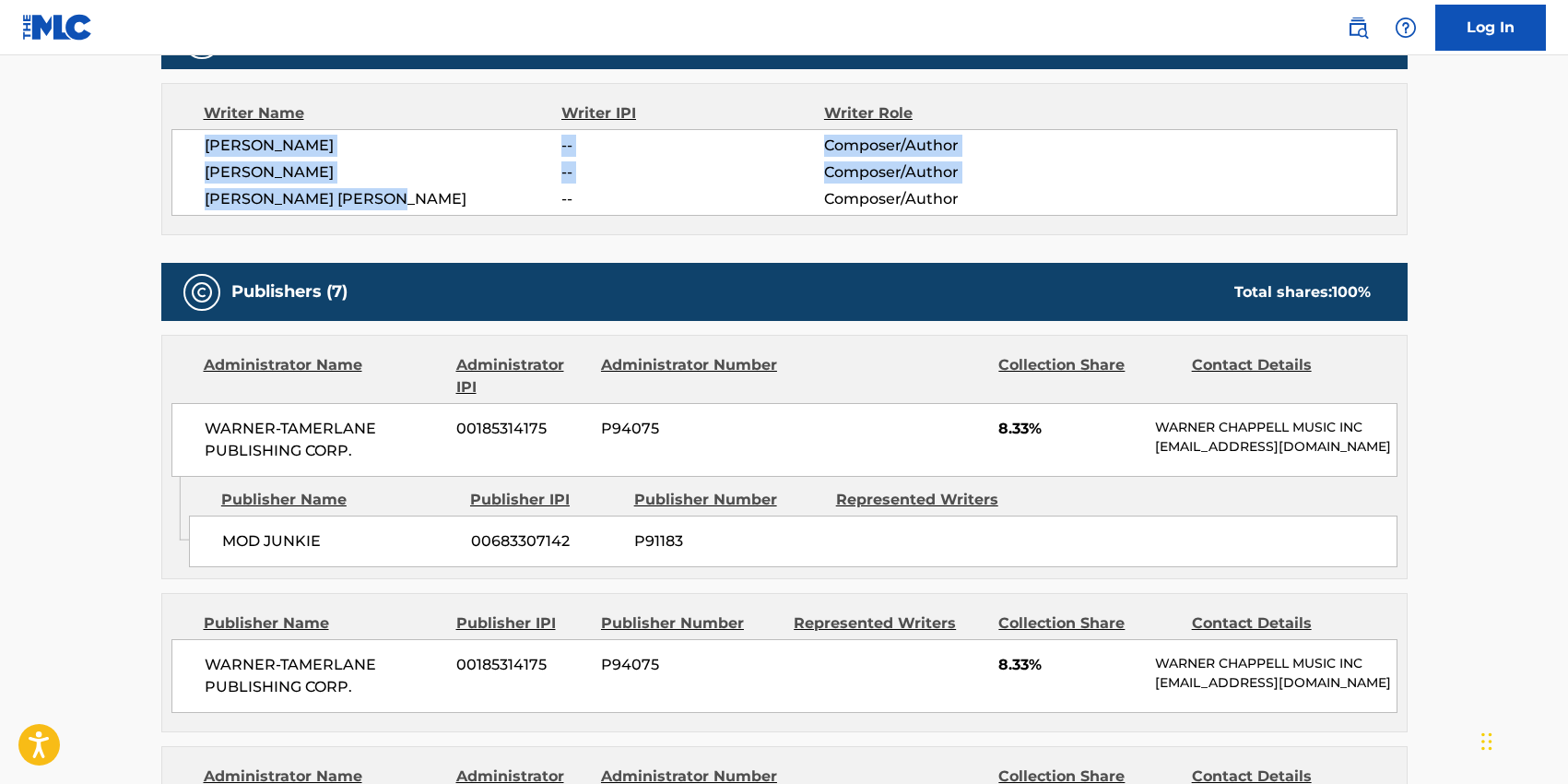
scroll to position [693, 0]
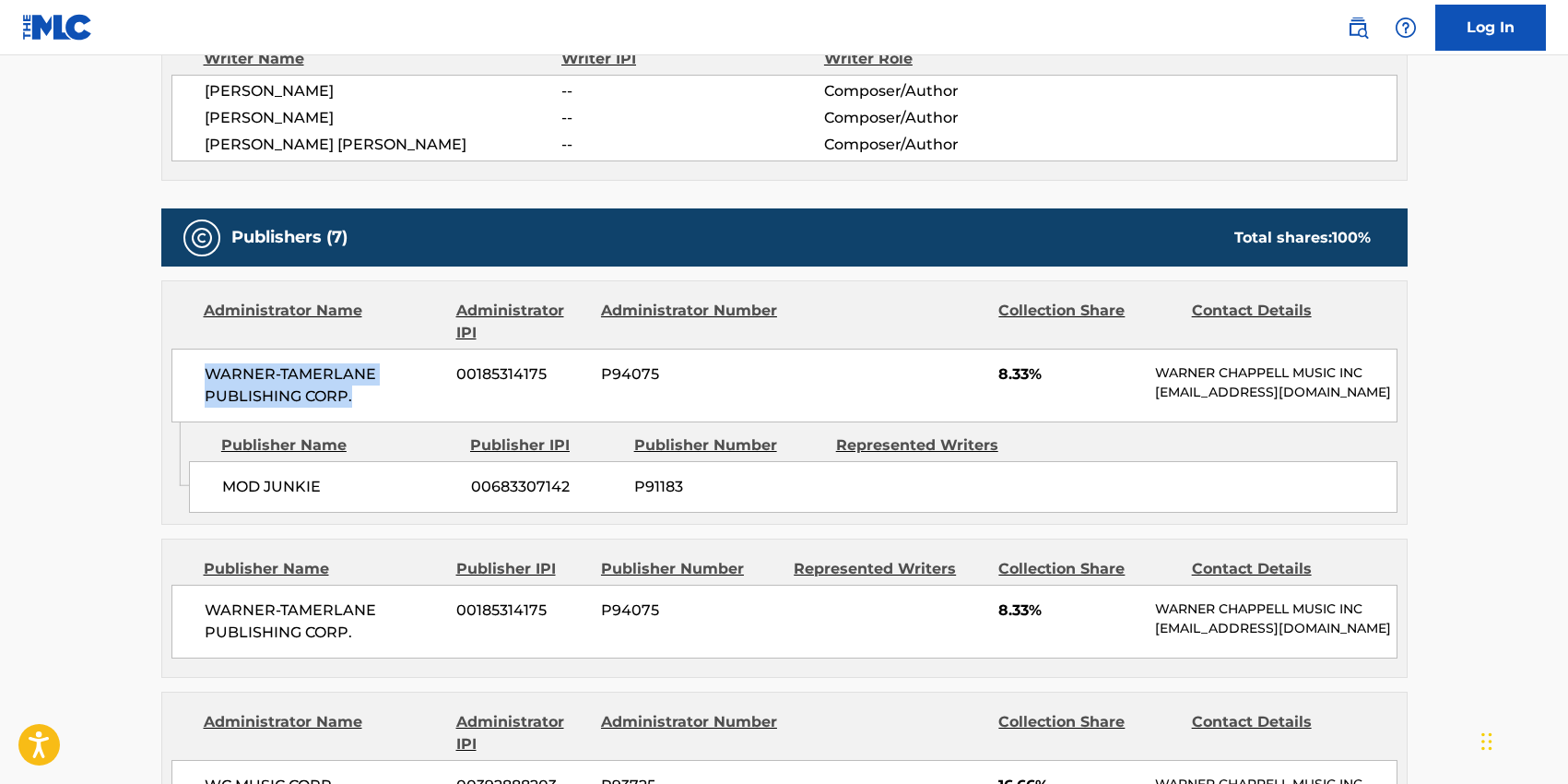
drag, startPoint x: 351, startPoint y: 396, endPoint x: 205, endPoint y: 375, distance: 147.5
click at [205, 375] on span "WARNER-TAMERLANE PUBLISHING CORP." at bounding box center [324, 385] width 239 height 44
drag, startPoint x: 321, startPoint y: 482, endPoint x: 227, endPoint y: 480, distance: 94.0
click at [227, 480] on span "MOD JUNKIE" at bounding box center [339, 486] width 235 height 22
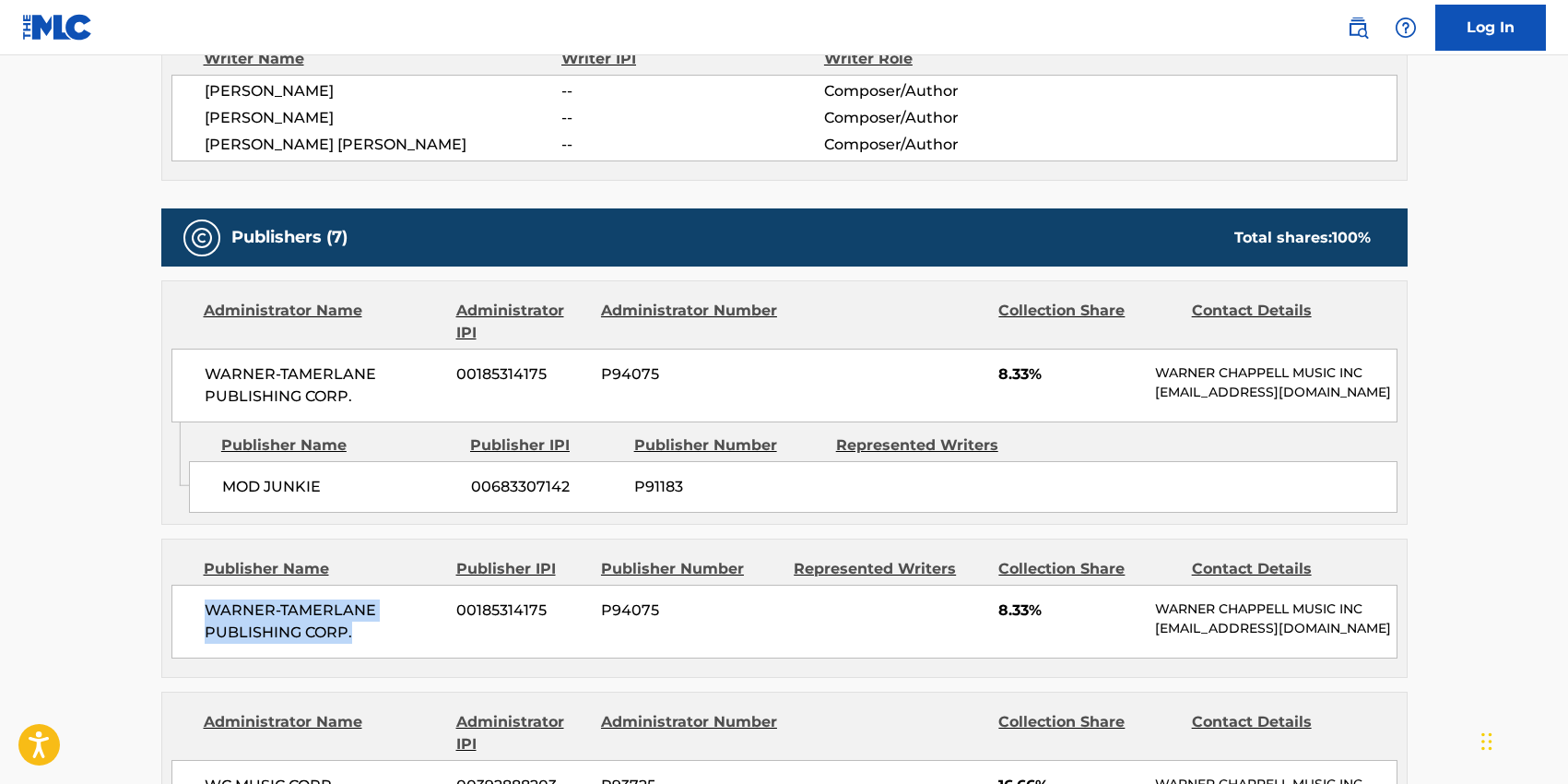
drag, startPoint x: 353, startPoint y: 626, endPoint x: 208, endPoint y: 608, distance: 146.1
click at [208, 608] on span "WARNER-TAMERLANE PUBLISHING CORP." at bounding box center [324, 621] width 239 height 44
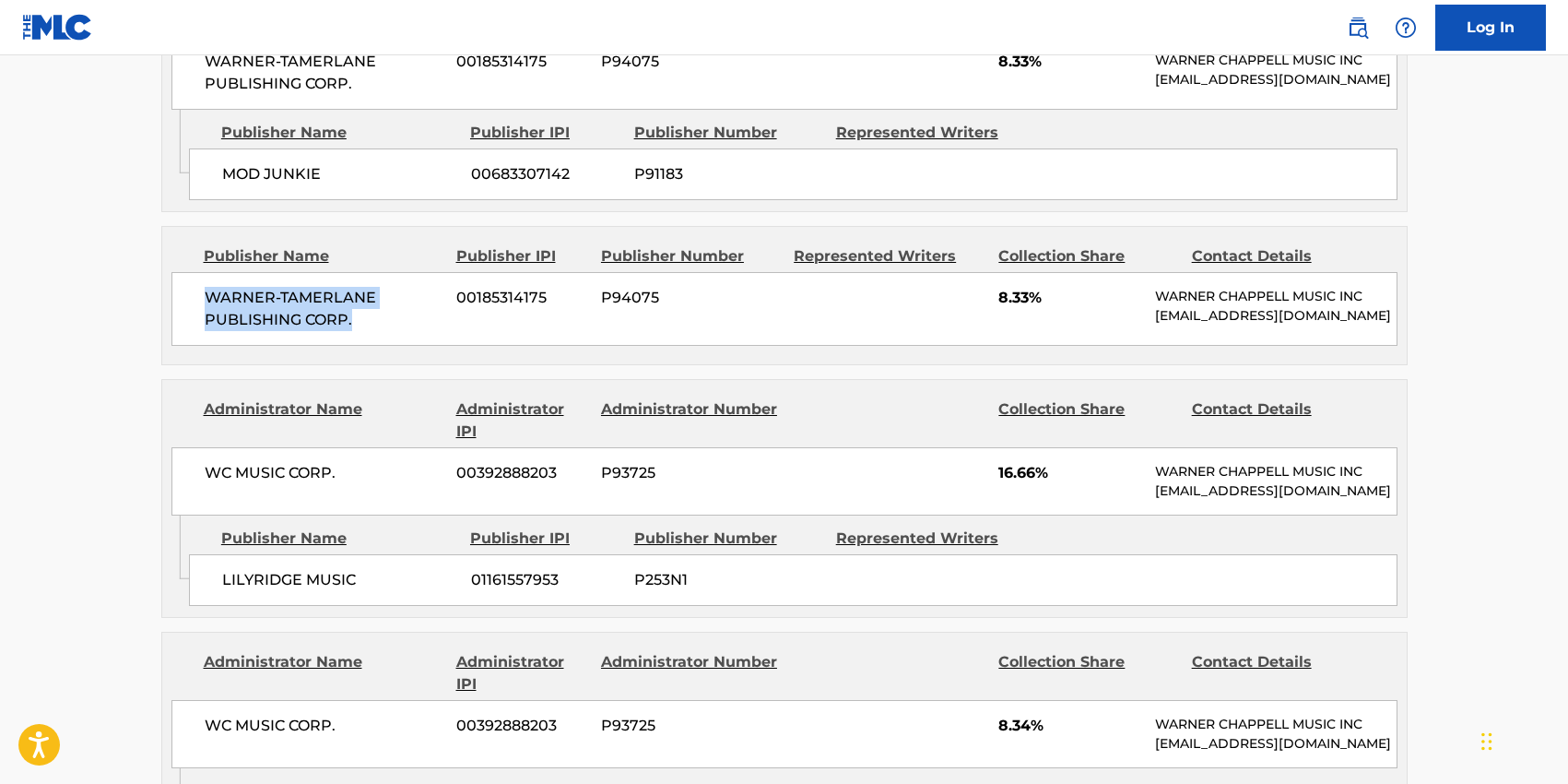
scroll to position [1020, 0]
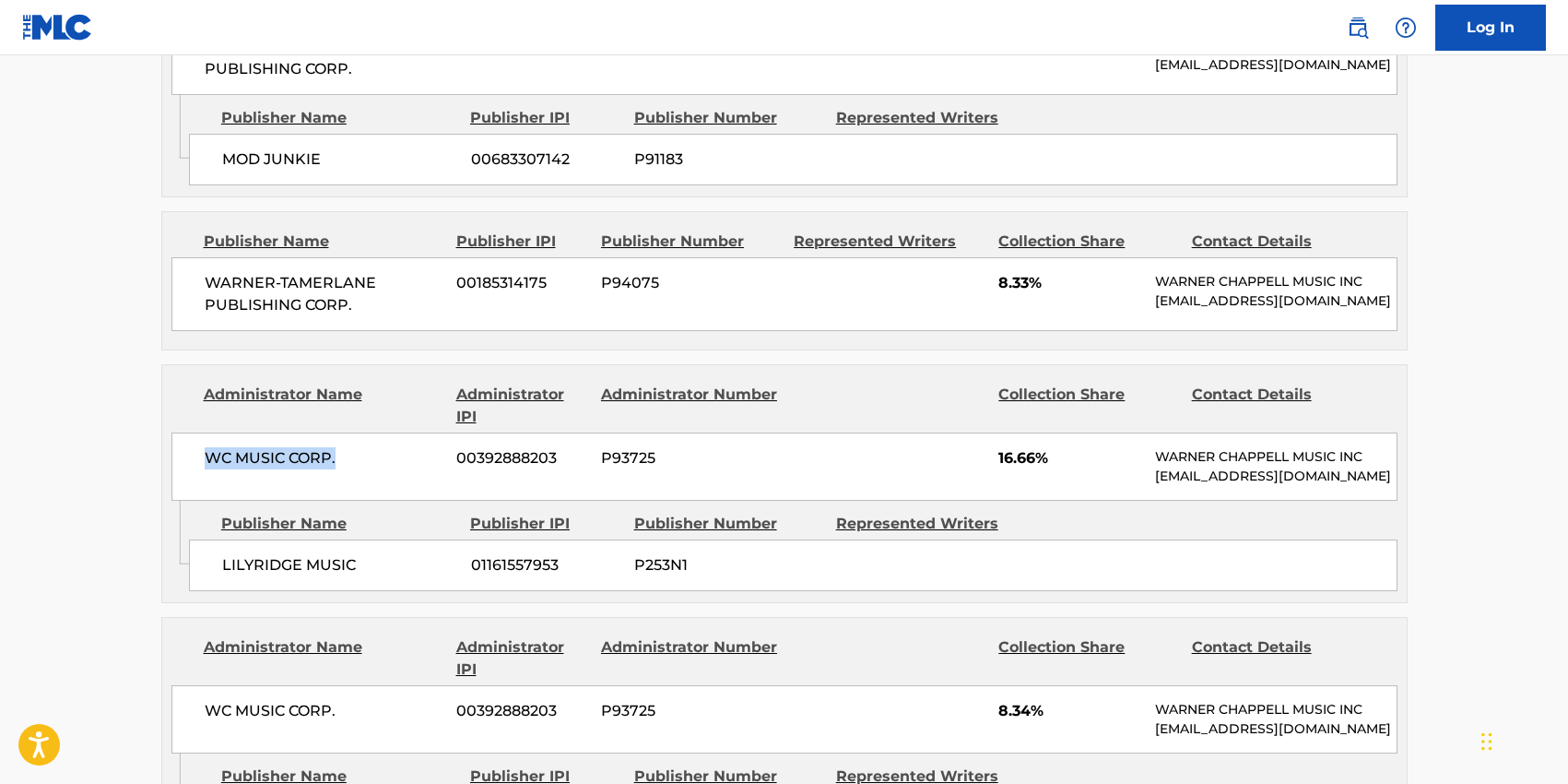
drag, startPoint x: 336, startPoint y: 463, endPoint x: 202, endPoint y: 454, distance: 134.3
click at [202, 454] on div "WC MUSIC CORP. 00392888203 P93725 16.66% [PERSON_NAME] MUSIC INC [EMAIL_ADDRESS…" at bounding box center [784, 467] width 1225 height 69
drag, startPoint x: 353, startPoint y: 561, endPoint x: 221, endPoint y: 560, distance: 132.0
click at [222, 560] on span "LILYRIDGE MUSIC" at bounding box center [339, 565] width 235 height 22
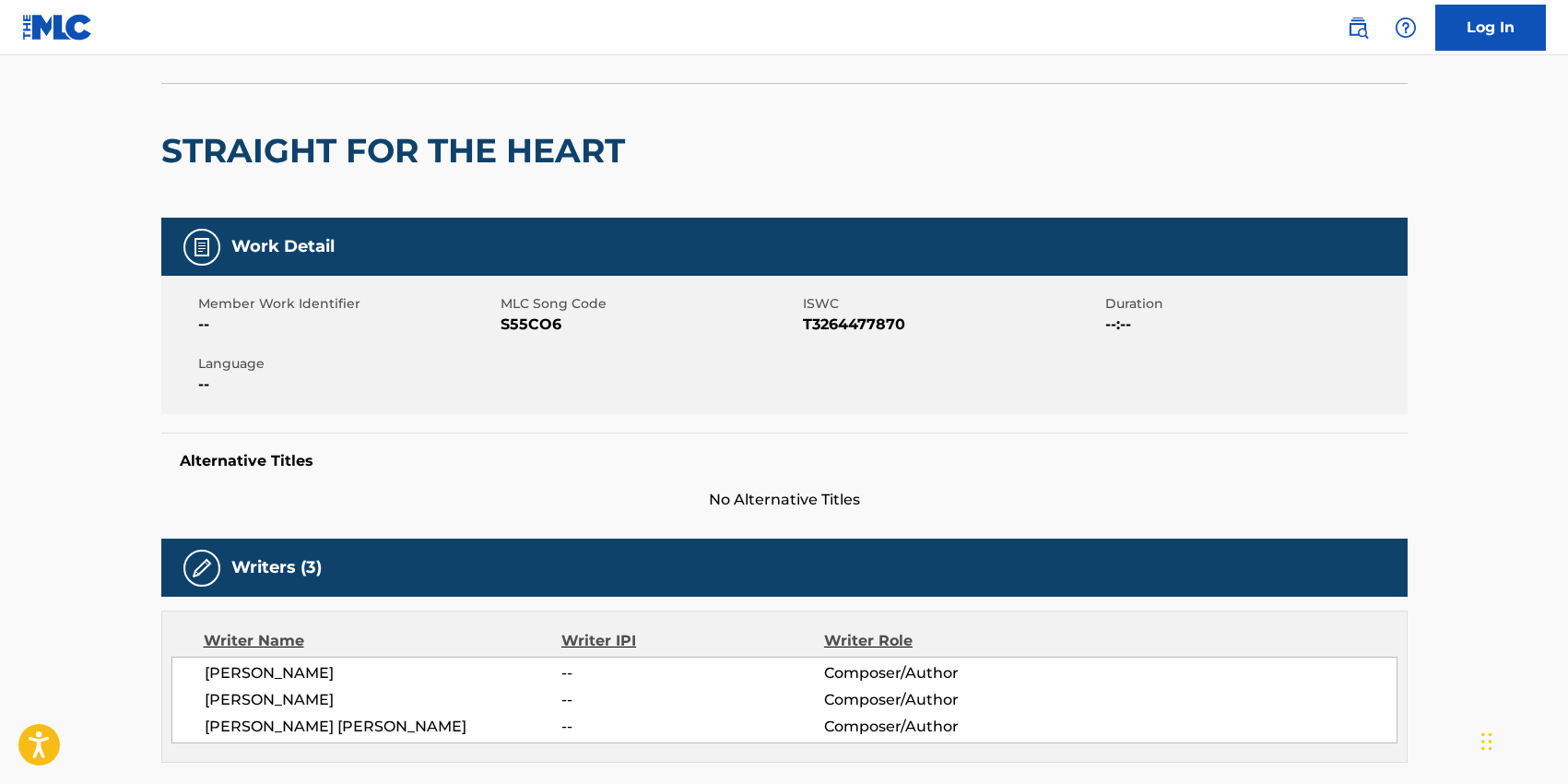
scroll to position [0, 0]
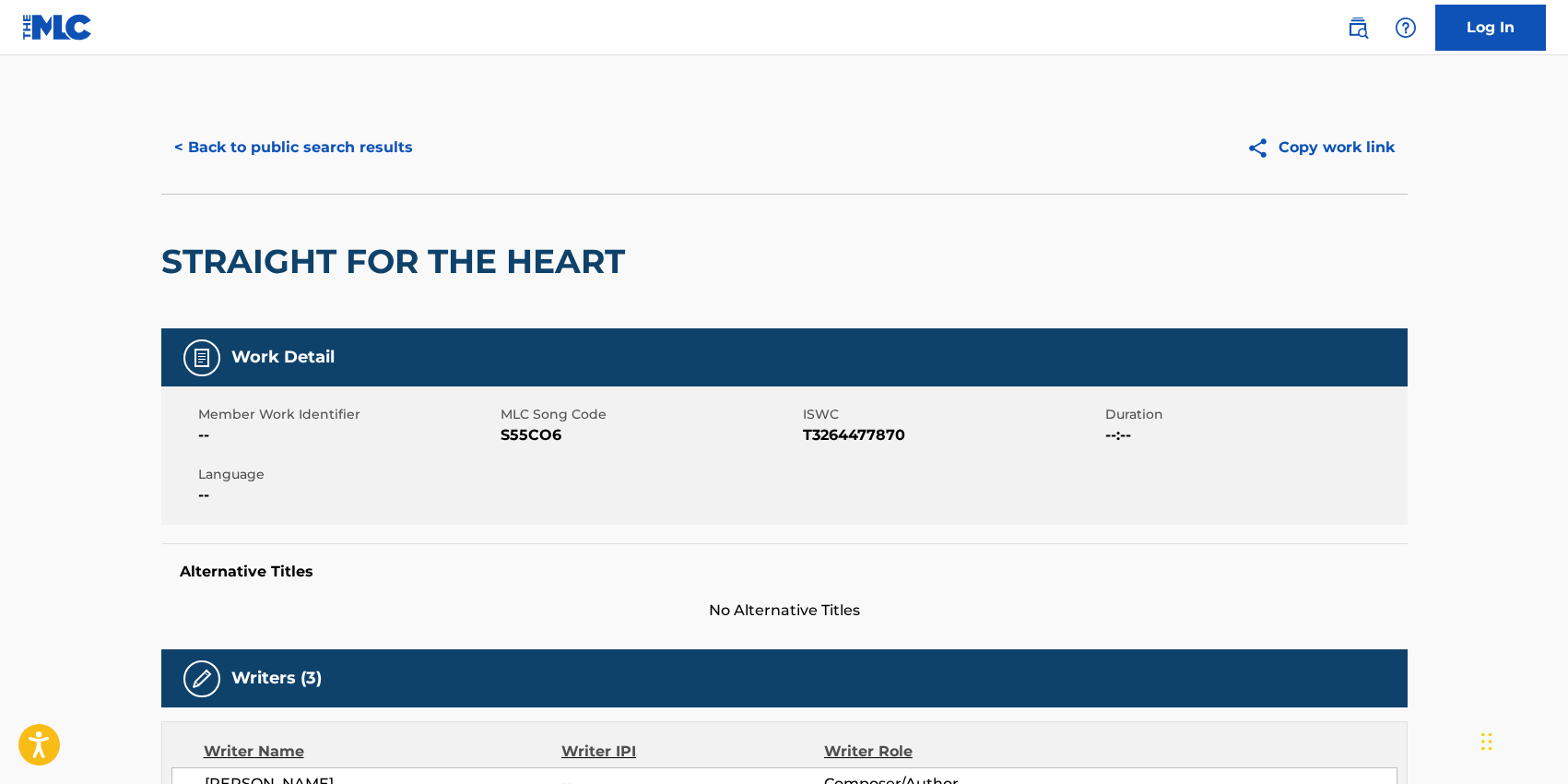
click at [320, 155] on button "< Back to public search results" at bounding box center [293, 148] width 265 height 46
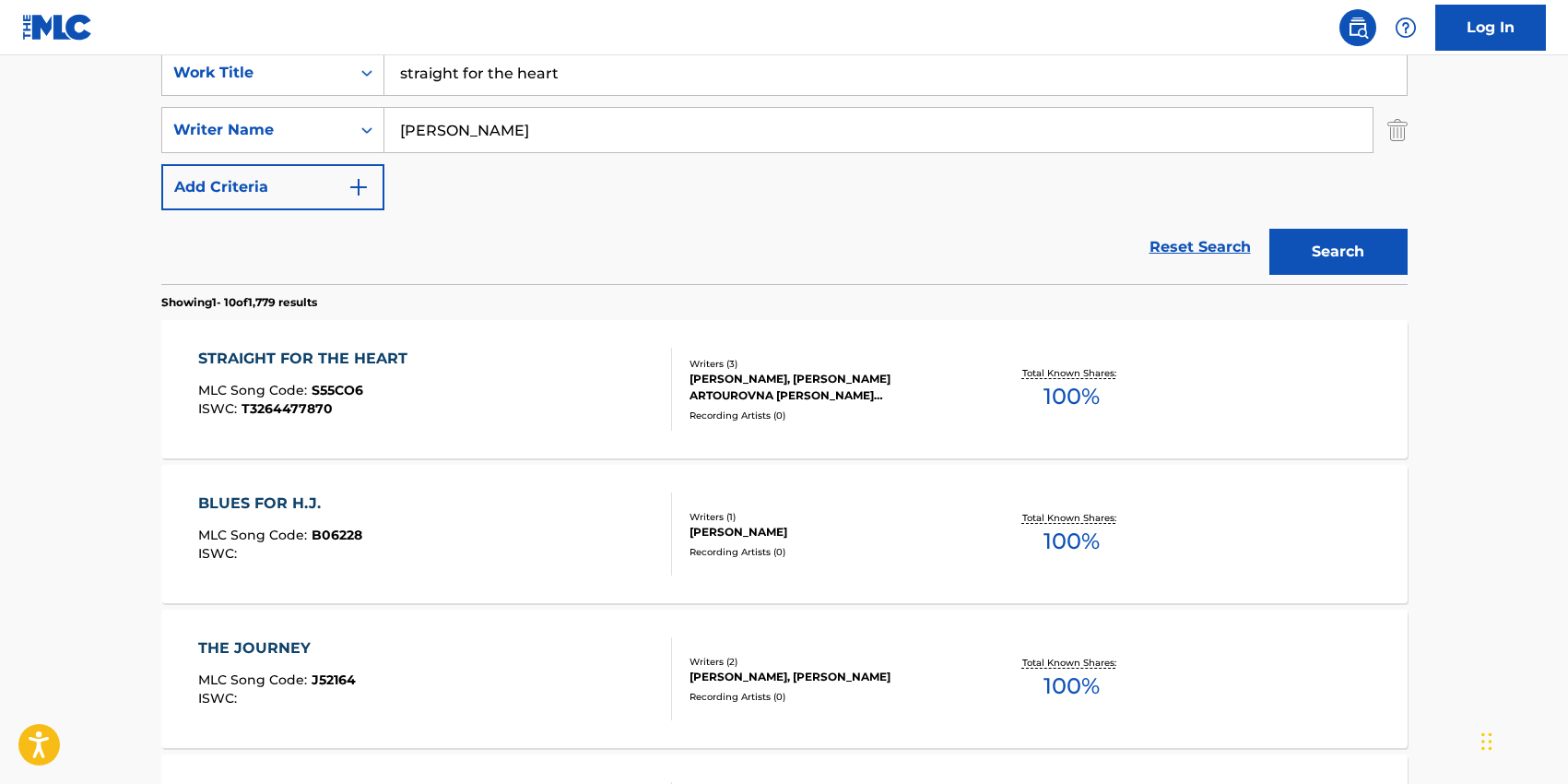
click at [472, 78] on input "straight for the heart" at bounding box center [895, 72] width 1022 height 44
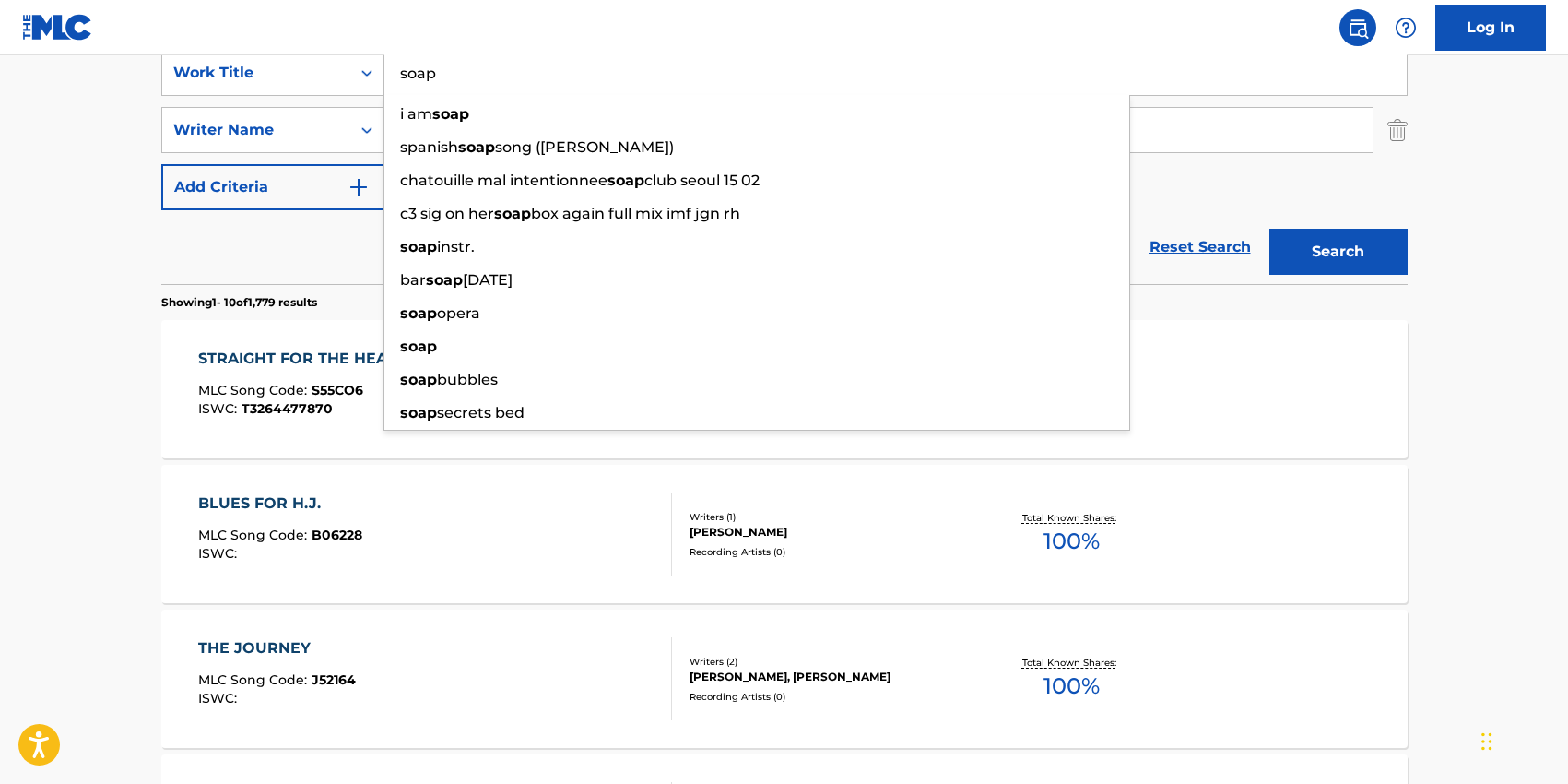
type input "soap"
click at [305, 294] on p "Showing 1 - 10 of 1,779 results" at bounding box center [239, 302] width 156 height 16
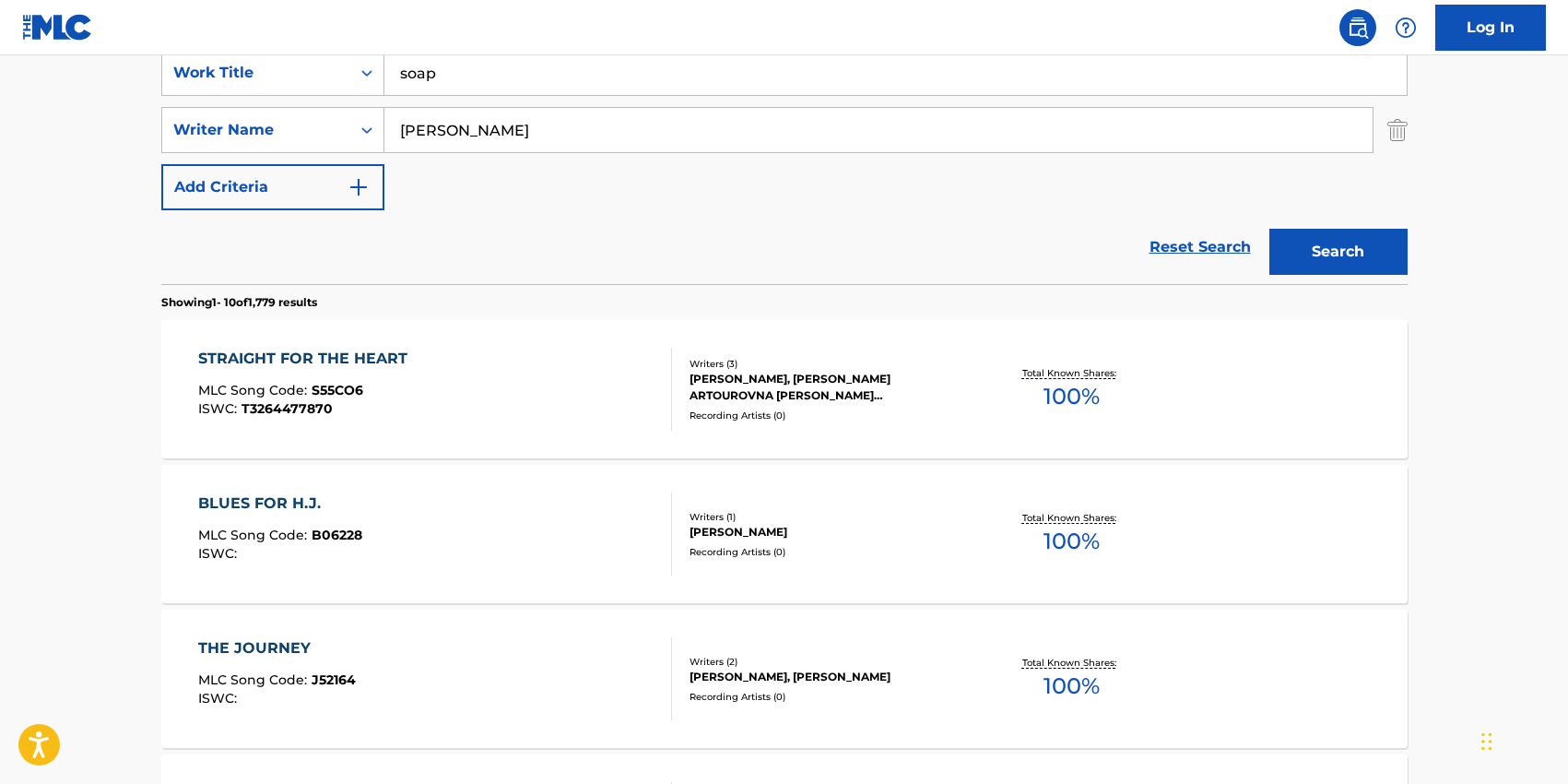
click at [437, 136] on input "[PERSON_NAME]" at bounding box center [879, 130] width 988 height 44
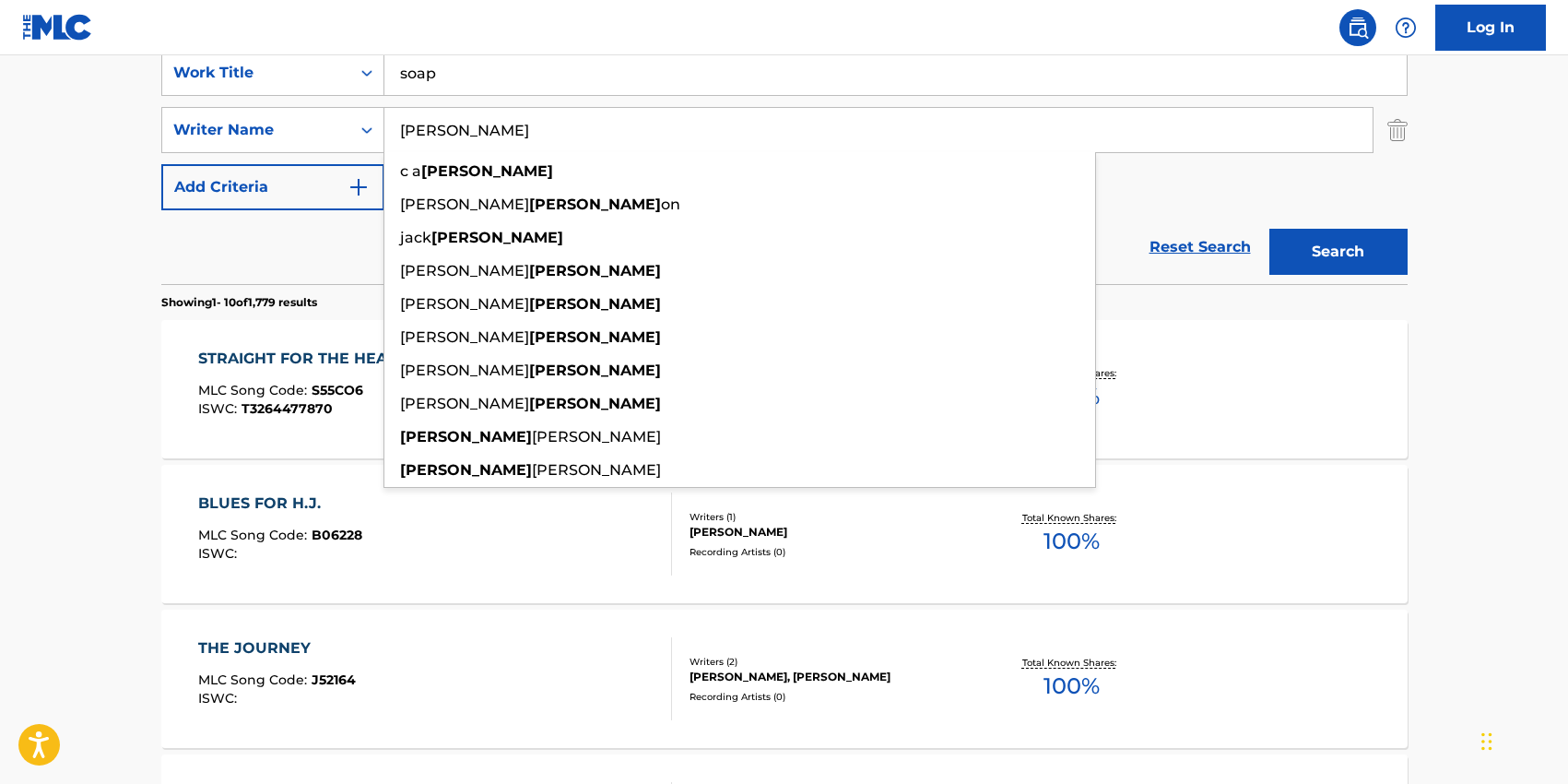
click at [437, 136] on input "[PERSON_NAME]" at bounding box center [879, 130] width 988 height 44
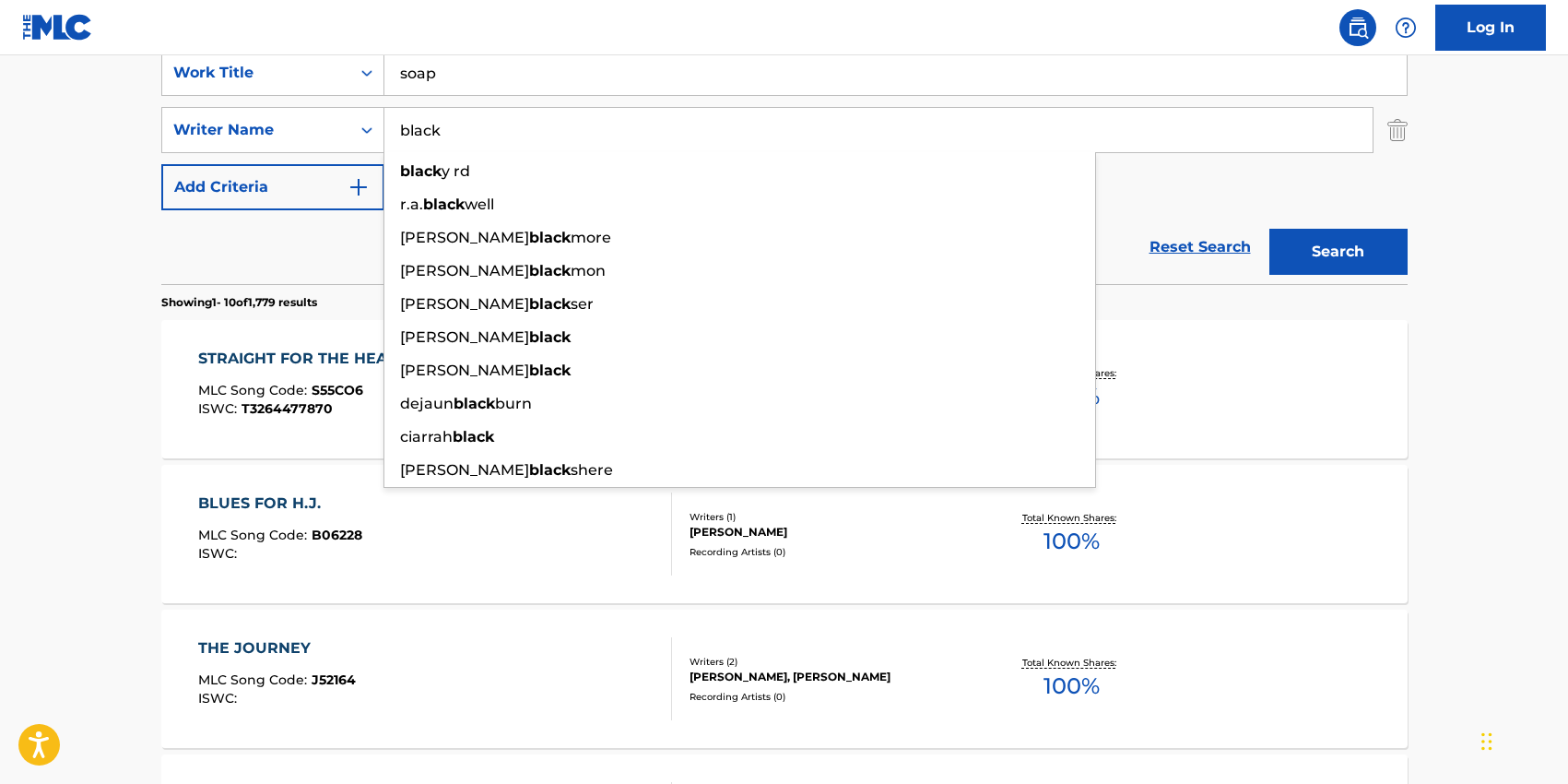
type input "black"
click at [1153, 179] on div "SearchWithCriteria23d220be-a6e9-4af9-b957-edec2df26750 Work Title soap SearchWi…" at bounding box center [784, 130] width 1246 height 160
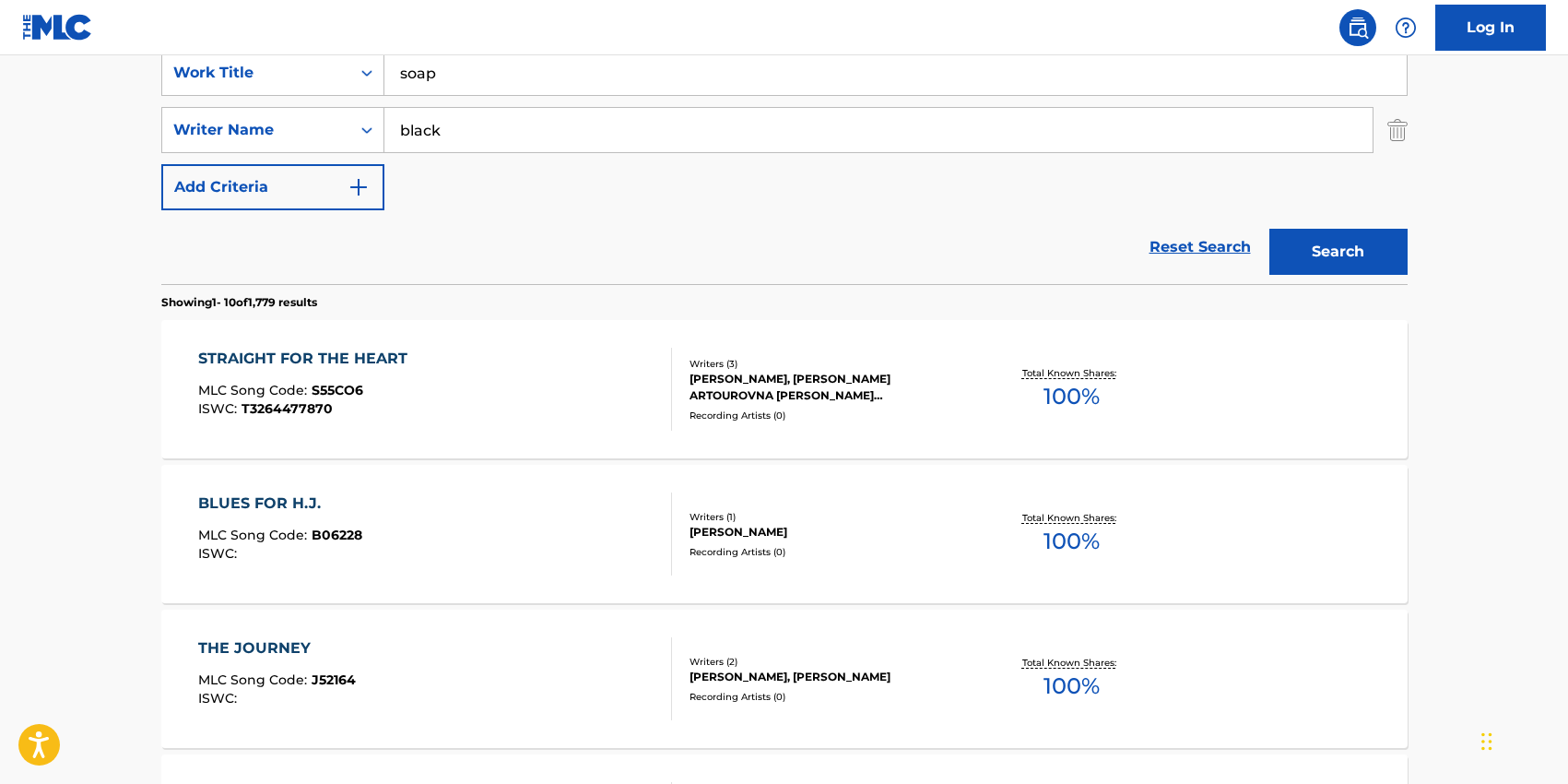
click at [1293, 245] on button "Search" at bounding box center [1338, 251] width 138 height 46
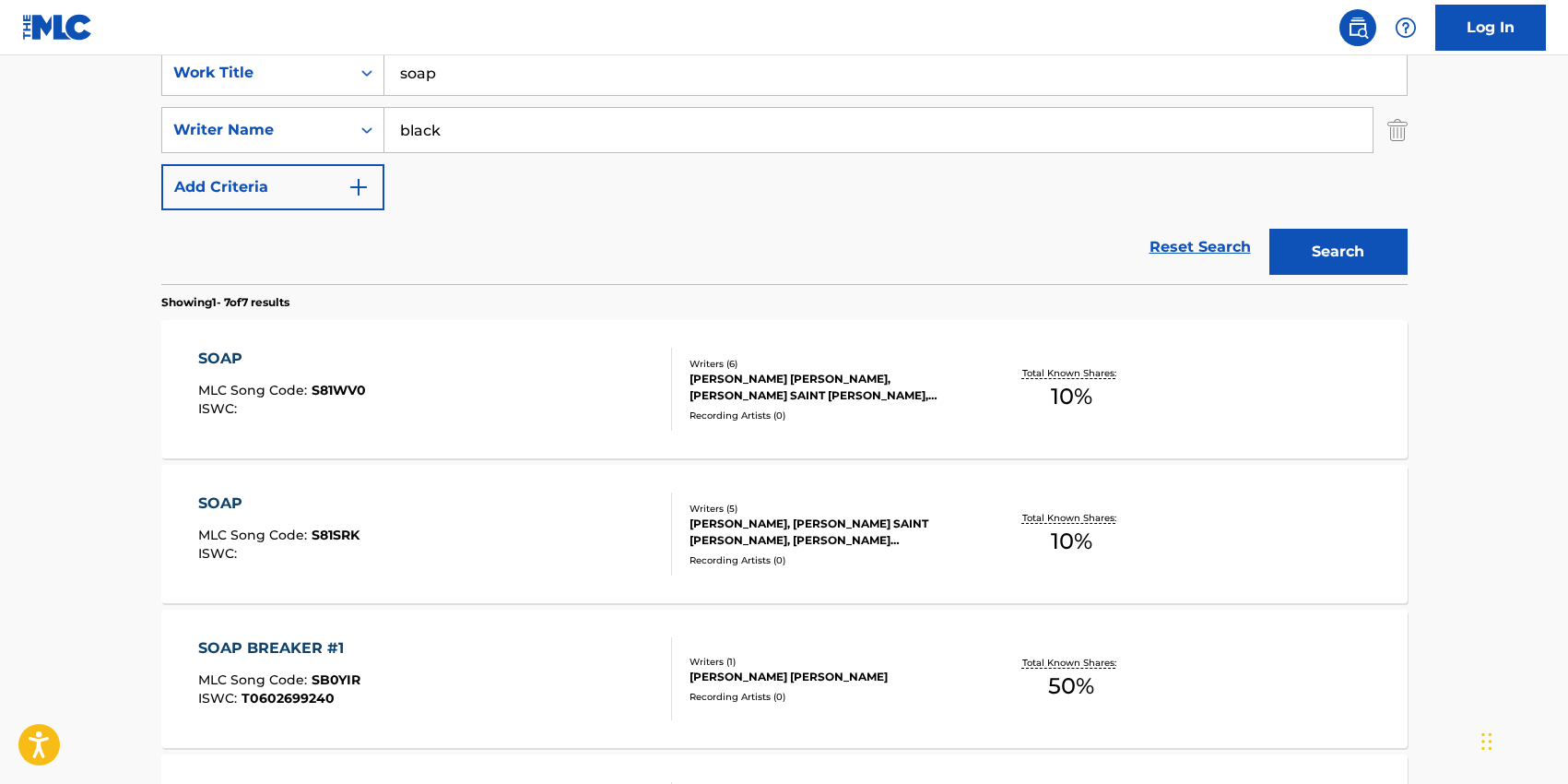
click at [890, 414] on div "Recording Artists ( 0 )" at bounding box center [828, 415] width 278 height 14
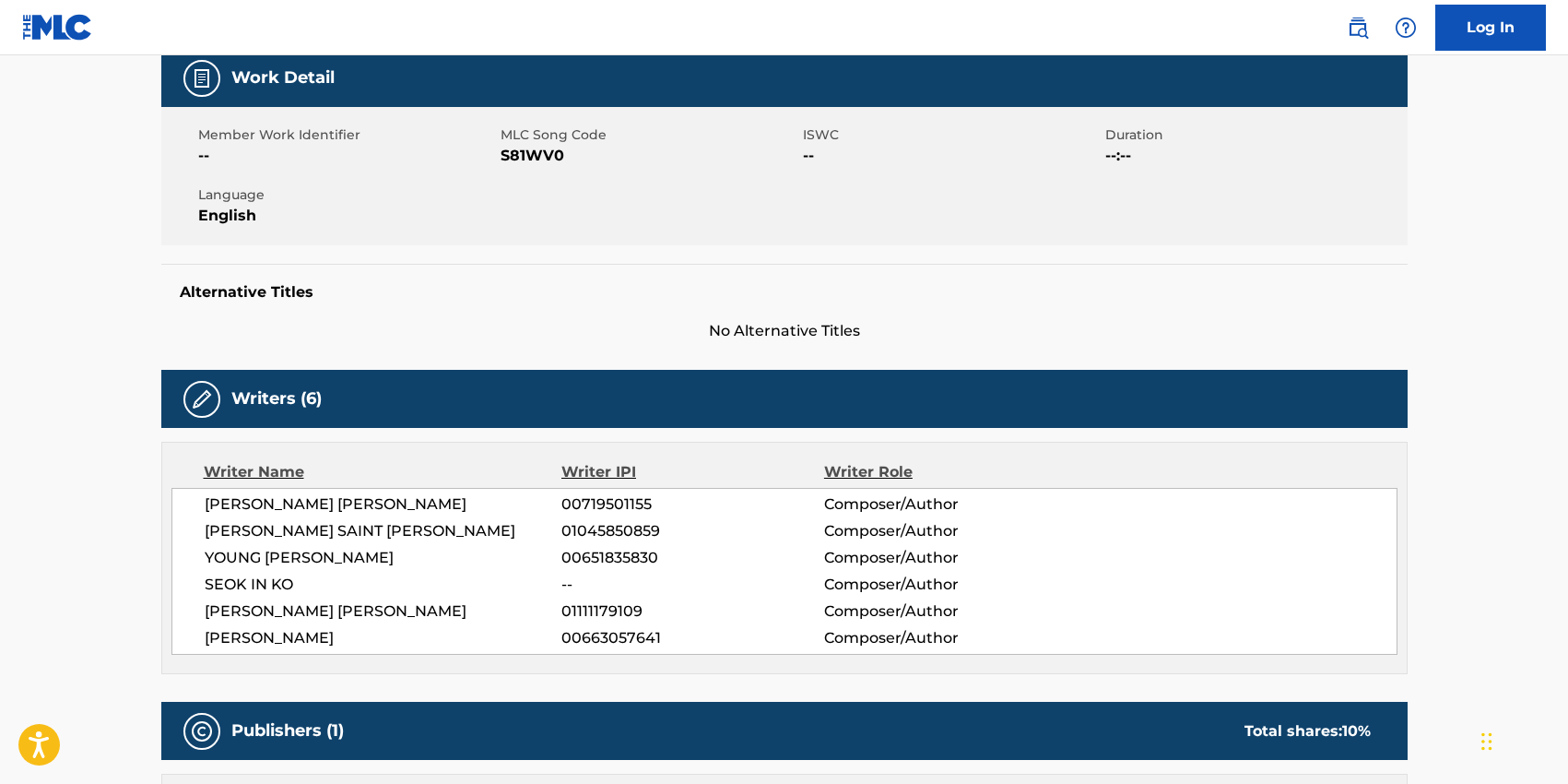
scroll to position [298, 0]
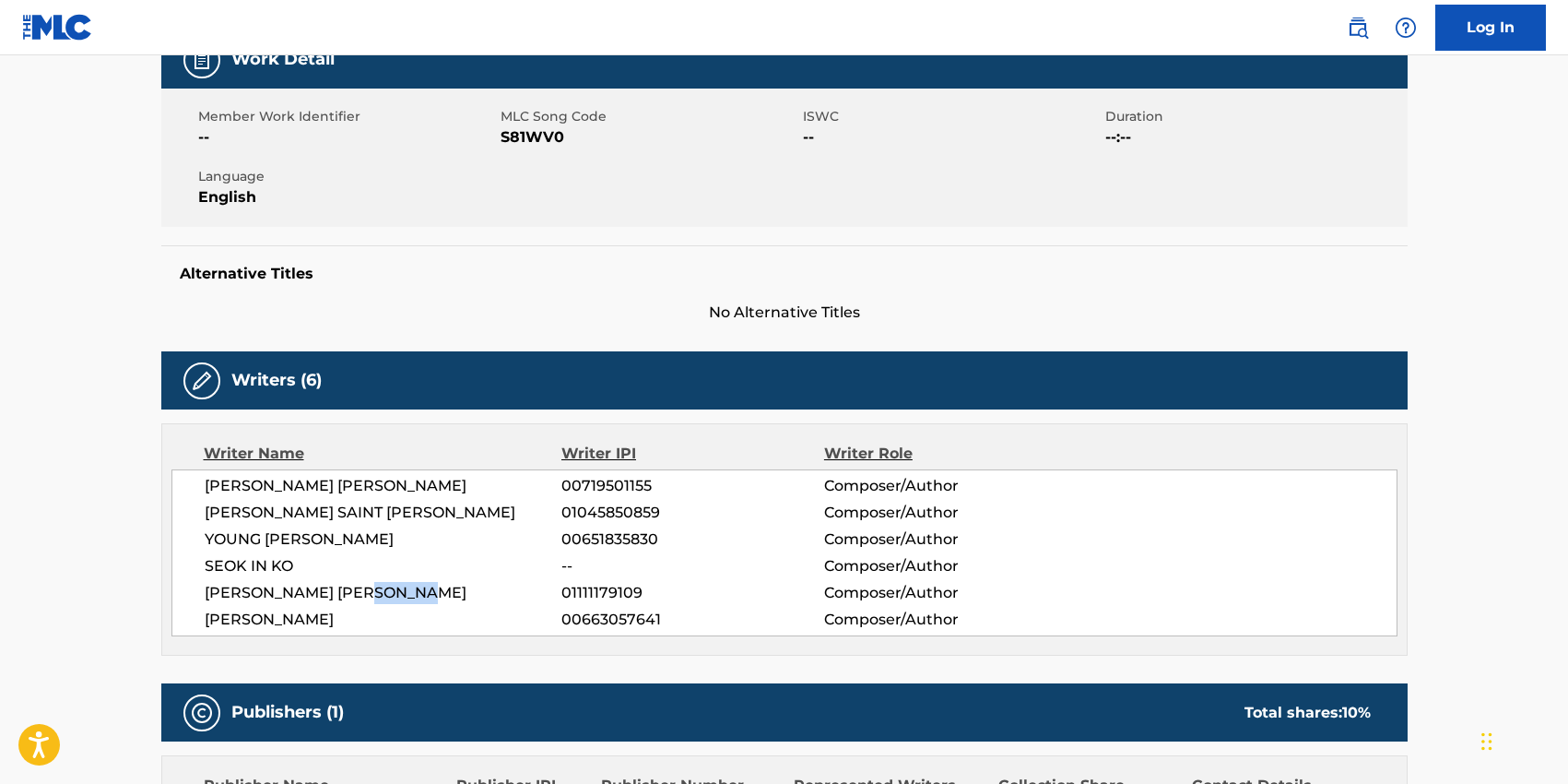
drag, startPoint x: 362, startPoint y: 591, endPoint x: 436, endPoint y: 591, distance: 74.0
click at [436, 591] on span "[PERSON_NAME] [PERSON_NAME]" at bounding box center [384, 593] width 358 height 22
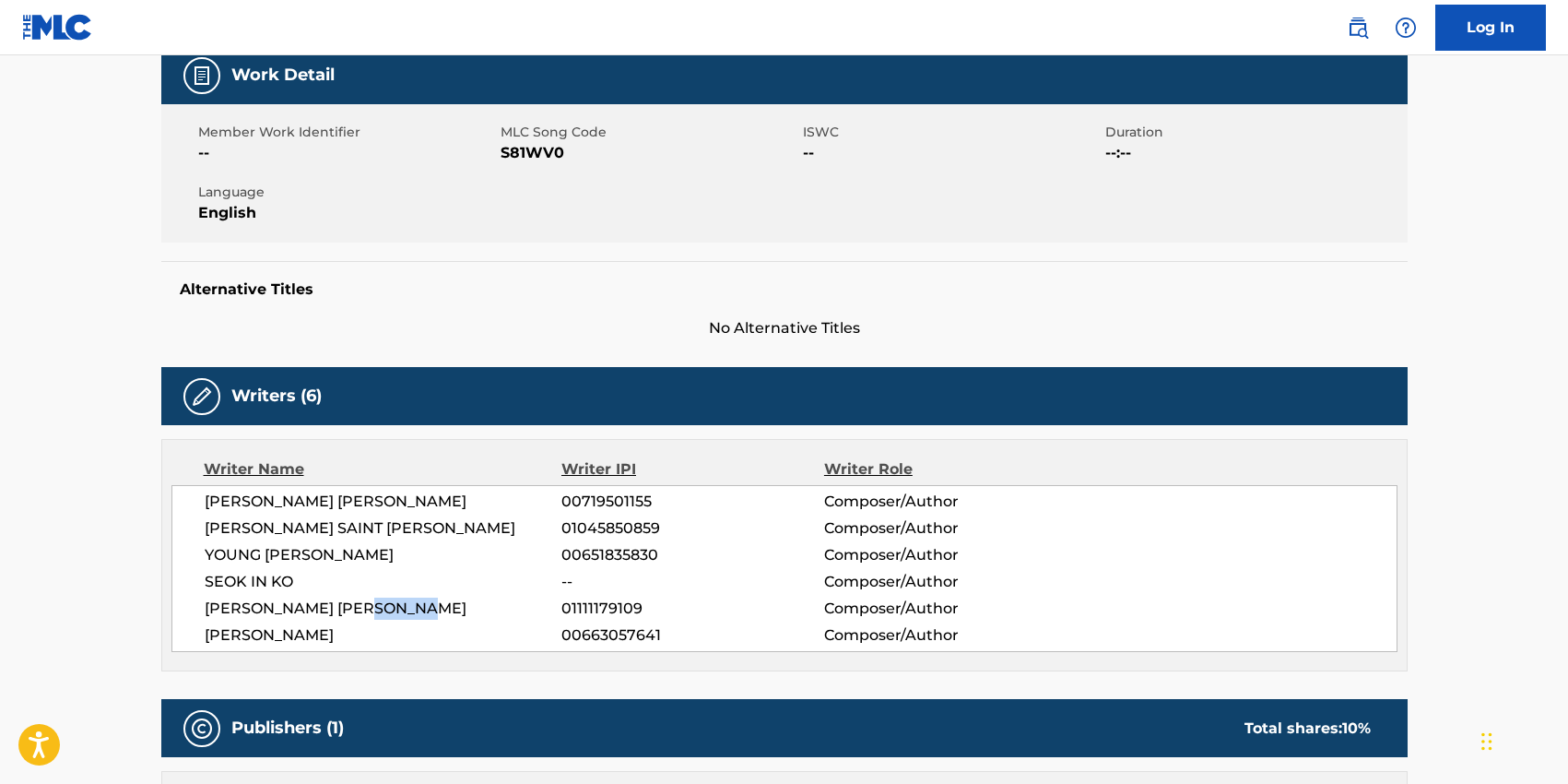
scroll to position [267, 0]
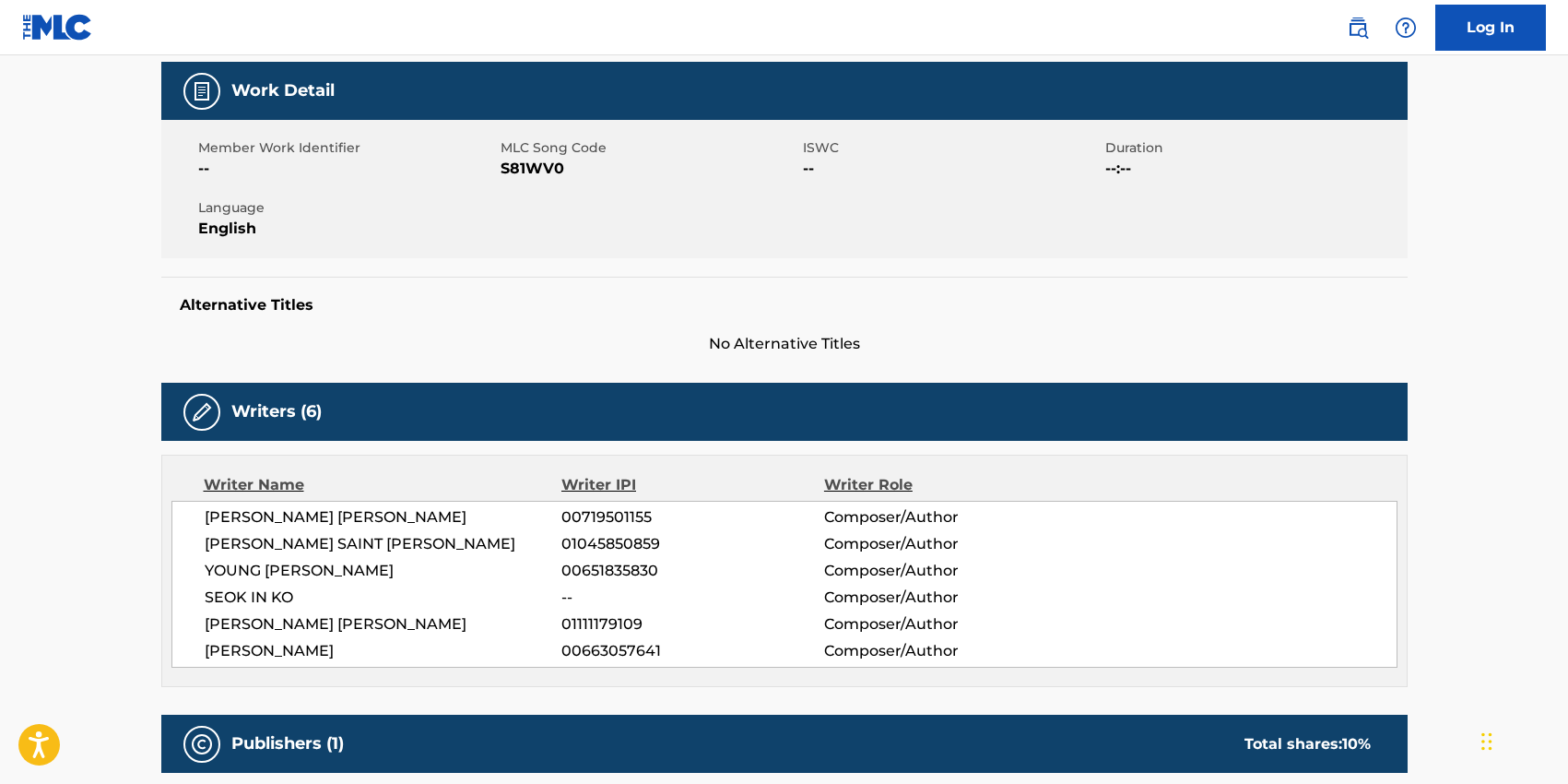
click at [537, 174] on span "S81WV0" at bounding box center [649, 169] width 298 height 22
drag, startPoint x: 391, startPoint y: 653, endPoint x: 208, endPoint y: 516, distance: 228.6
click at [208, 516] on div "[PERSON_NAME] [PERSON_NAME] 00719501155 Composer/Author [PERSON_NAME] SAINT [PE…" at bounding box center [784, 584] width 1225 height 167
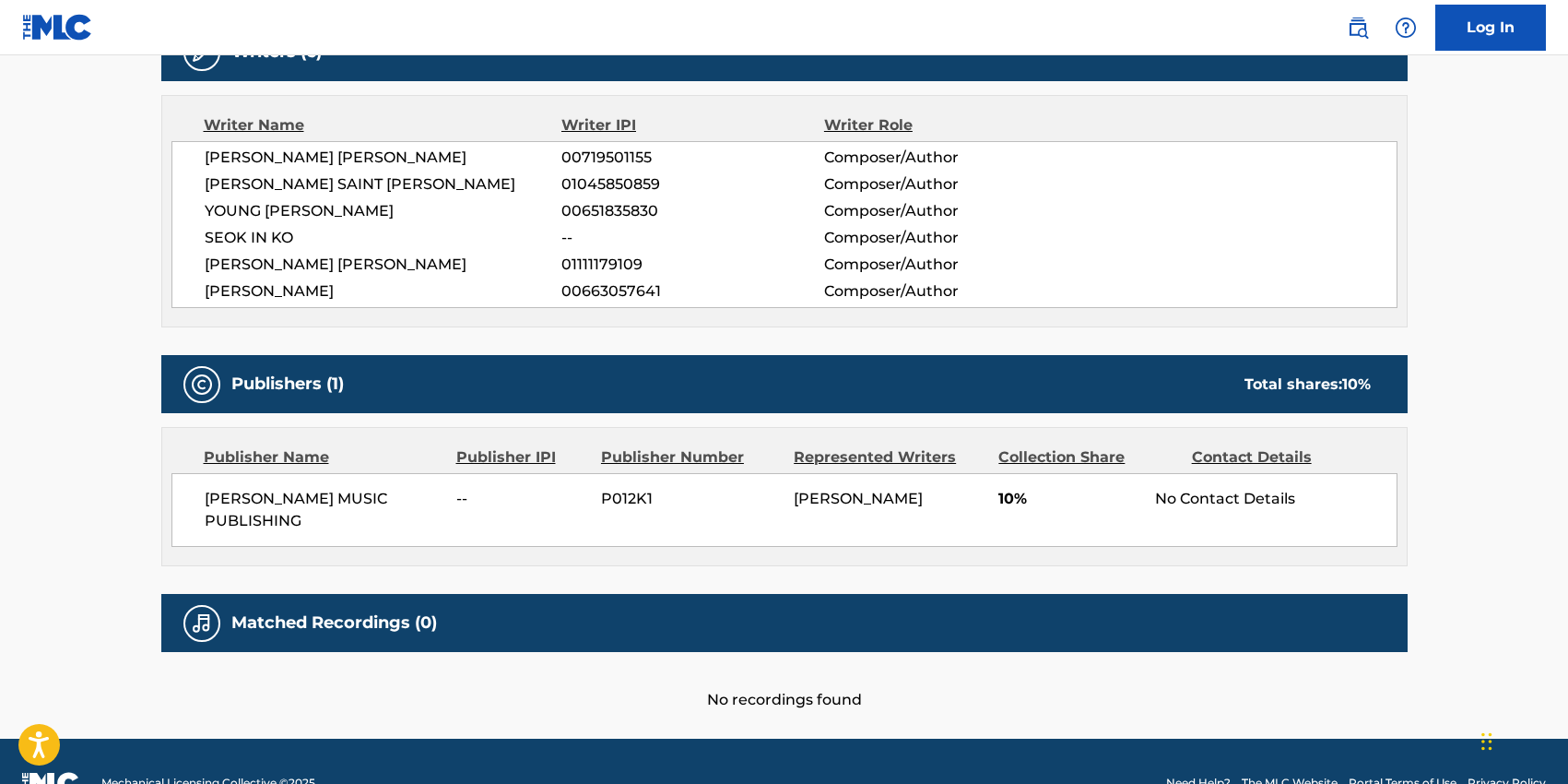
scroll to position [649, 0]
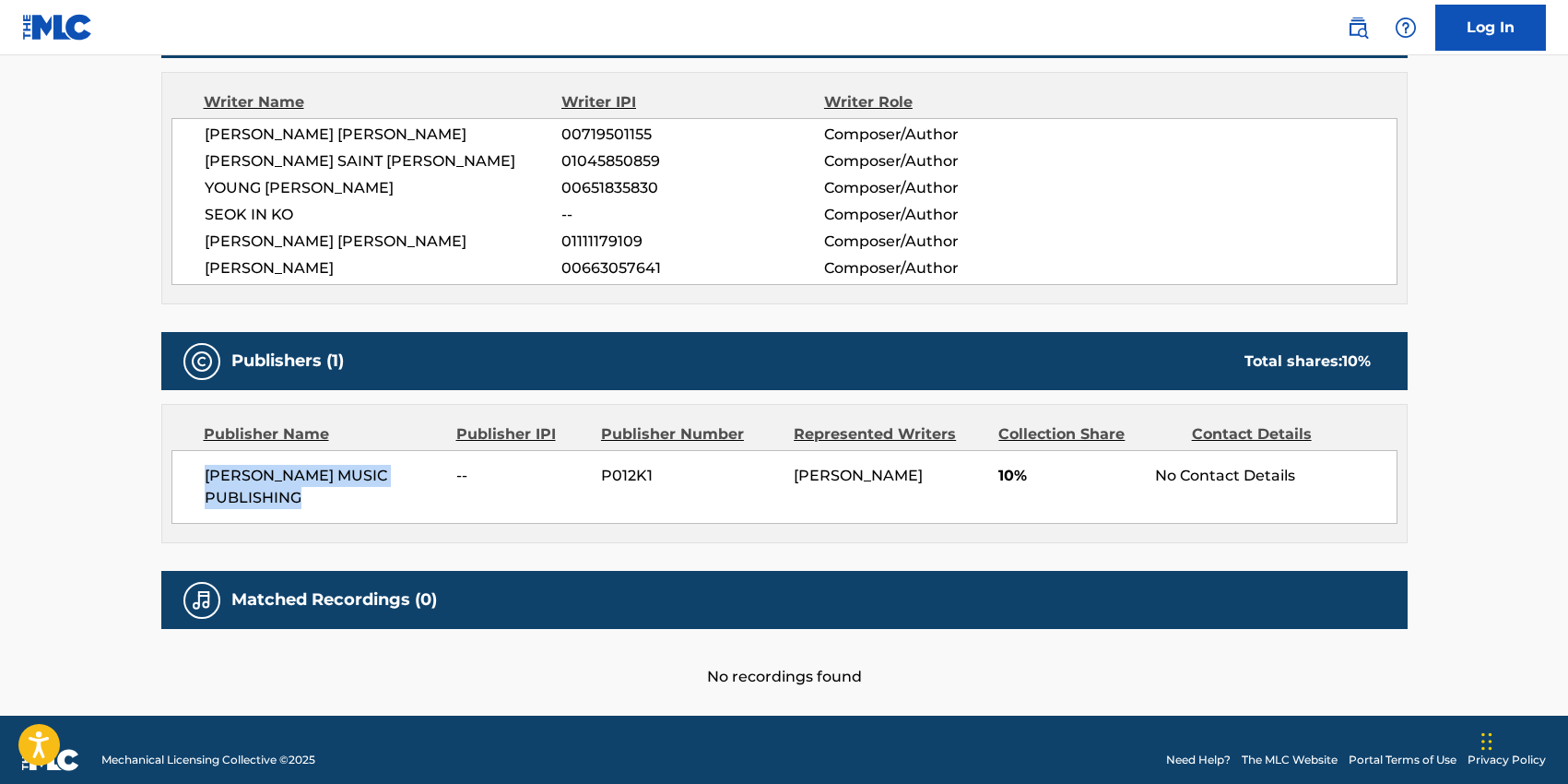
drag, startPoint x: 308, startPoint y: 498, endPoint x: 181, endPoint y: 469, distance: 130.3
click at [181, 469] on div "[PERSON_NAME] MUSIC PUBLISHING -- P012K1 [PERSON_NAME] 10% No Contact Details" at bounding box center [784, 486] width 1225 height 73
drag, startPoint x: 367, startPoint y: 240, endPoint x: 424, endPoint y: 240, distance: 57.0
click at [424, 240] on span "[PERSON_NAME] [PERSON_NAME]" at bounding box center [384, 241] width 358 height 22
drag, startPoint x: 432, startPoint y: 240, endPoint x: 365, endPoint y: 238, distance: 67.0
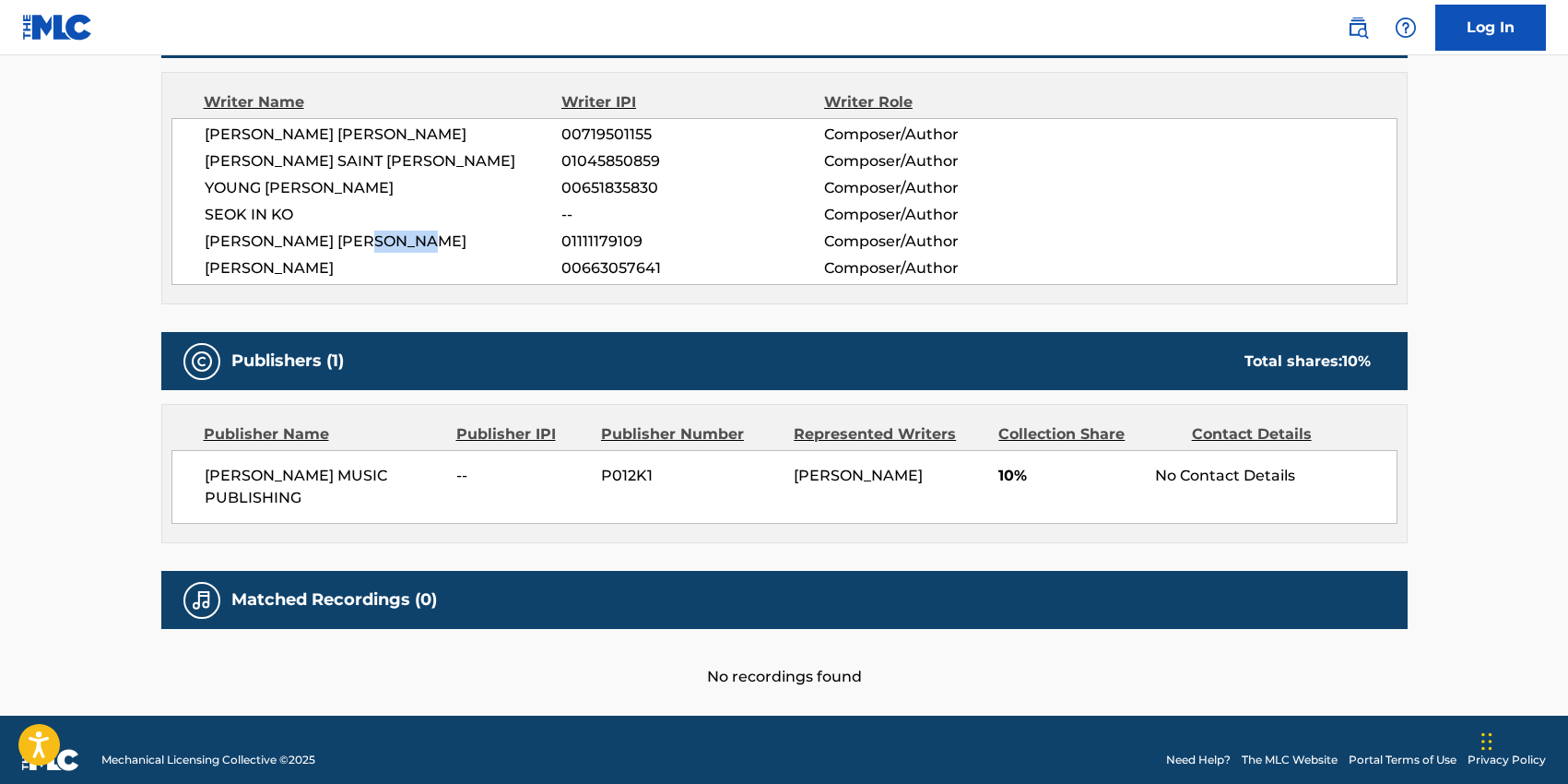
click at [365, 238] on span "[PERSON_NAME] [PERSON_NAME]" at bounding box center [384, 241] width 358 height 22
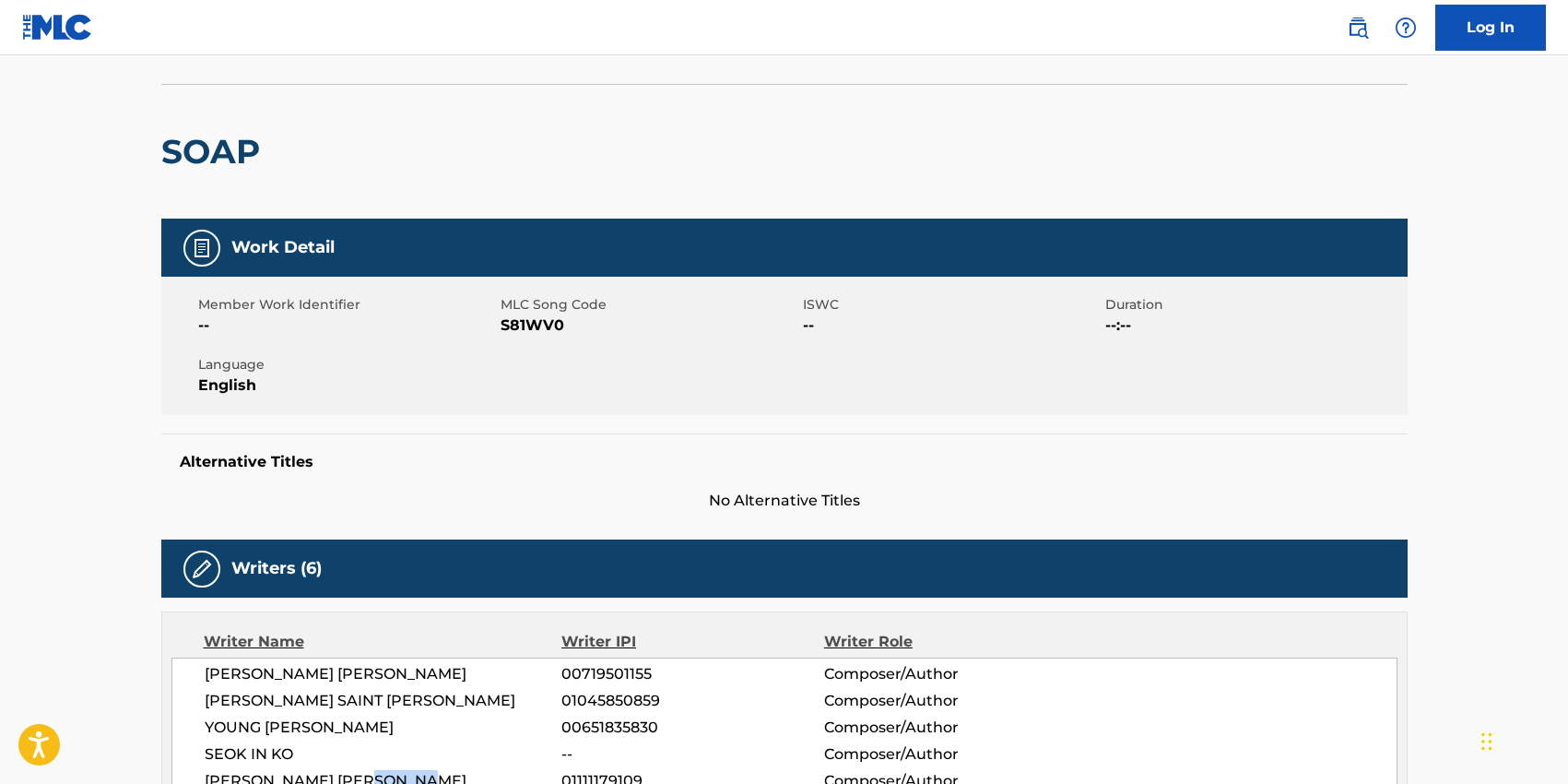
scroll to position [0, 0]
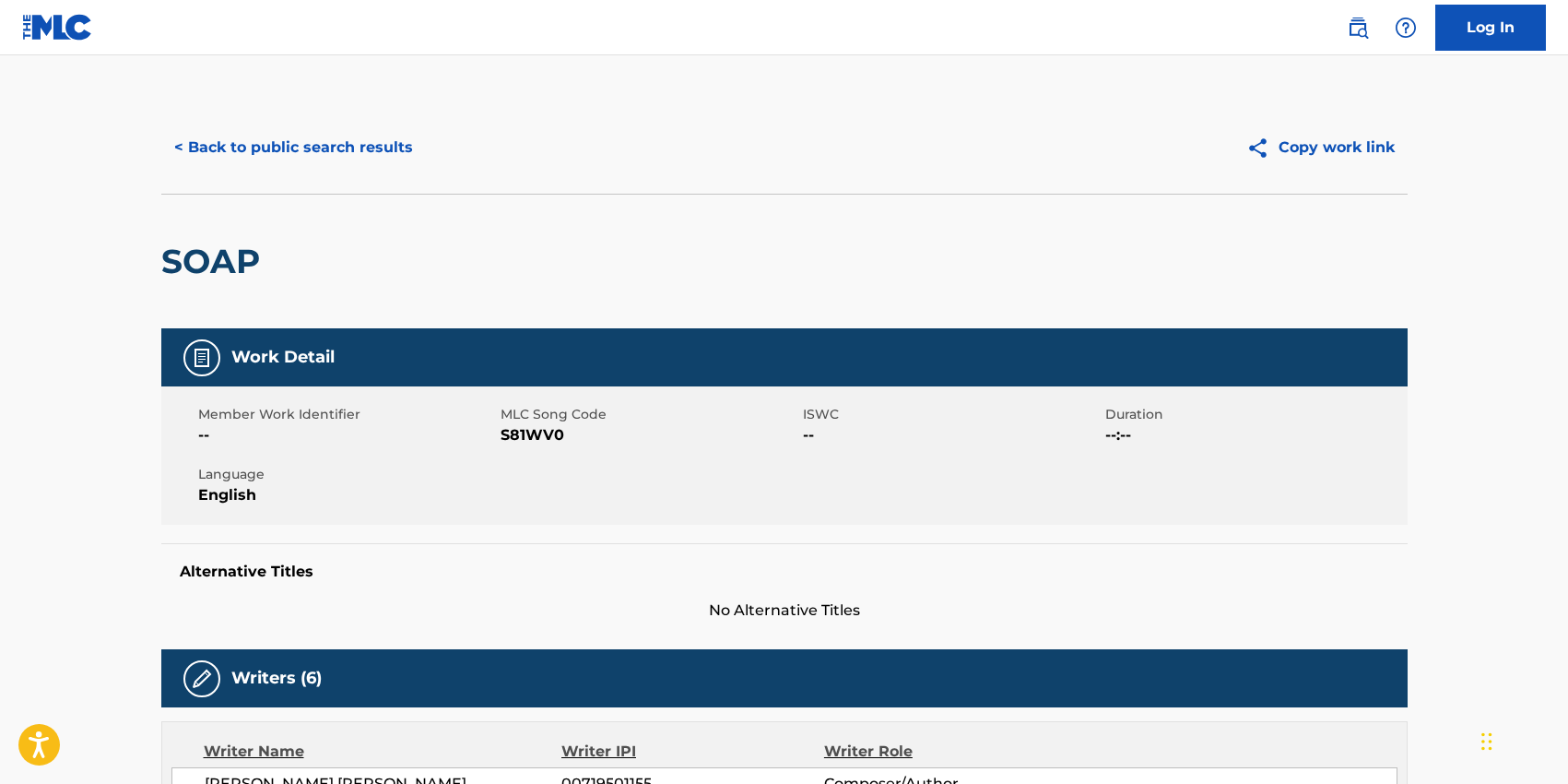
click at [222, 143] on button "< Back to public search results" at bounding box center [293, 148] width 265 height 46
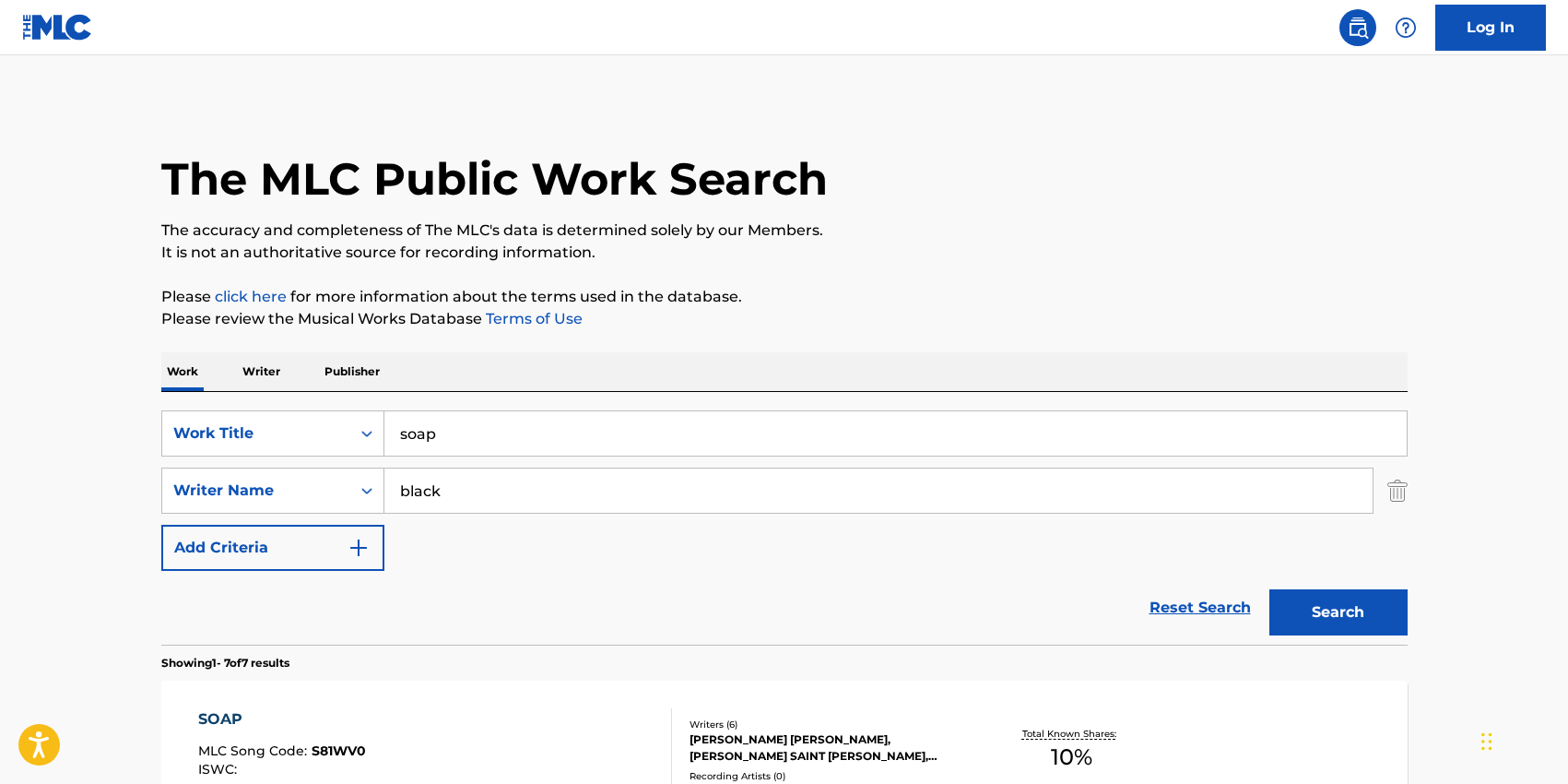
scroll to position [360, 0]
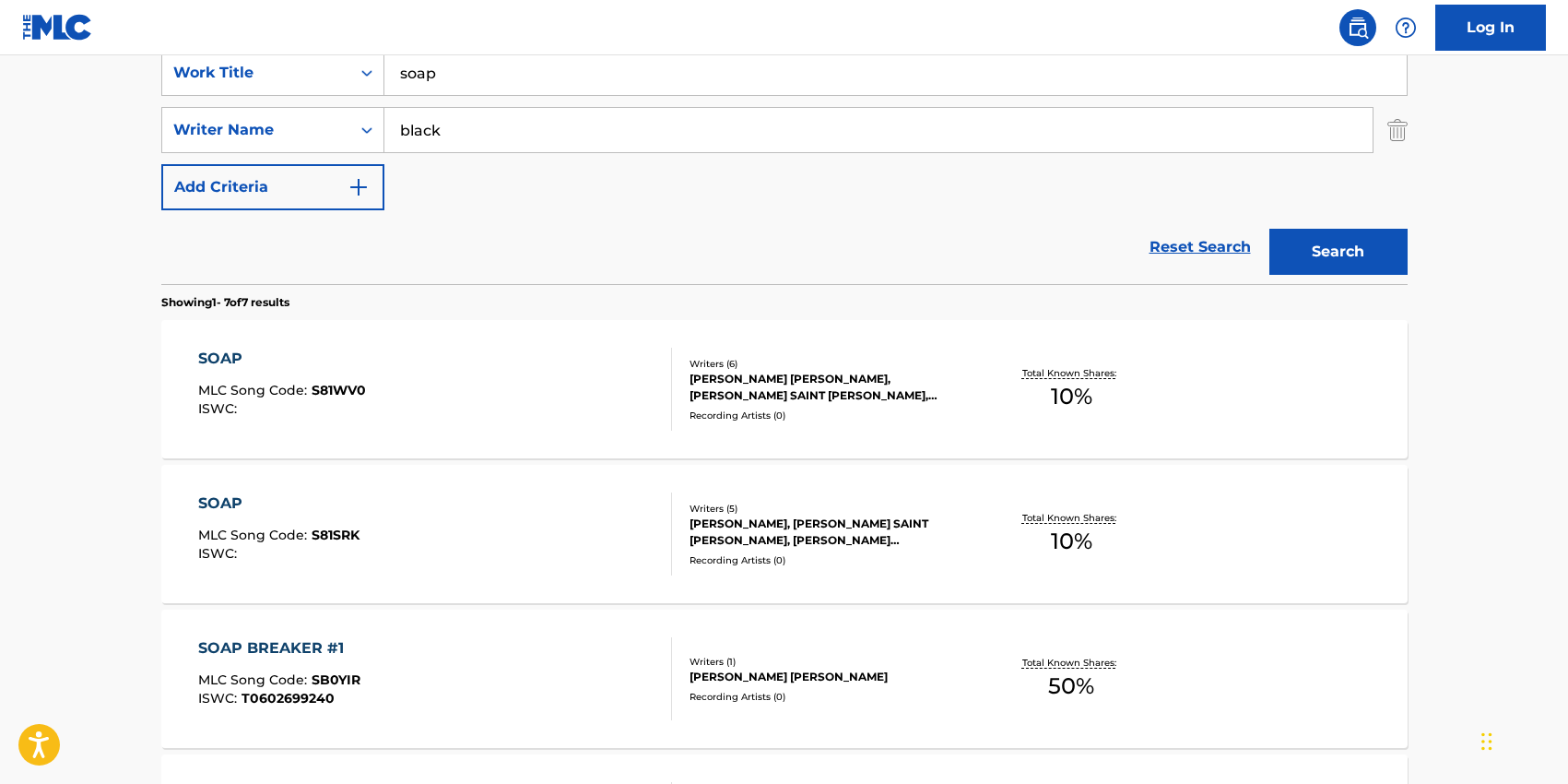
click at [481, 137] on input "black" at bounding box center [879, 130] width 988 height 44
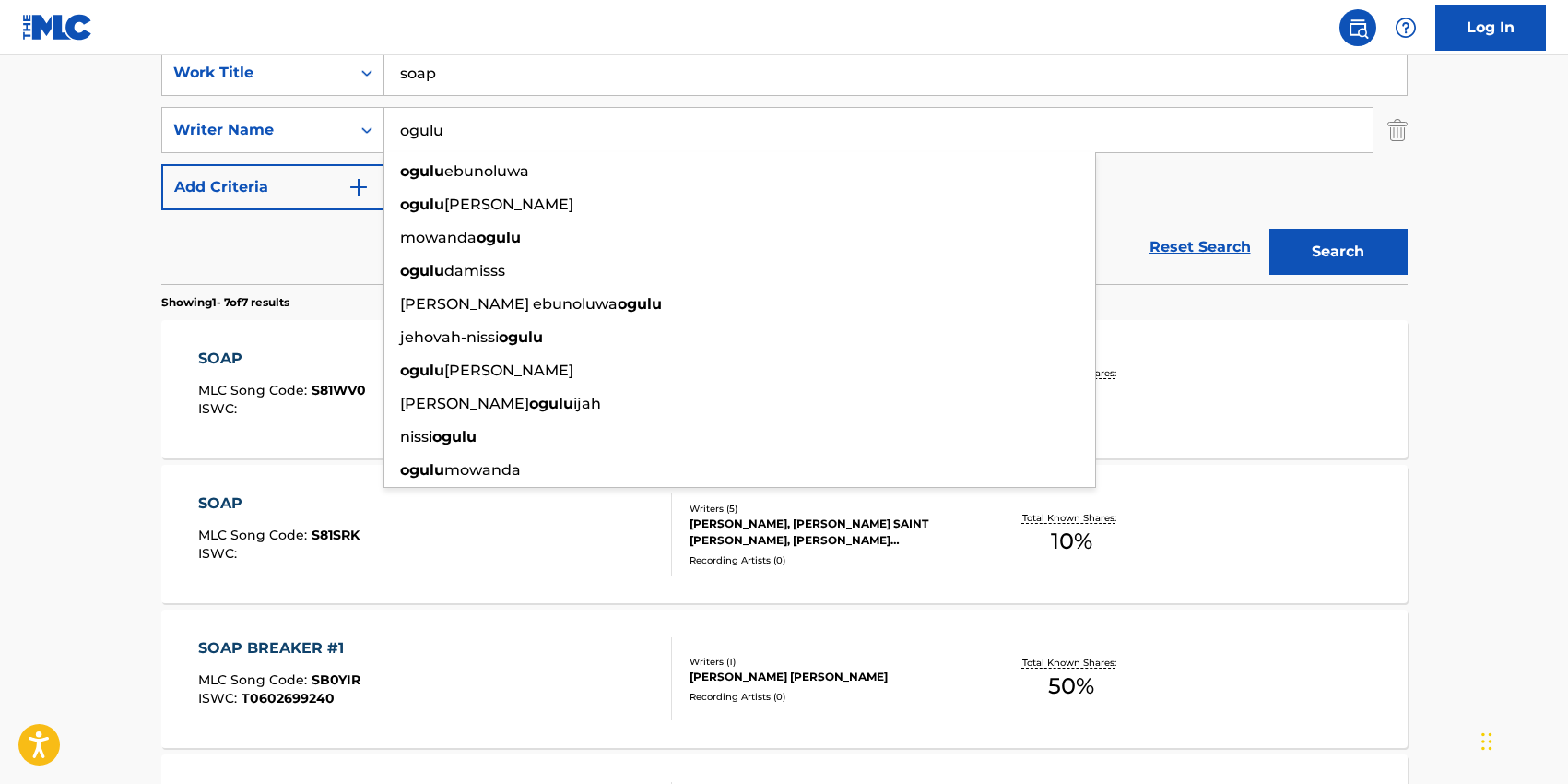
type input "ogulu"
click at [480, 75] on input "soap" at bounding box center [895, 72] width 1022 height 44
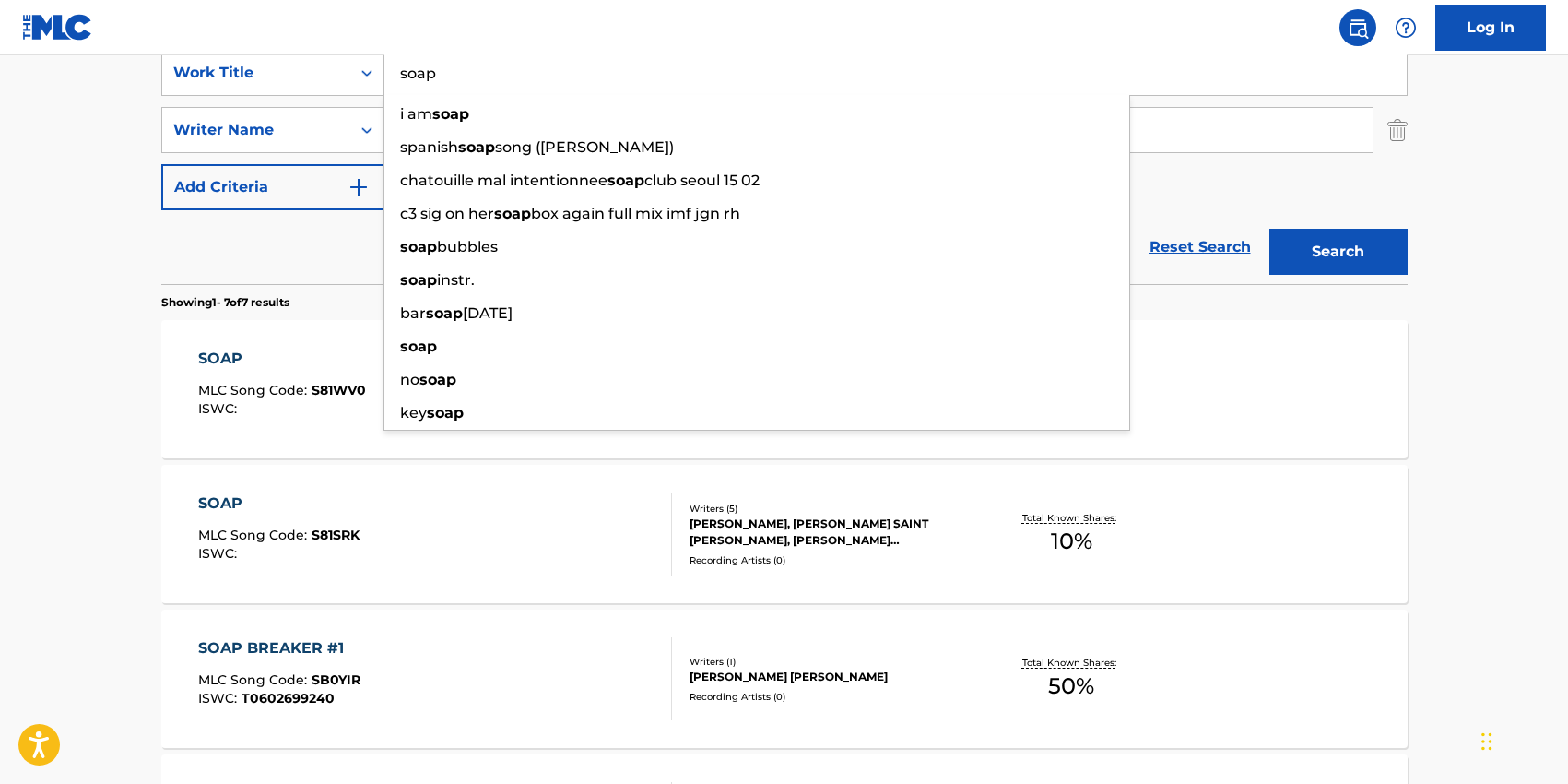
click at [480, 75] on input "soap" at bounding box center [895, 72] width 1022 height 44
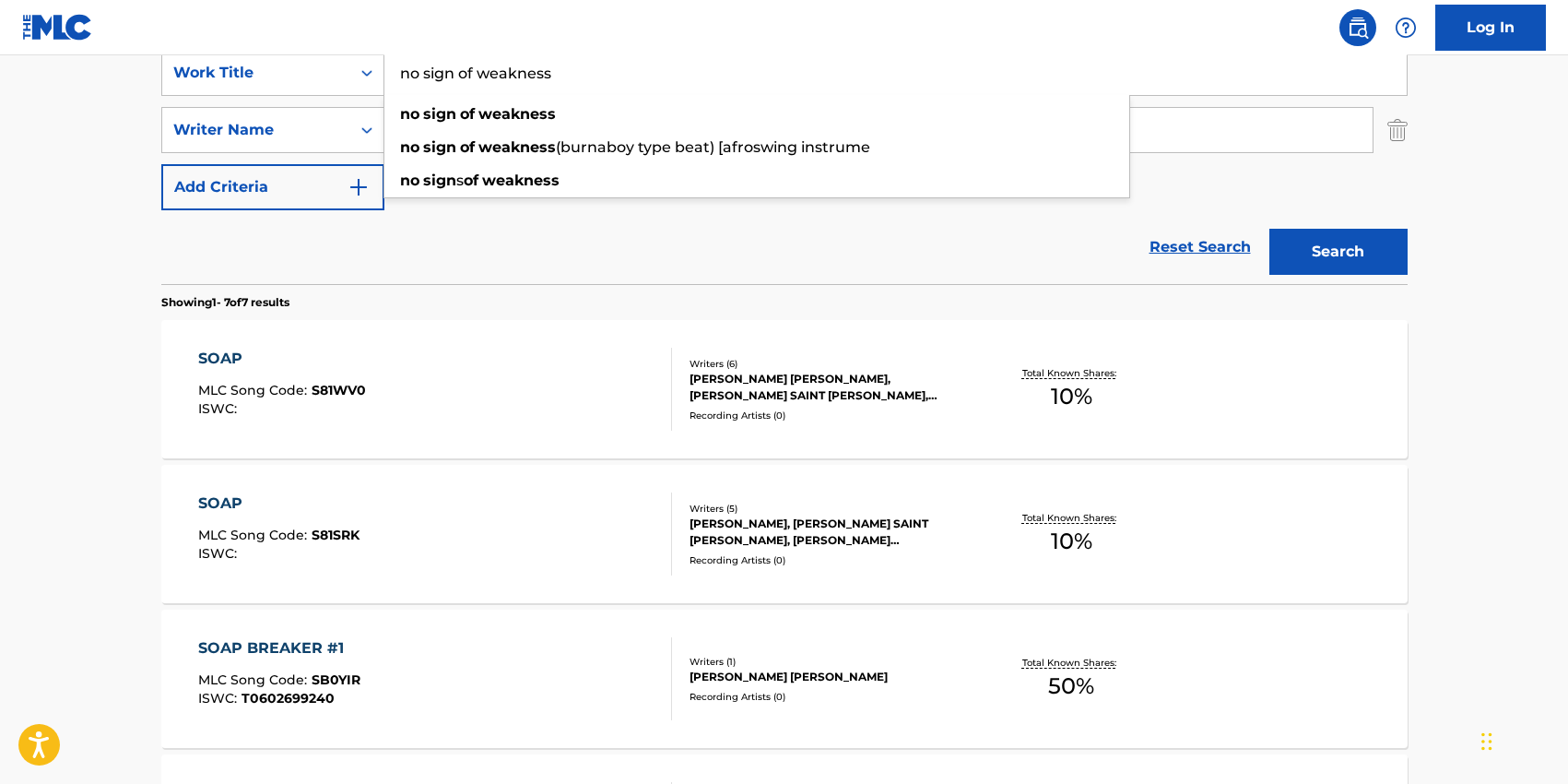
type input "no sign of weakness"
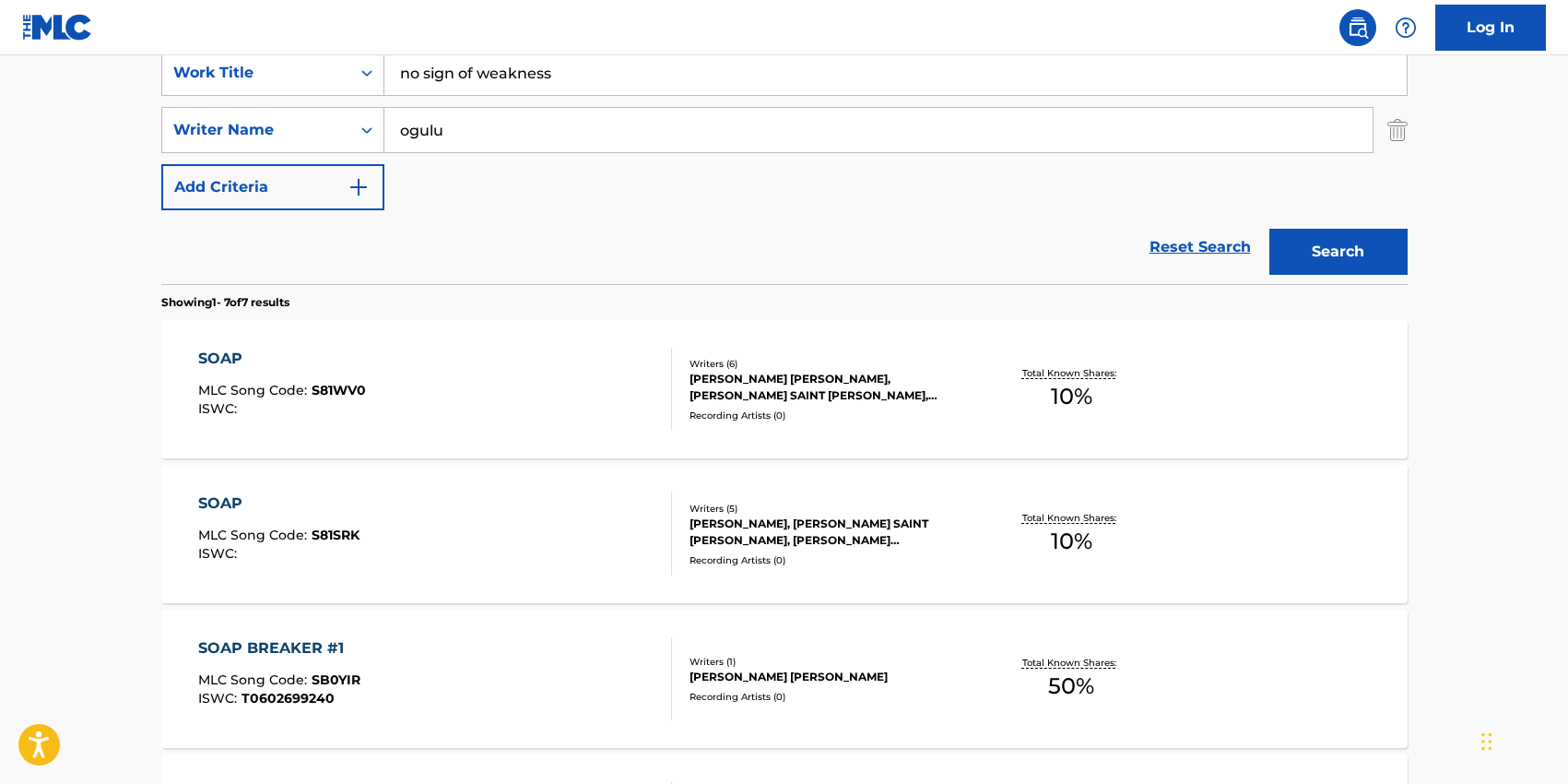
click at [1367, 264] on button "Search" at bounding box center [1338, 251] width 138 height 46
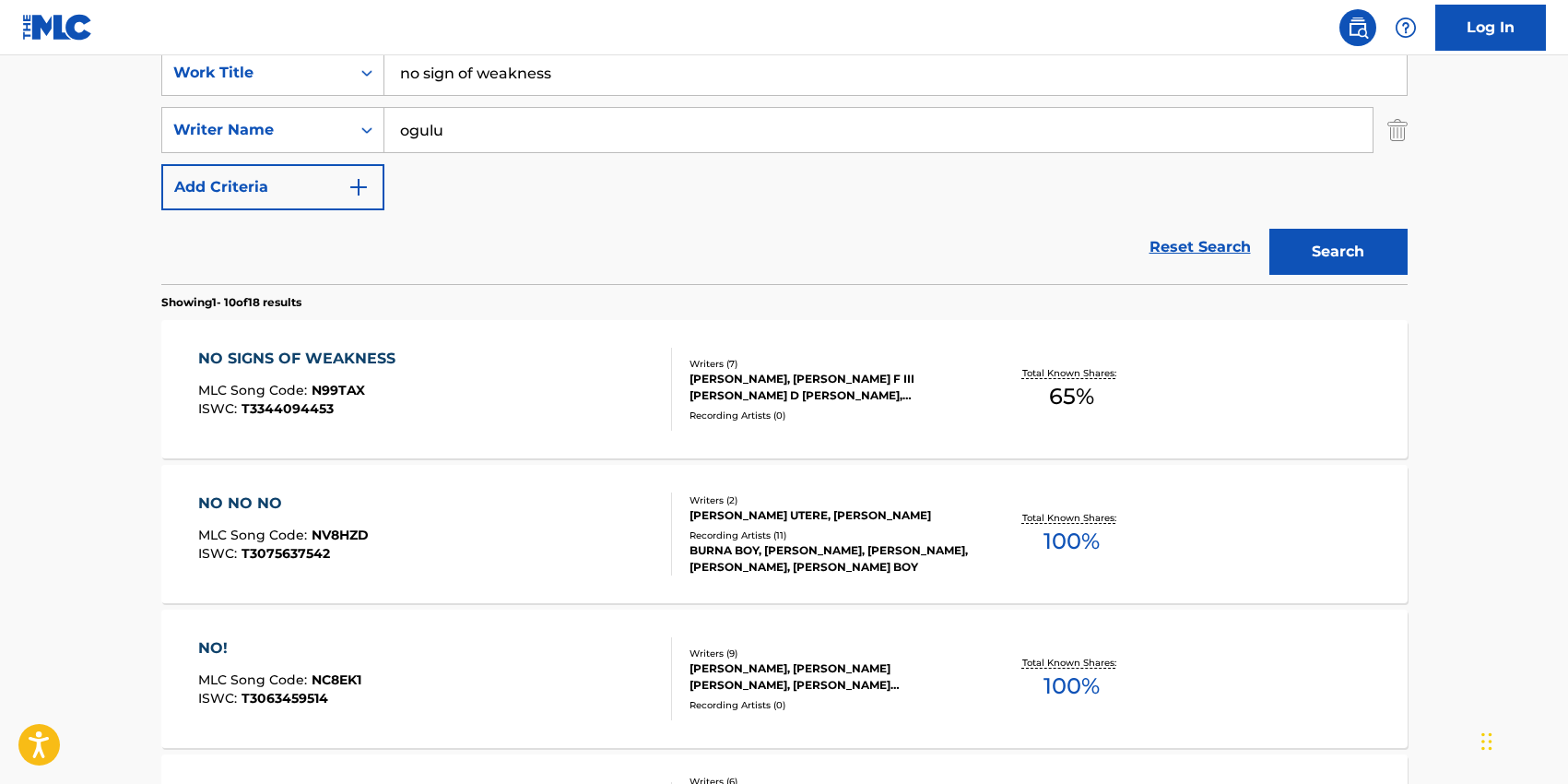
click at [579, 367] on div "NO SIGNS OF WEAKNESS MLC Song Code : N99TAX ISWC : T3344094453" at bounding box center [435, 389] width 474 height 83
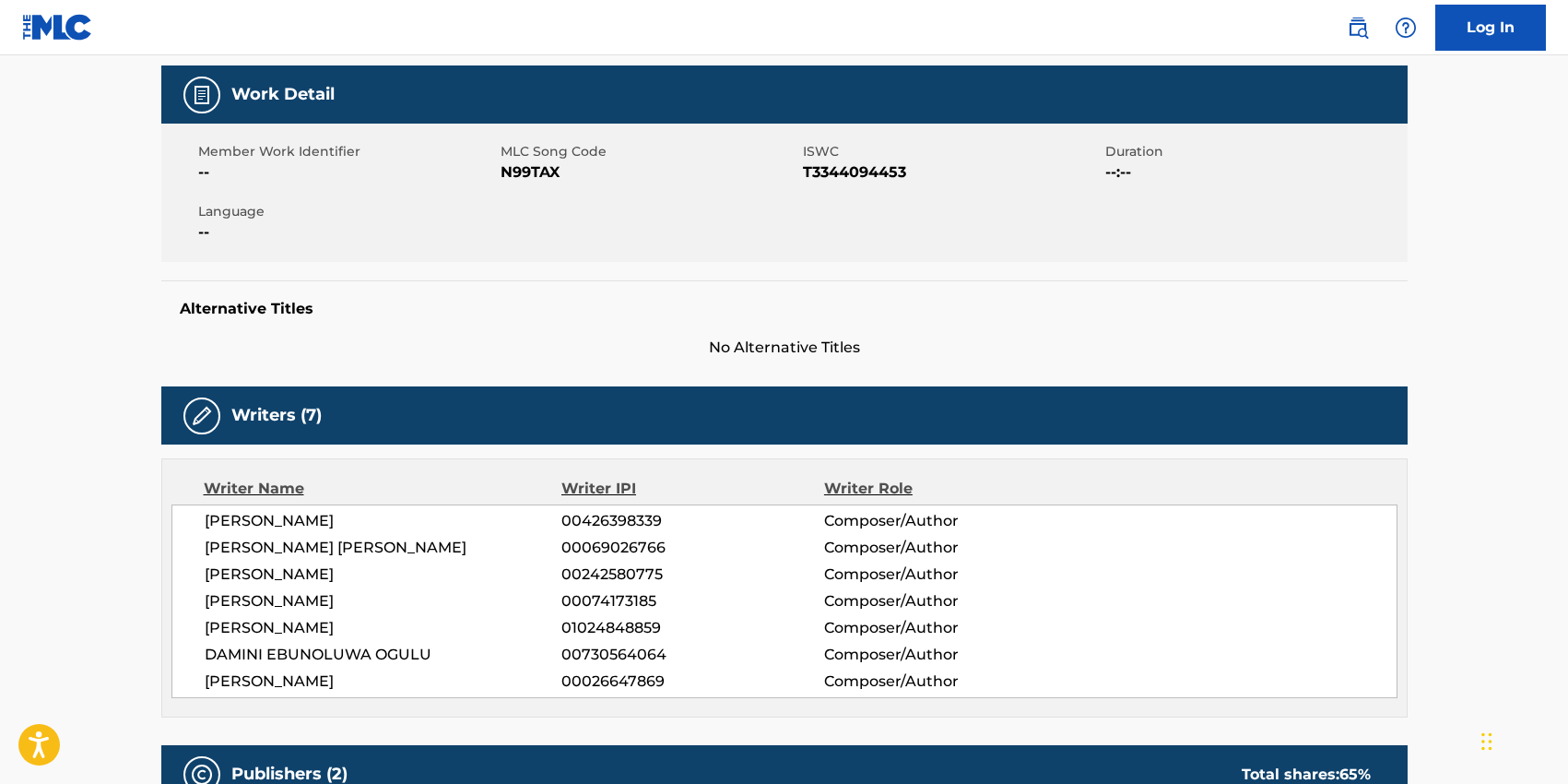
scroll to position [244, 0]
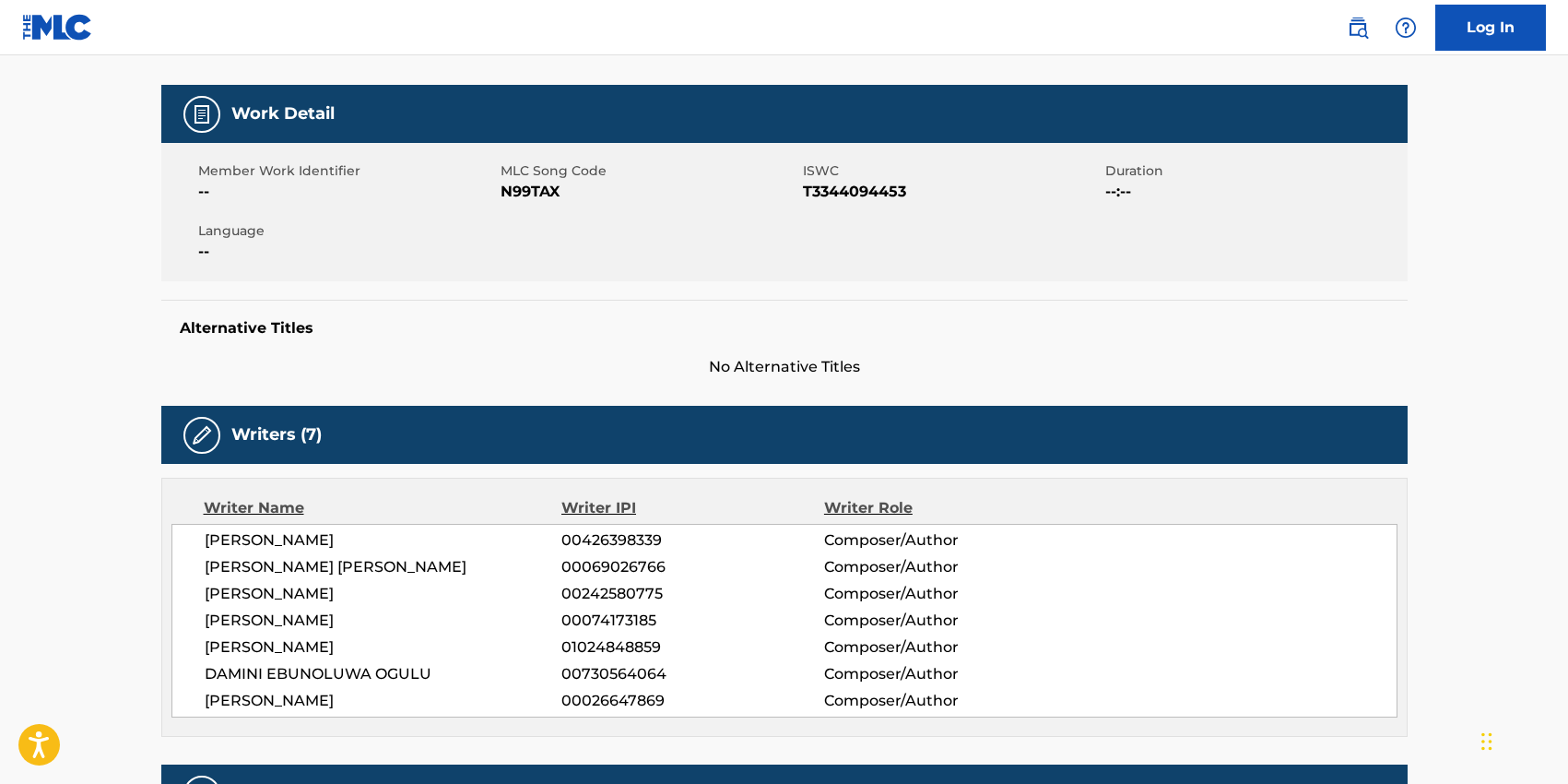
click at [524, 193] on span "N99TAX" at bounding box center [649, 191] width 298 height 22
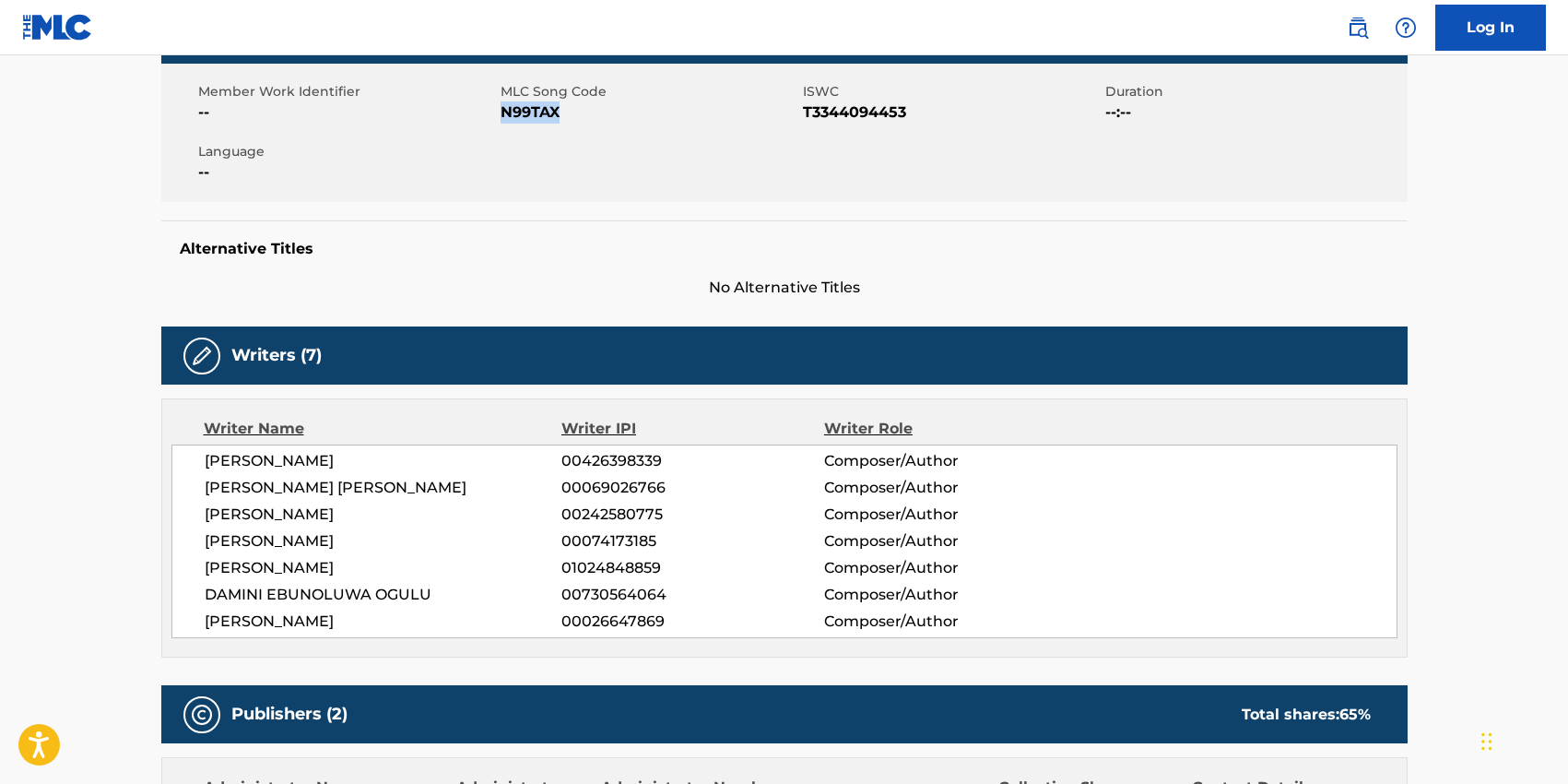
scroll to position [327, 0]
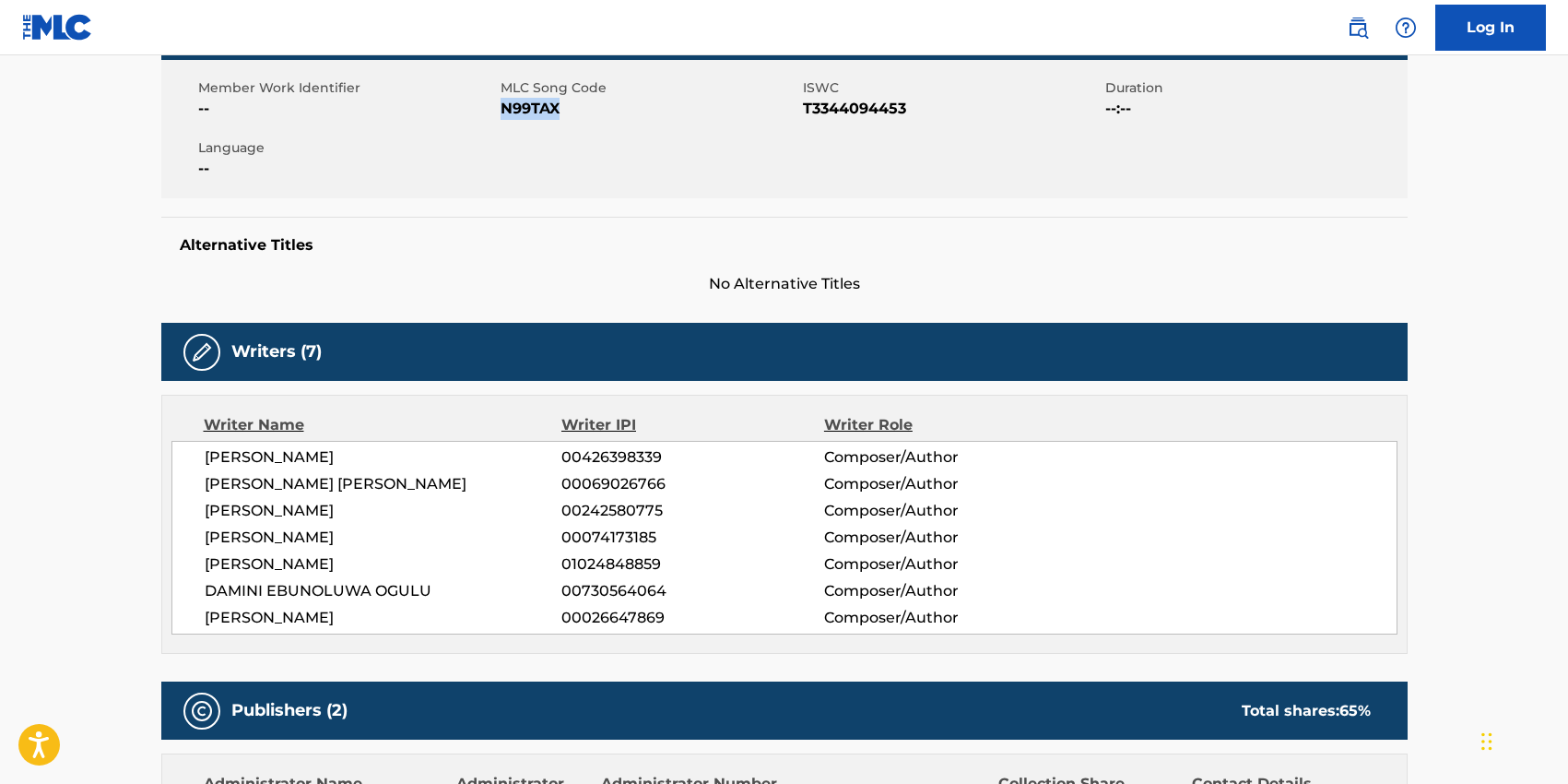
drag, startPoint x: 205, startPoint y: 456, endPoint x: 393, endPoint y: 622, distance: 250.8
click at [393, 622] on div "[PERSON_NAME] 00426398339 Composer/Author [PERSON_NAME] [PERSON_NAME] 000690267…" at bounding box center [784, 537] width 1225 height 193
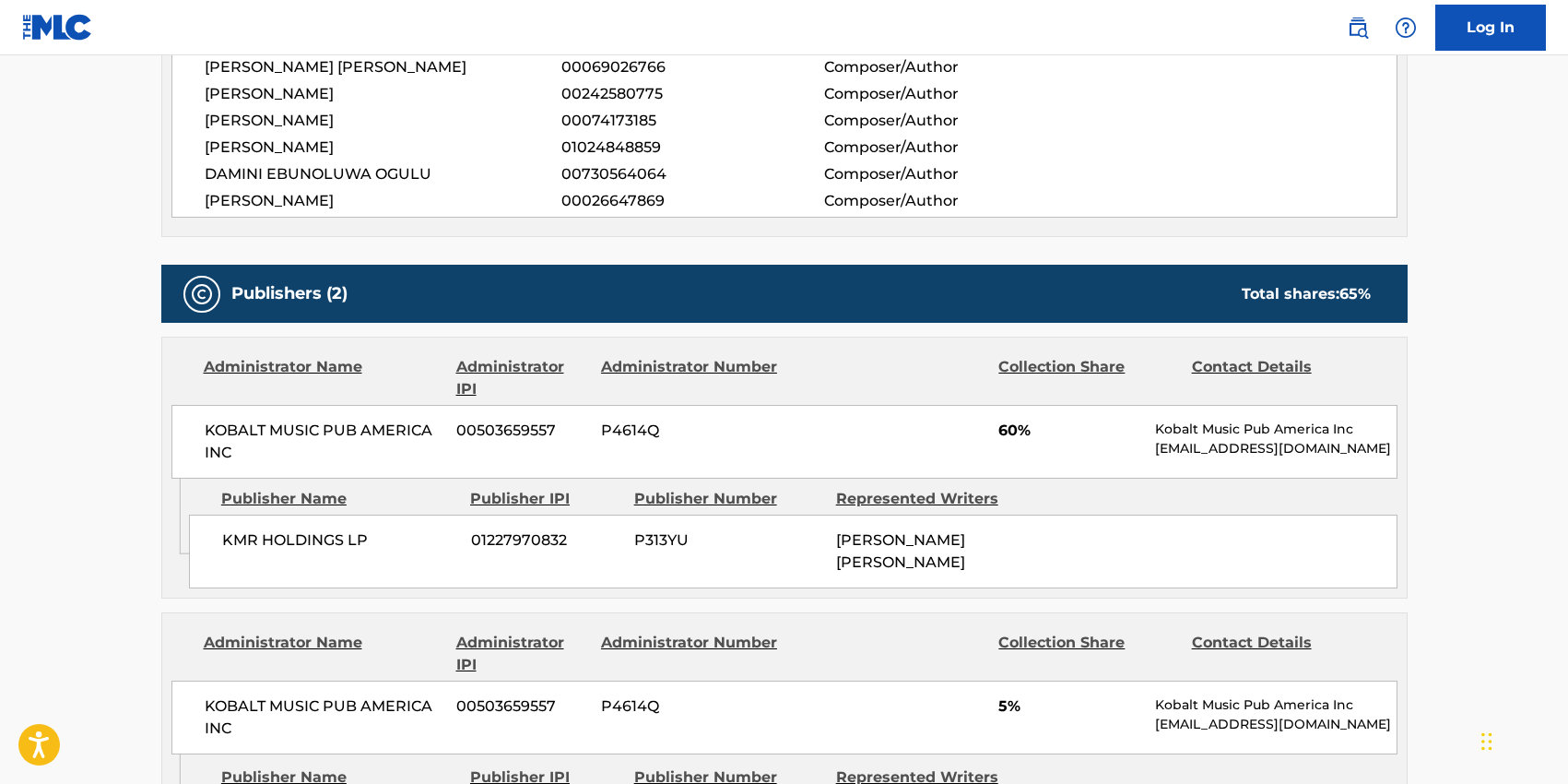
scroll to position [800, 0]
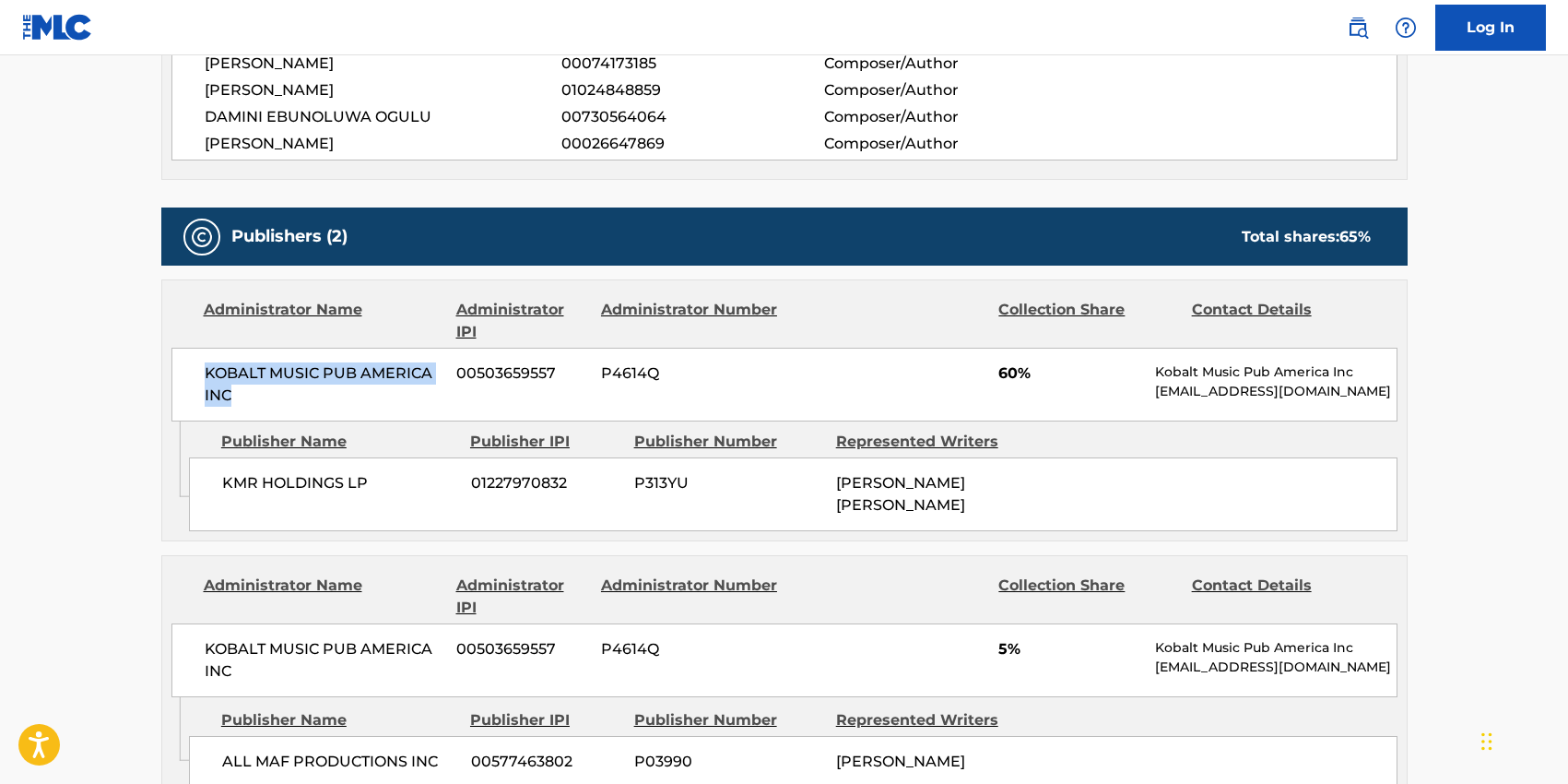
drag, startPoint x: 235, startPoint y: 399, endPoint x: 186, endPoint y: 373, distance: 55.5
click at [186, 373] on div "KOBALT MUSIC PUB AMERICA INC 00503659557 P4614Q 60% Kobalt Music Pub America In…" at bounding box center [784, 384] width 1225 height 73
click at [359, 485] on span "KMR HOLDINGS LP" at bounding box center [339, 483] width 235 height 22
drag, startPoint x: 372, startPoint y: 485, endPoint x: 225, endPoint y: 479, distance: 147.1
click at [225, 479] on span "KMR HOLDINGS LP" at bounding box center [339, 483] width 235 height 22
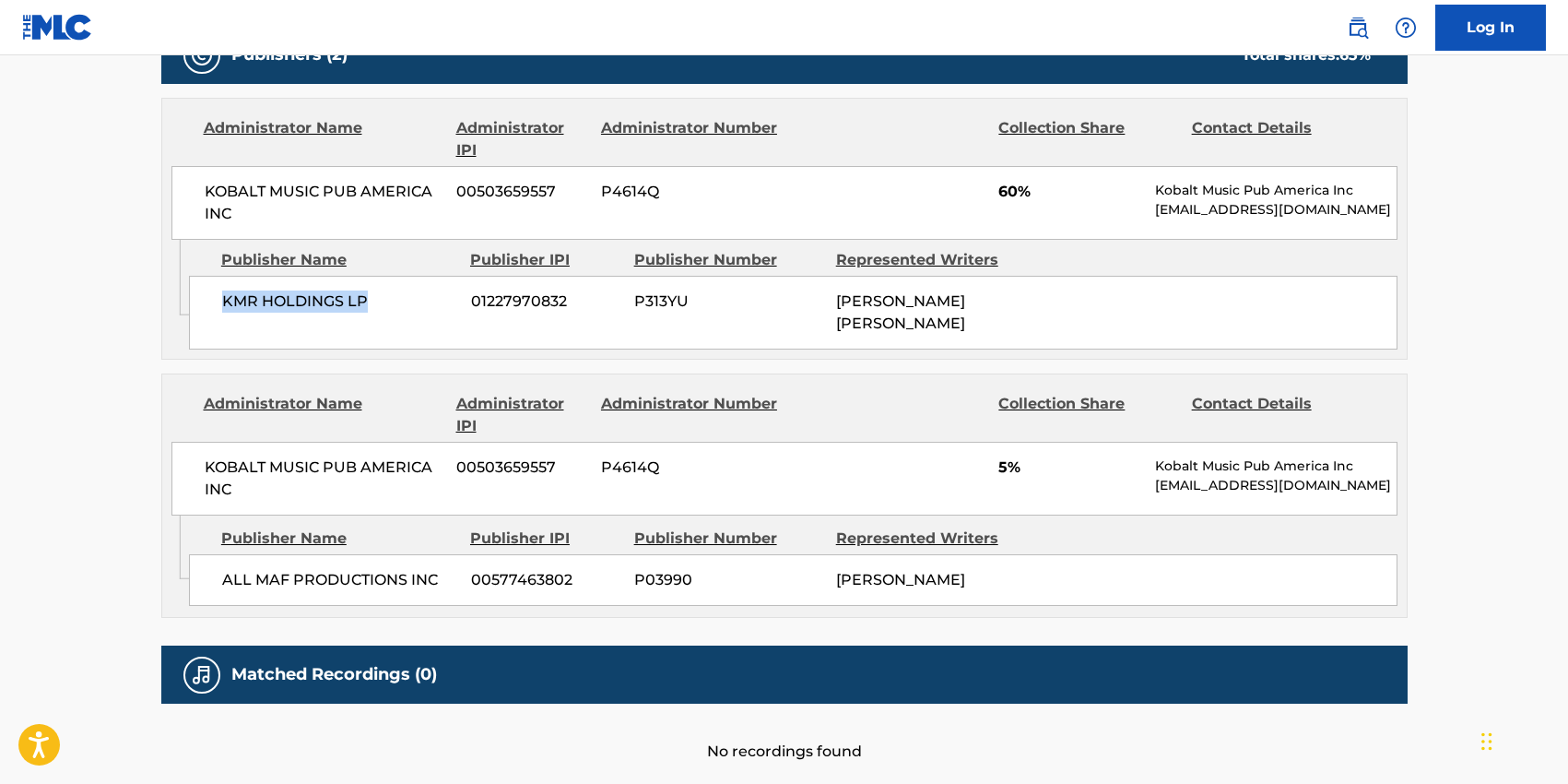
scroll to position [1004, 0]
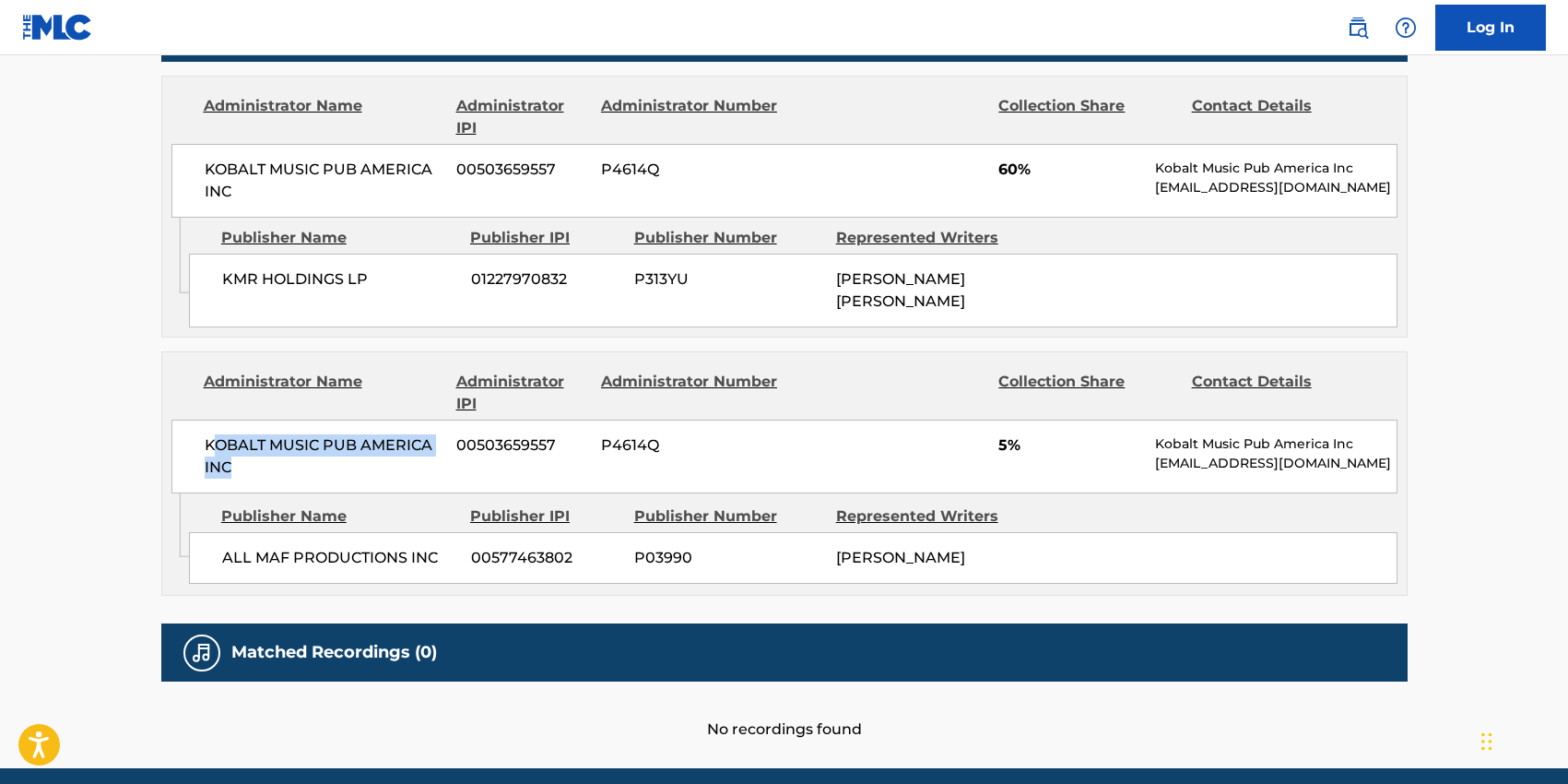
drag, startPoint x: 237, startPoint y: 448, endPoint x: 209, endPoint y: 430, distance: 33.3
click at [209, 434] on span "KOBALT MUSIC PUB AMERICA INC" at bounding box center [324, 456] width 239 height 44
drag, startPoint x: 207, startPoint y: 426, endPoint x: 234, endPoint y: 452, distance: 37.5
click at [234, 452] on span "KOBALT MUSIC PUB AMERICA INC" at bounding box center [324, 456] width 239 height 44
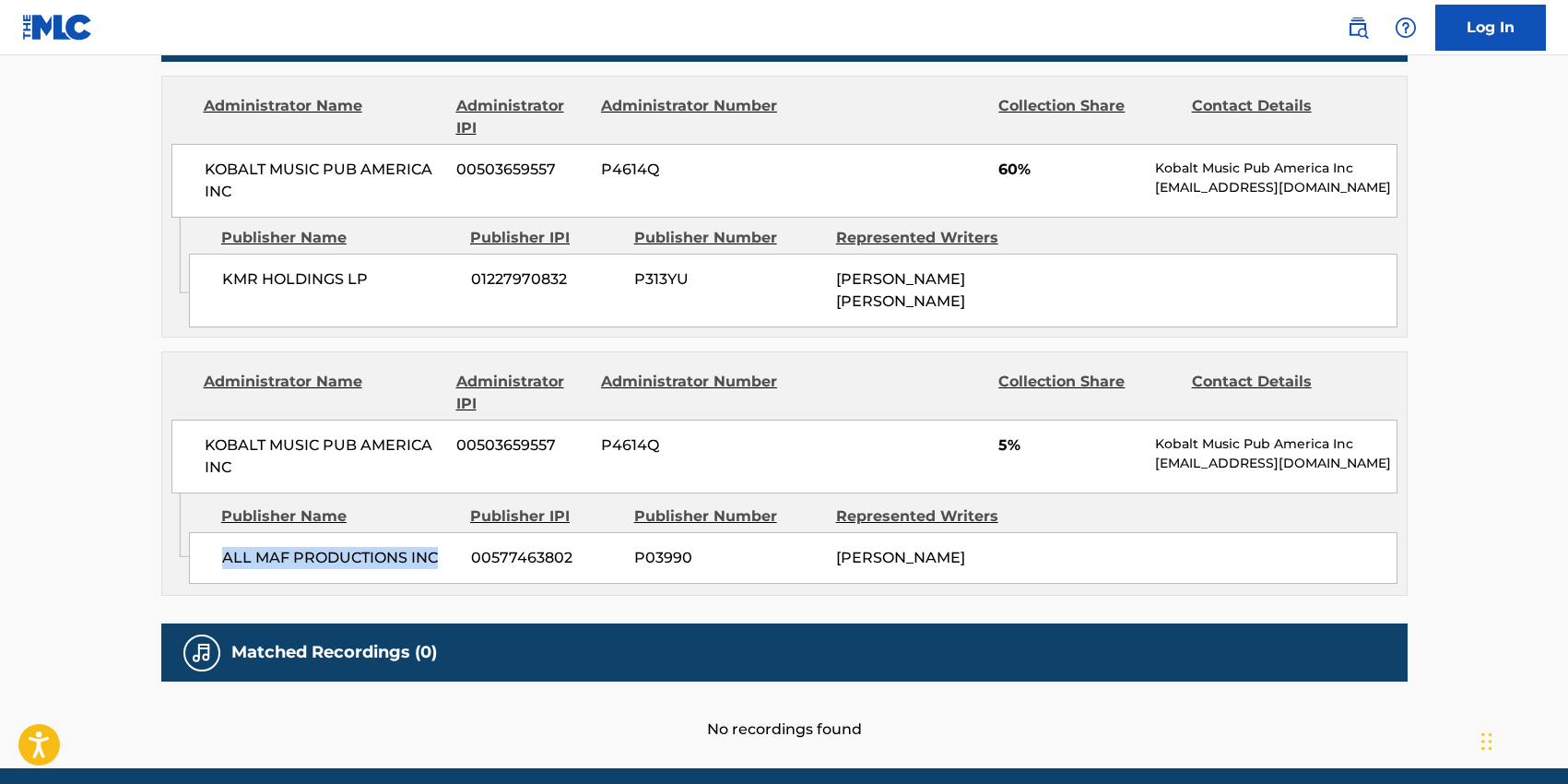
drag, startPoint x: 438, startPoint y: 533, endPoint x: 225, endPoint y: 527, distance: 213.1
click at [225, 547] on span "ALL MAF PRODUCTIONS INC" at bounding box center [339, 557] width 235 height 22
